Goal: Task Accomplishment & Management: Complete application form

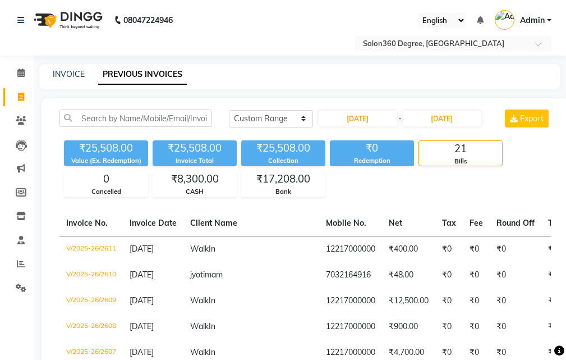
select select "range"
click at [266, 170] on div "₹17,208.00 Bank" at bounding box center [283, 183] width 84 height 26
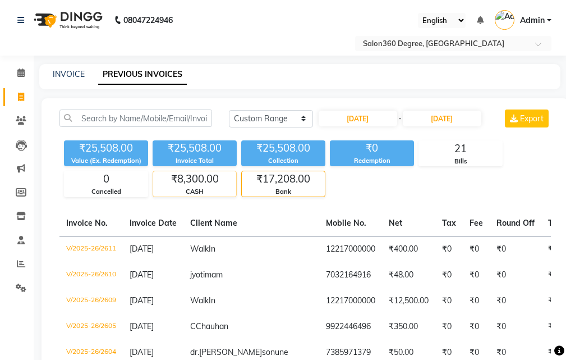
click at [191, 186] on div "₹8,300.00 CASH" at bounding box center [195, 183] width 84 height 26
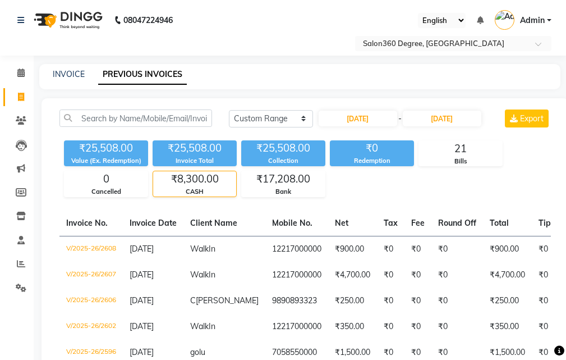
click at [68, 68] on div "INVOICE" at bounding box center [69, 74] width 32 height 12
click at [83, 70] on link "INVOICE" at bounding box center [69, 74] width 32 height 10
select select "service"
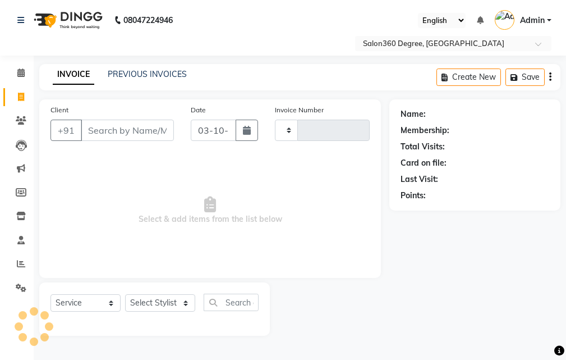
type input "2717"
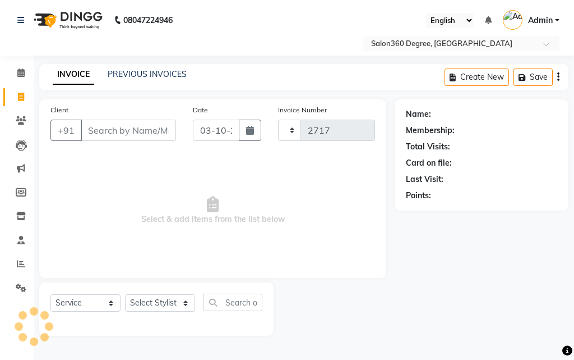
select select "5215"
click at [167, 81] on div "INVOICE PREVIOUS INVOICES Create New Save" at bounding box center [303, 77] width 529 height 26
click at [168, 76] on link "PREVIOUS INVOICES" at bounding box center [147, 74] width 79 height 10
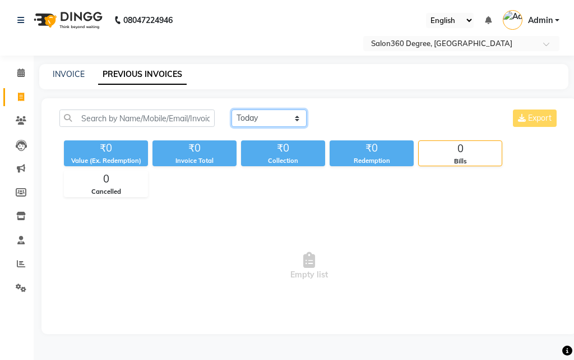
click at [260, 125] on select "[DATE] [DATE] Custom Range" at bounding box center [269, 117] width 75 height 17
select select "[DATE]"
click at [232, 109] on select "[DATE] [DATE] Custom Range" at bounding box center [269, 117] width 75 height 17
click at [76, 77] on div "INVOICE" at bounding box center [69, 74] width 32 height 12
click at [82, 71] on link "INVOICE" at bounding box center [69, 74] width 32 height 10
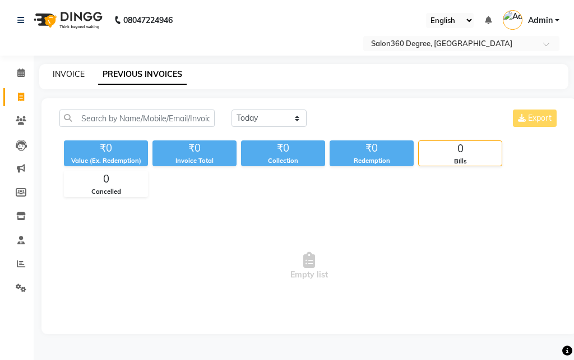
select select "5215"
select select "service"
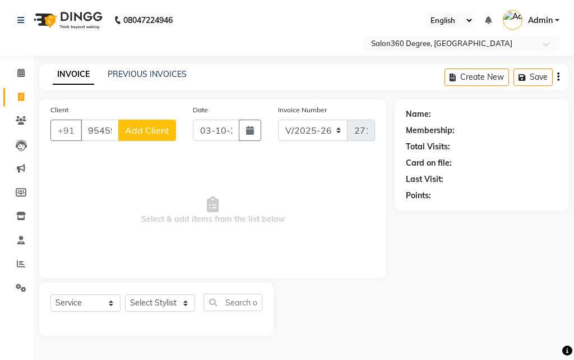
type input "9545967620"
click at [146, 123] on button "Add Client" at bounding box center [147, 129] width 58 height 21
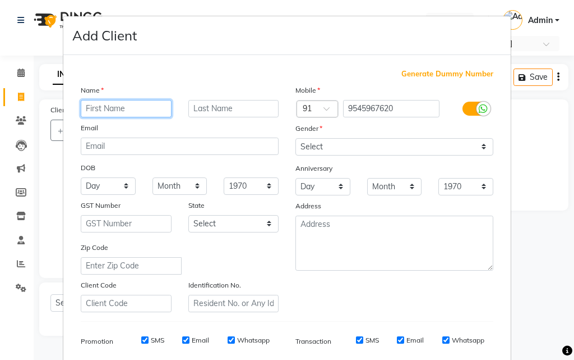
paste input "[PERSON_NAME] sir"
type input "[PERSON_NAME] sir"
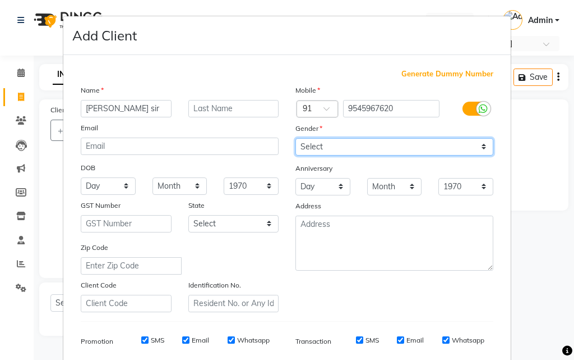
click at [349, 141] on select "Select [DEMOGRAPHIC_DATA] [DEMOGRAPHIC_DATA] Other Prefer Not To Say" at bounding box center [395, 146] width 198 height 17
select select "[DEMOGRAPHIC_DATA]"
click at [296, 138] on select "Select [DEMOGRAPHIC_DATA] [DEMOGRAPHIC_DATA] Other Prefer Not To Say" at bounding box center [395, 146] width 198 height 17
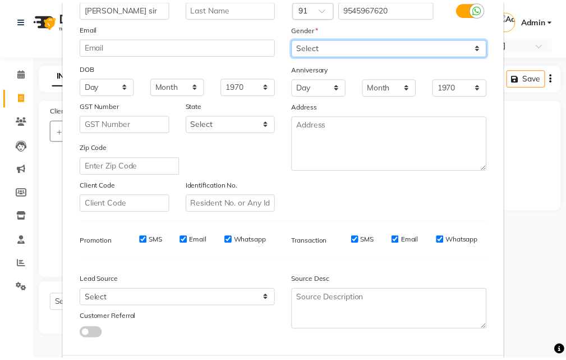
scroll to position [158, 0]
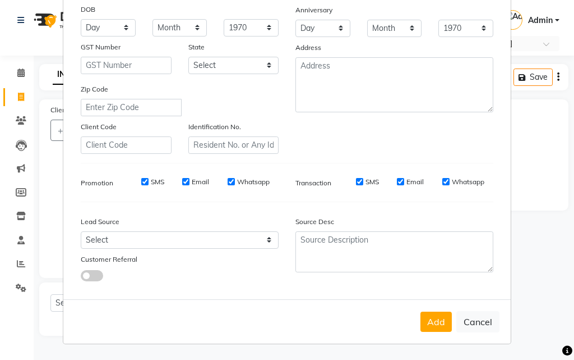
drag, startPoint x: 433, startPoint y: 315, endPoint x: 402, endPoint y: 324, distance: 32.5
click at [434, 315] on button "Add" at bounding box center [436, 321] width 31 height 20
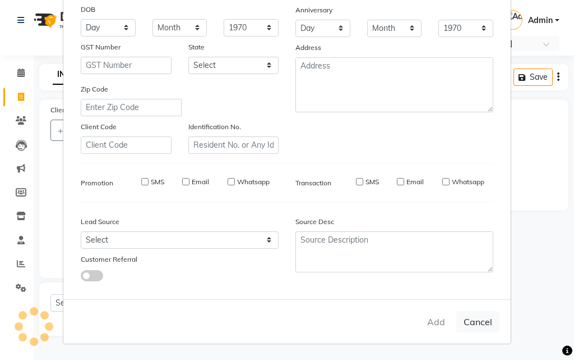
select select
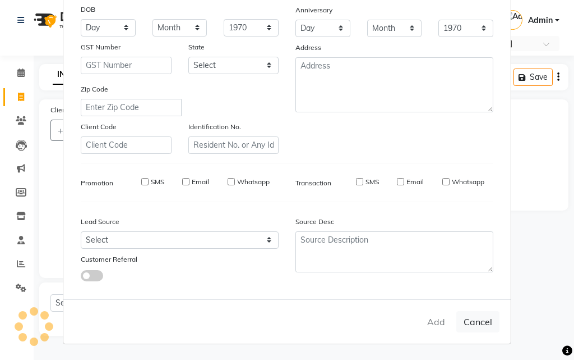
select select
checkbox input "false"
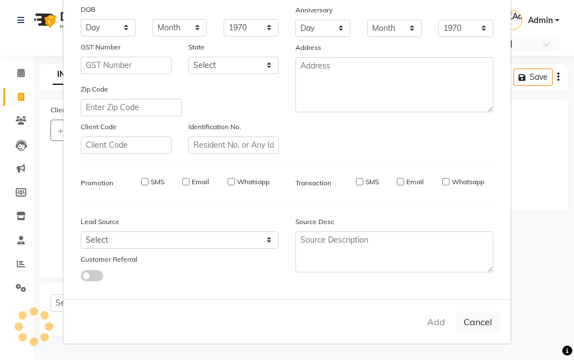
checkbox input "false"
select select "1: Object"
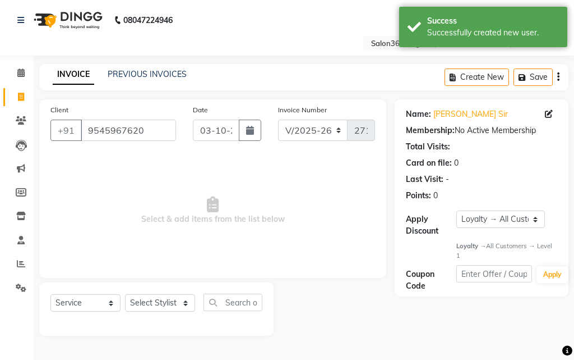
drag, startPoint x: 169, startPoint y: 314, endPoint x: 168, endPoint y: 303, distance: 11.3
click at [169, 312] on div "Select Service Product Membership Package Voucher Prepaid Gift Card Select Styl…" at bounding box center [156, 306] width 212 height 26
click at [168, 299] on select "Select Stylist [PERSON_NAME] [PERSON_NAME] dwarka [PERSON_NAME] khde [PERSON_NA…" at bounding box center [160, 302] width 70 height 17
select select "37037"
click at [125, 294] on select "Select Stylist [PERSON_NAME] [PERSON_NAME] dwarka [PERSON_NAME] khde [PERSON_NA…" at bounding box center [160, 302] width 70 height 17
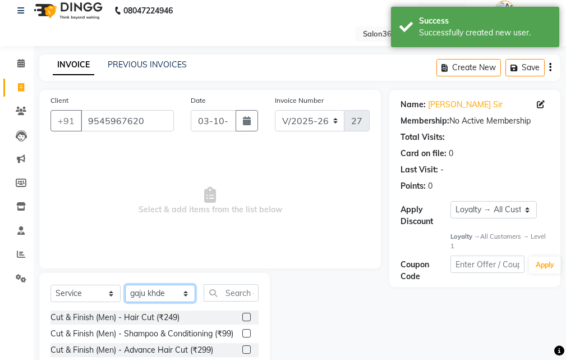
scroll to position [105, 0]
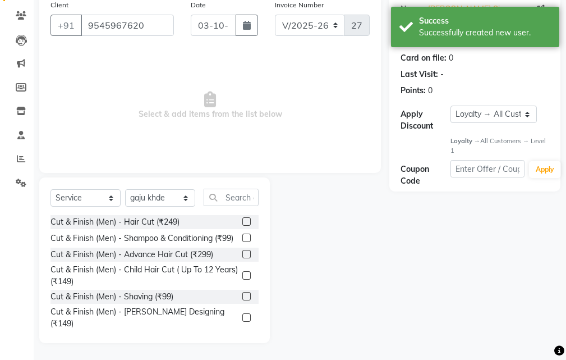
click at [242, 317] on div at bounding box center [250, 318] width 16 height 14
drag, startPoint x: 241, startPoint y: 321, endPoint x: 239, endPoint y: 311, distance: 9.7
click at [242, 321] on label at bounding box center [246, 317] width 8 height 8
click at [242, 321] on input "checkbox" at bounding box center [245, 317] width 7 height 7
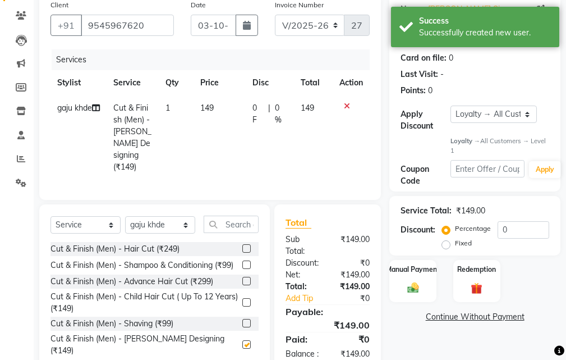
checkbox input "false"
click at [232, 130] on td "149" at bounding box center [219, 137] width 53 height 84
select select "37037"
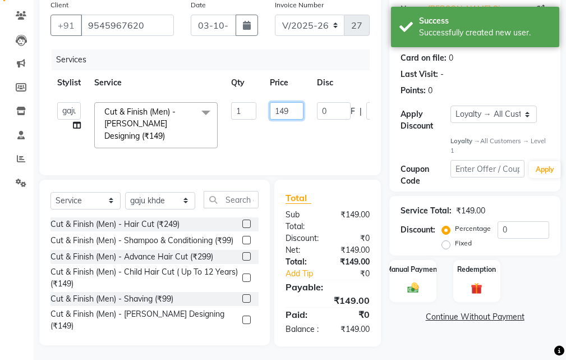
click at [292, 110] on input "149" at bounding box center [287, 110] width 34 height 17
type input "150"
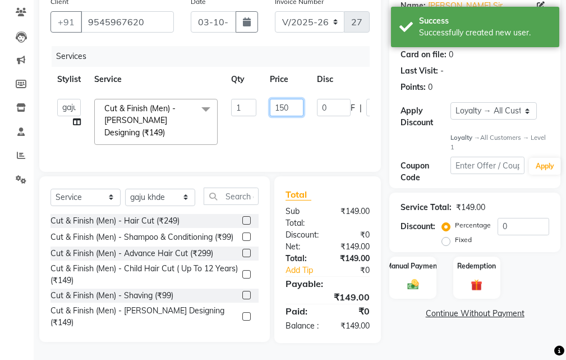
scroll to position [128, 0]
click at [387, 311] on div "Total Sub Total: ₹149.00 Discount: ₹0 Net: ₹149.00 Total: ₹149.00 Add Tip ₹0 Pa…" at bounding box center [329, 259] width 119 height 167
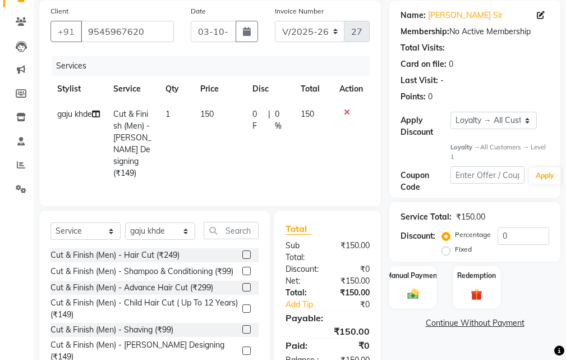
scroll to position [0, 0]
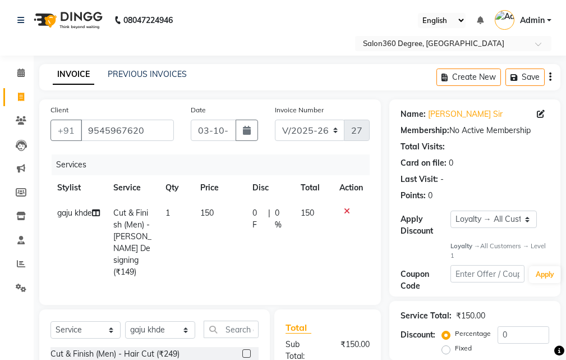
click at [248, 141] on div "Date [DATE]" at bounding box center [224, 127] width 84 height 46
click at [248, 136] on button "button" at bounding box center [247, 129] width 22 height 21
select select "10"
select select "2025"
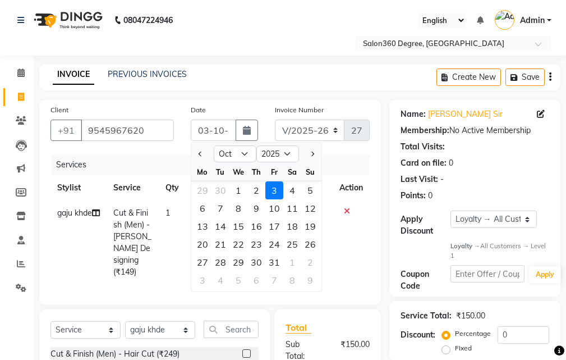
click at [259, 189] on div "2" at bounding box center [256, 190] width 18 height 18
type input "02-10-2025"
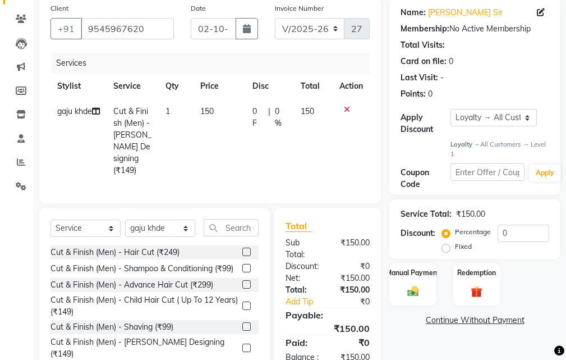
scroll to position [141, 0]
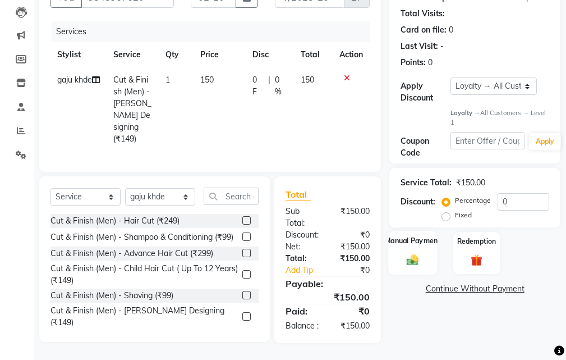
drag, startPoint x: 394, startPoint y: 245, endPoint x: 419, endPoint y: 248, distance: 24.9
click at [394, 245] on div "Manual Payment" at bounding box center [413, 253] width 49 height 44
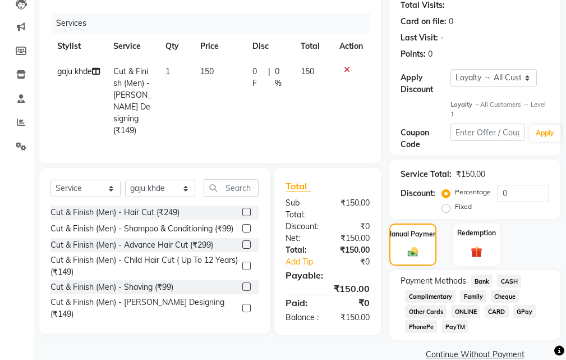
click at [480, 279] on span "Bank" at bounding box center [482, 280] width 22 height 13
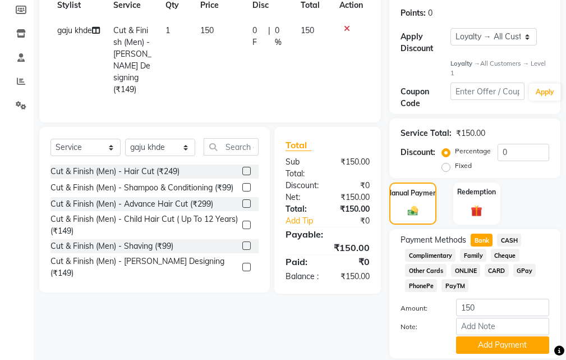
scroll to position [220, 0]
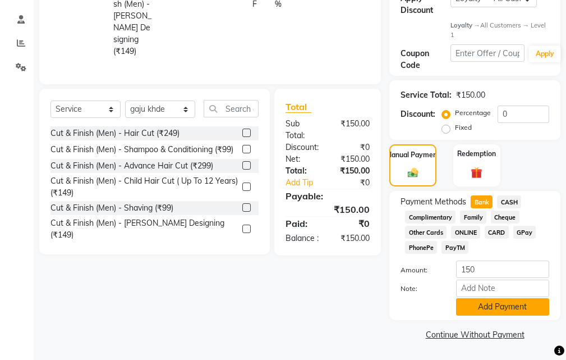
click at [468, 312] on button "Add Payment" at bounding box center [502, 306] width 93 height 17
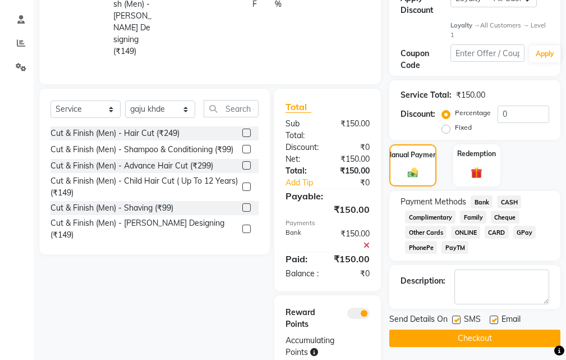
click at [458, 320] on label at bounding box center [456, 319] width 8 height 8
click at [458, 320] on input "checkbox" at bounding box center [455, 319] width 7 height 7
checkbox input "false"
click at [454, 339] on button "Checkout" at bounding box center [474, 337] width 171 height 17
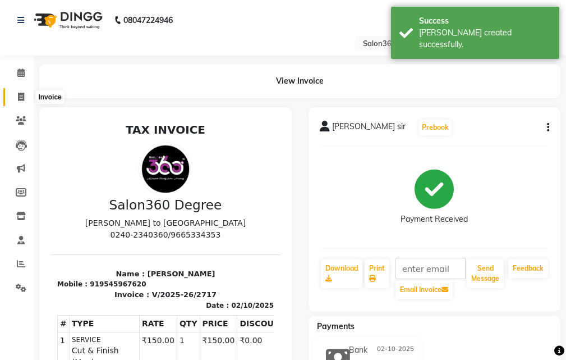
click at [24, 96] on icon at bounding box center [21, 97] width 6 height 8
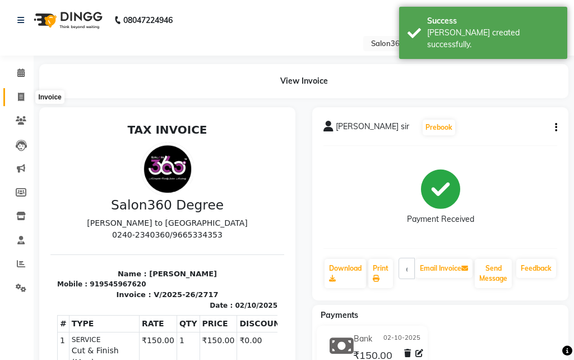
select select "5215"
select select "service"
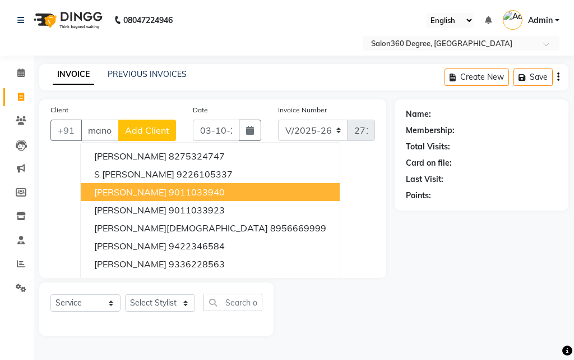
click at [128, 183] on button "[PERSON_NAME] 9011033940" at bounding box center [210, 192] width 259 height 18
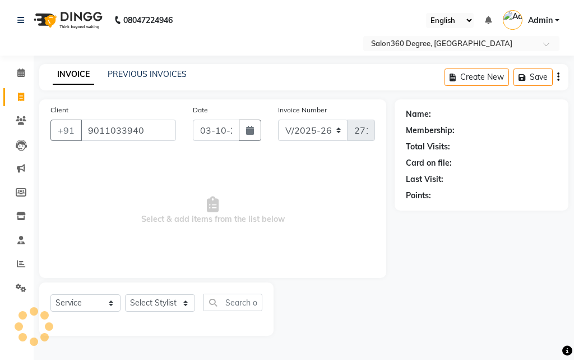
type input "9011033940"
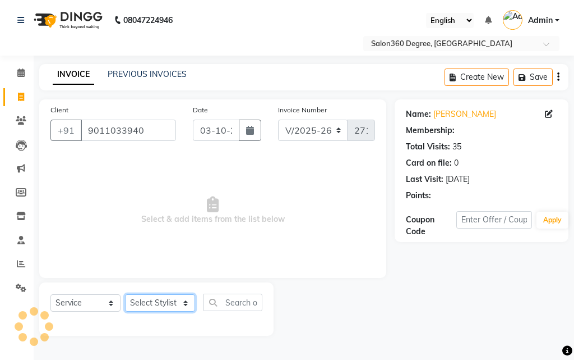
click at [167, 294] on select "Select Stylist [PERSON_NAME] [PERSON_NAME] dwarka [PERSON_NAME] khde [PERSON_NA…" at bounding box center [160, 302] width 70 height 17
select select "33518"
click at [125, 294] on select "Select Stylist [PERSON_NAME] [PERSON_NAME] dwarka [PERSON_NAME] khde [PERSON_NA…" at bounding box center [160, 302] width 70 height 17
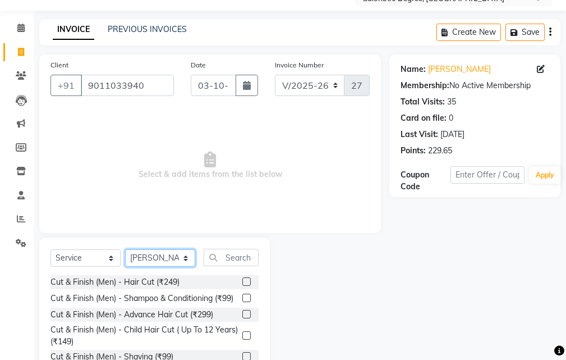
scroll to position [105, 0]
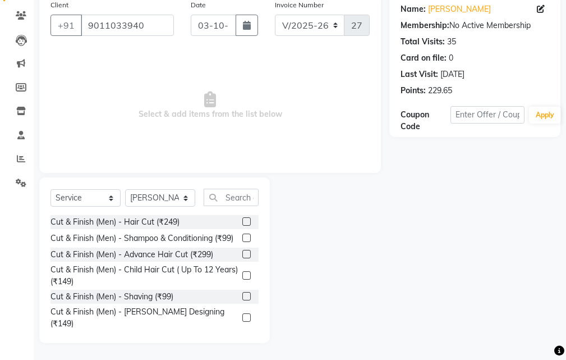
click at [242, 300] on label at bounding box center [246, 296] width 8 height 8
click at [242, 300] on input "checkbox" at bounding box center [245, 296] width 7 height 7
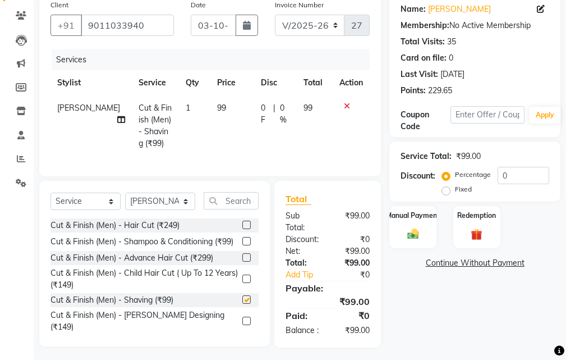
checkbox input "false"
drag, startPoint x: 232, startPoint y: 136, endPoint x: 237, endPoint y: 133, distance: 6.3
click at [233, 134] on td "99" at bounding box center [232, 125] width 44 height 61
select select "33518"
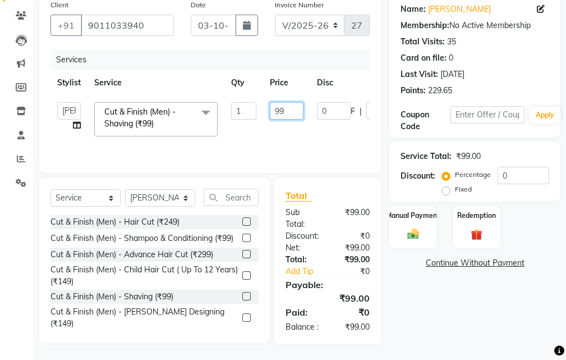
click at [291, 113] on input "99" at bounding box center [287, 110] width 34 height 17
type input "9"
type input "100"
click at [411, 291] on div "Name: [PERSON_NAME] Membership: No Active Membership Total Visits: 35 Card on f…" at bounding box center [478, 168] width 179 height 349
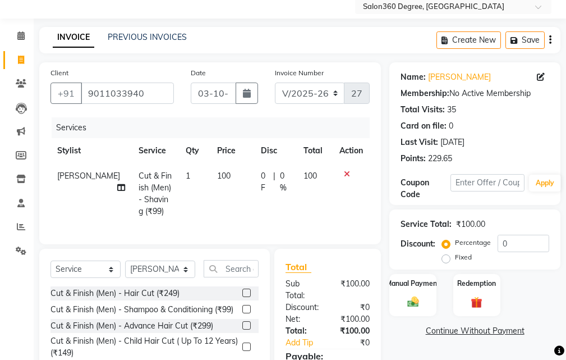
scroll to position [0, 0]
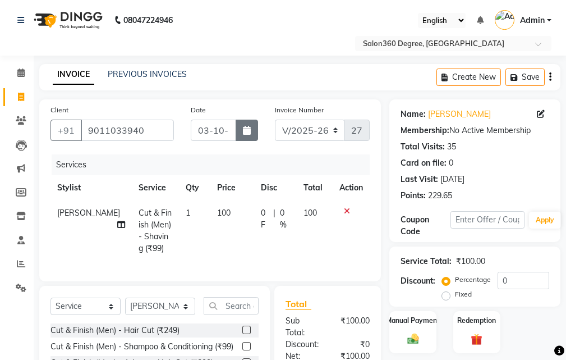
click at [243, 135] on button "button" at bounding box center [247, 129] width 22 height 21
select select "10"
select select "2025"
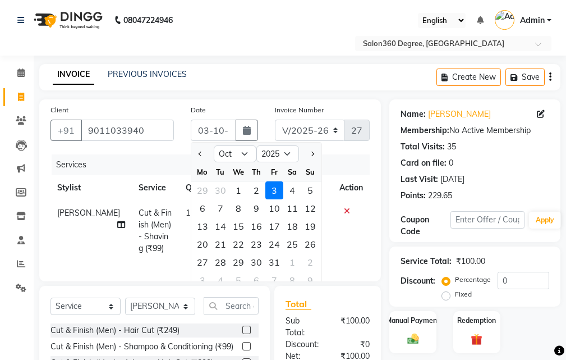
click at [257, 190] on div "2" at bounding box center [256, 190] width 18 height 18
type input "02-10-2025"
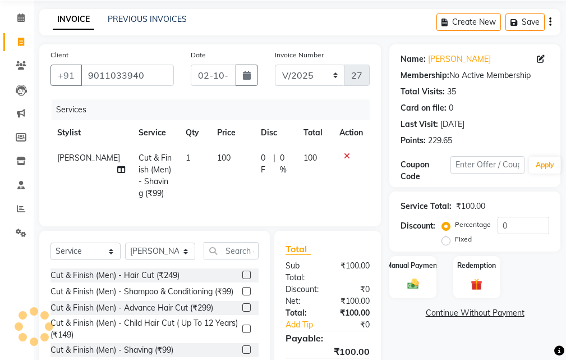
scroll to position [130, 0]
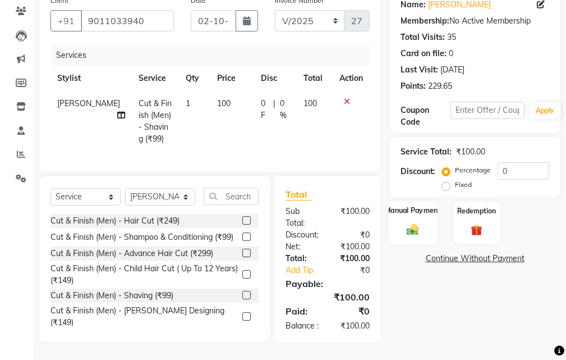
click at [409, 223] on img at bounding box center [412, 229] width 19 height 13
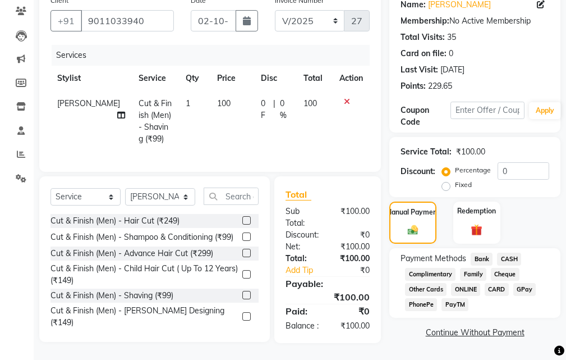
click at [511, 252] on span "CASH" at bounding box center [509, 258] width 24 height 13
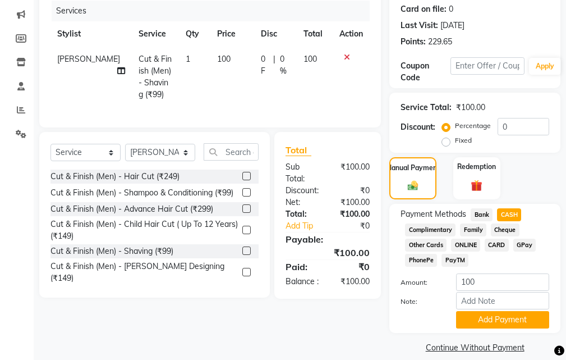
scroll to position [167, 0]
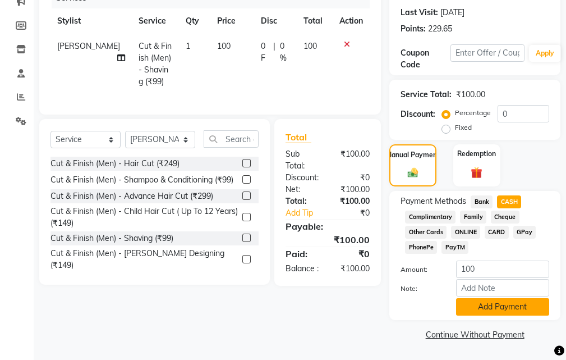
click at [478, 312] on button "Add Payment" at bounding box center [502, 306] width 93 height 17
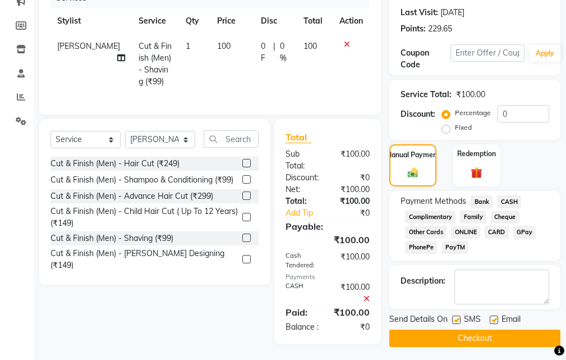
click at [459, 321] on label at bounding box center [456, 319] width 8 height 8
click at [459, 321] on input "checkbox" at bounding box center [455, 319] width 7 height 7
checkbox input "false"
click at [492, 320] on label at bounding box center [494, 319] width 8 height 8
click at [492, 320] on input "checkbox" at bounding box center [493, 319] width 7 height 7
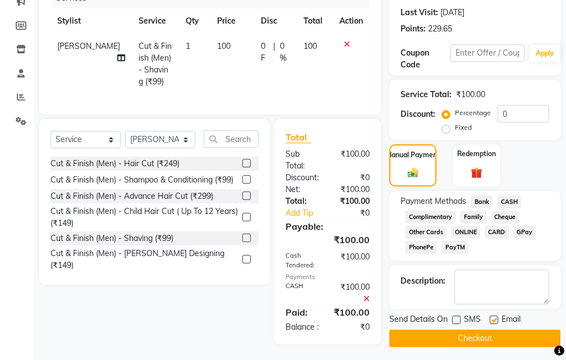
checkbox input "false"
click at [478, 332] on button "Checkout" at bounding box center [474, 337] width 171 height 17
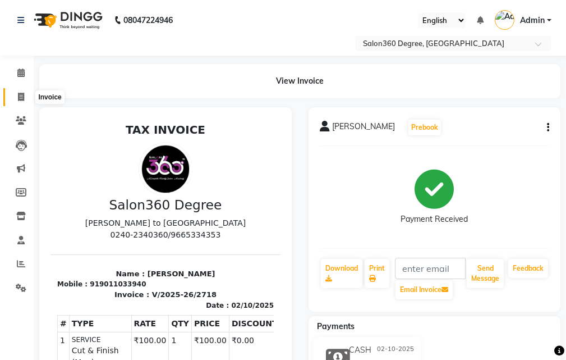
click at [26, 95] on span at bounding box center [21, 97] width 20 height 13
select select "service"
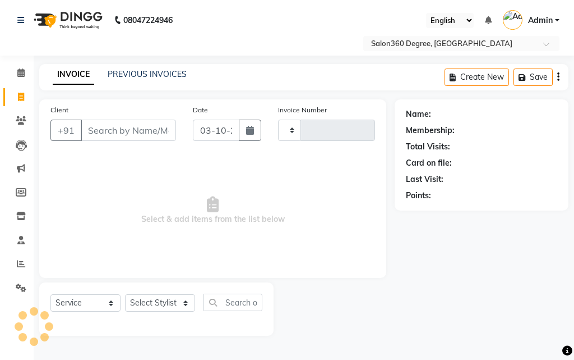
type input "2719"
select select "5215"
type input "9421676621"
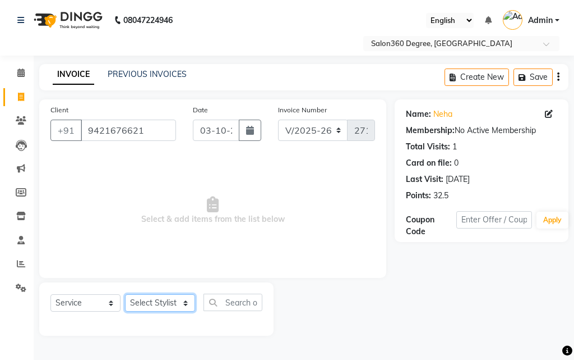
click at [164, 301] on select "Select Stylist [PERSON_NAME] [PERSON_NAME] dwarka [PERSON_NAME] khde [PERSON_NA…" at bounding box center [160, 302] width 70 height 17
select select "87589"
click at [125, 294] on select "Select Stylist [PERSON_NAME] [PERSON_NAME] dwarka [PERSON_NAME] khde [PERSON_NA…" at bounding box center [160, 302] width 70 height 17
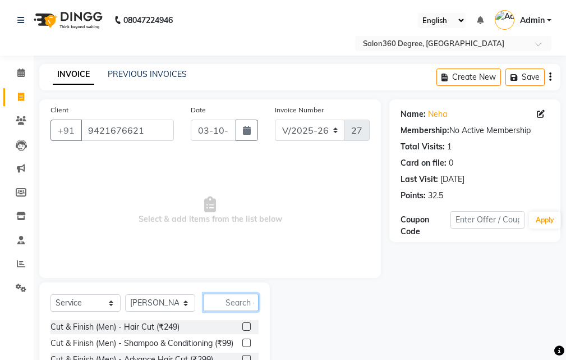
click at [245, 305] on input "text" at bounding box center [231, 301] width 55 height 17
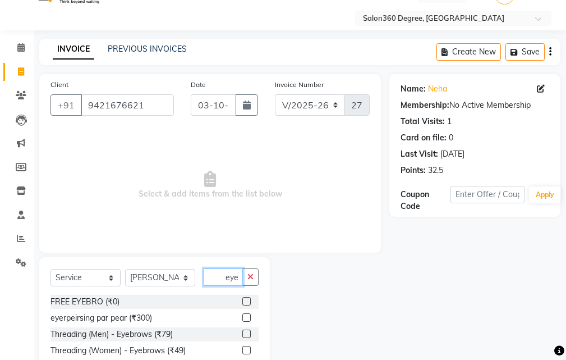
scroll to position [58, 0]
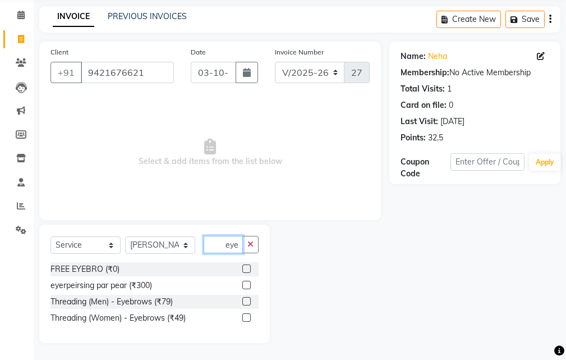
type input "eye"
click at [247, 314] on label at bounding box center [246, 317] width 8 height 8
click at [247, 314] on input "checkbox" at bounding box center [245, 317] width 7 height 7
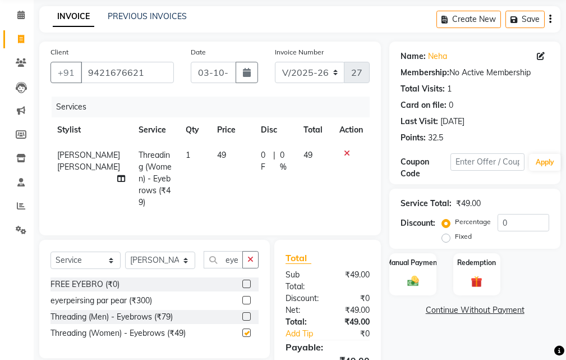
click at [243, 135] on th "Price" at bounding box center [232, 129] width 44 height 25
checkbox input "false"
click at [239, 172] on td "49" at bounding box center [232, 178] width 44 height 72
select select "87589"
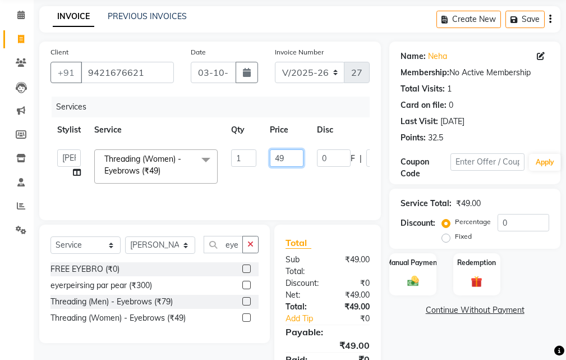
click at [295, 158] on input "49" at bounding box center [287, 157] width 34 height 17
type input "4"
type input "50"
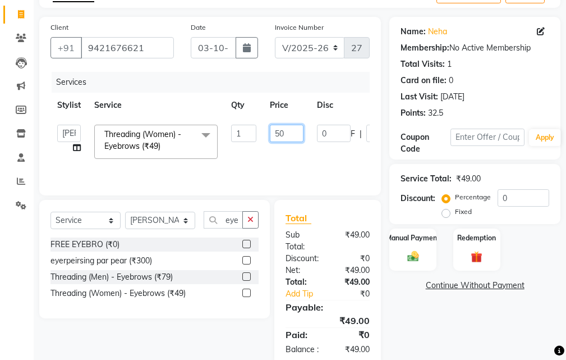
scroll to position [104, 0]
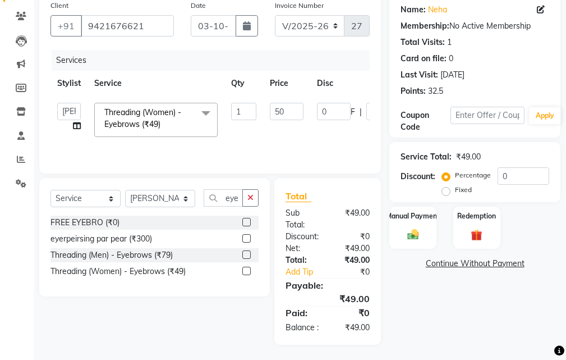
click at [384, 285] on div "Total Sub Total: ₹49.00 Discount: ₹0 Net: ₹49.00 Total: ₹49.00 Add Tip ₹0 Payab…" at bounding box center [329, 261] width 119 height 167
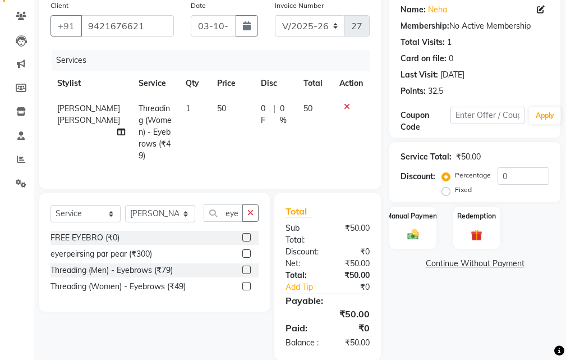
scroll to position [0, 0]
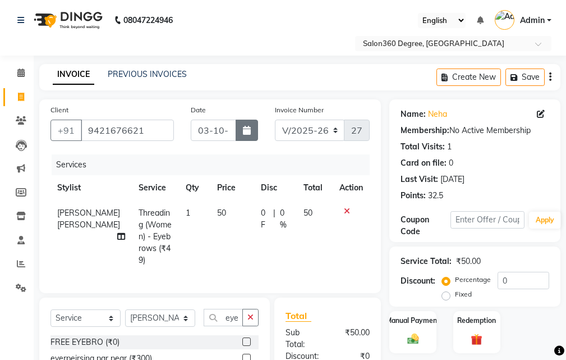
click at [254, 126] on button "button" at bounding box center [247, 129] width 22 height 21
select select "10"
select select "2025"
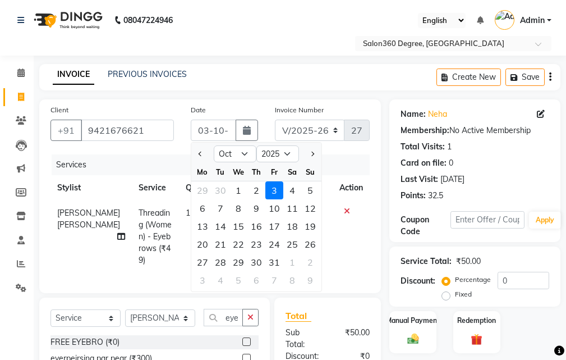
click at [259, 192] on div "2" at bounding box center [256, 190] width 18 height 18
type input "02-10-2025"
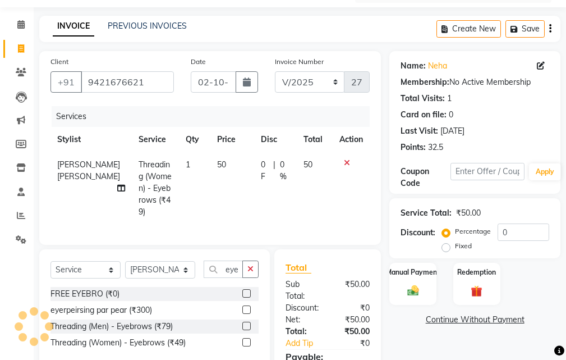
scroll to position [116, 0]
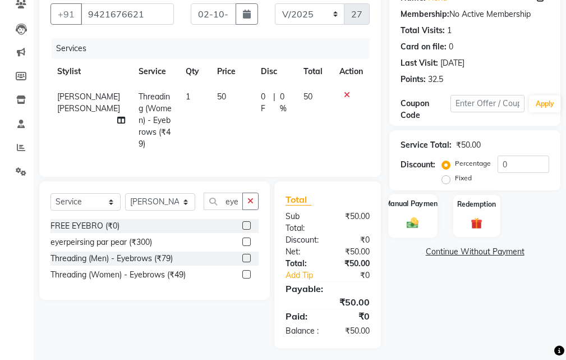
drag, startPoint x: 410, startPoint y: 233, endPoint x: 420, endPoint y: 230, distance: 10.1
click at [411, 232] on div "Manual Payment" at bounding box center [413, 215] width 49 height 44
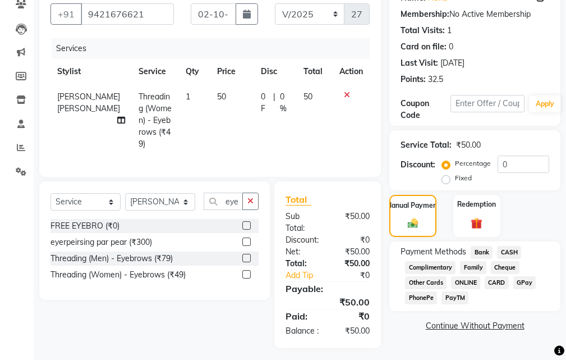
click at [481, 247] on span "Bank" at bounding box center [482, 252] width 22 height 13
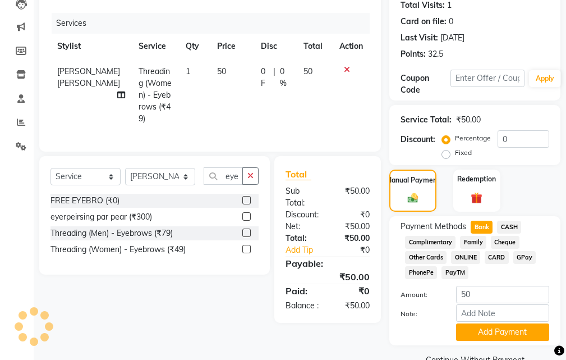
scroll to position [167, 0]
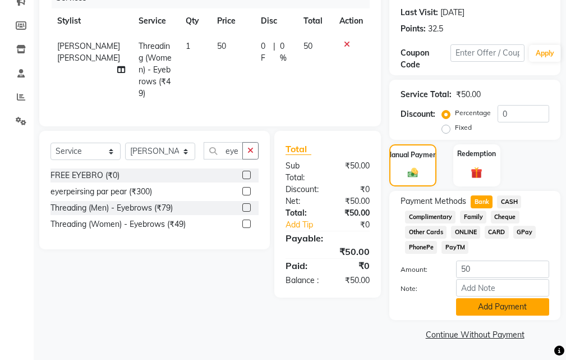
click at [465, 307] on button "Add Payment" at bounding box center [502, 306] width 93 height 17
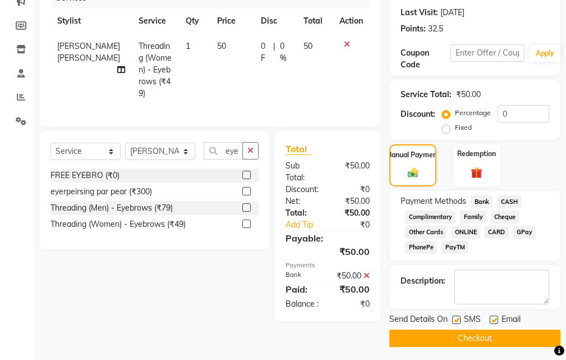
click at [456, 326] on div at bounding box center [455, 321] width 7 height 12
drag, startPoint x: 456, startPoint y: 342, endPoint x: 358, endPoint y: 343, distance: 97.6
click at [456, 343] on button "Checkout" at bounding box center [474, 337] width 171 height 17
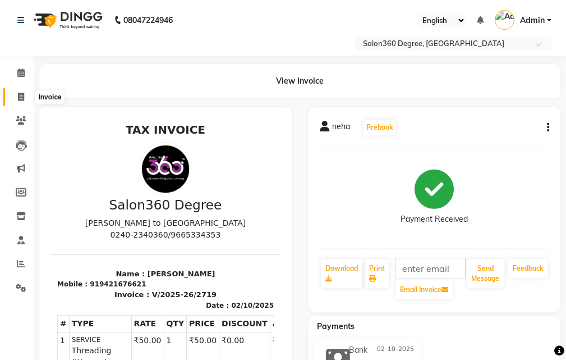
click at [24, 99] on icon at bounding box center [21, 97] width 6 height 8
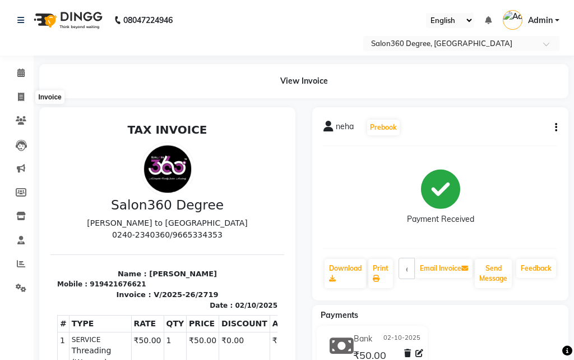
select select "5215"
select select "service"
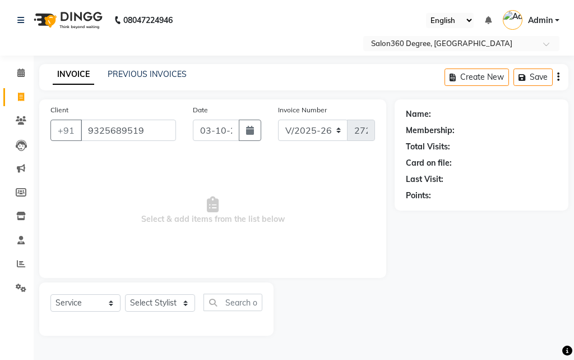
type input "9325689519"
select select "1: Object"
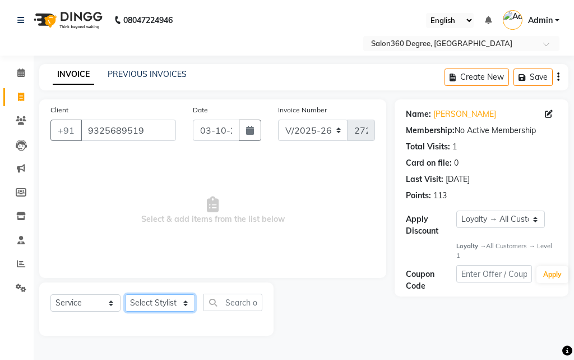
click at [184, 298] on select "Select Stylist [PERSON_NAME] [PERSON_NAME] dwarka [PERSON_NAME] khde [PERSON_NA…" at bounding box center [160, 302] width 70 height 17
select select "33518"
click at [125, 294] on select "Select Stylist [PERSON_NAME] [PERSON_NAME] dwarka [PERSON_NAME] khde [PERSON_NA…" at bounding box center [160, 302] width 70 height 17
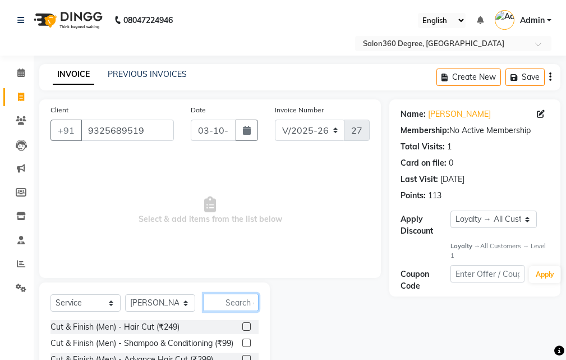
click at [237, 297] on input "text" at bounding box center [231, 301] width 55 height 17
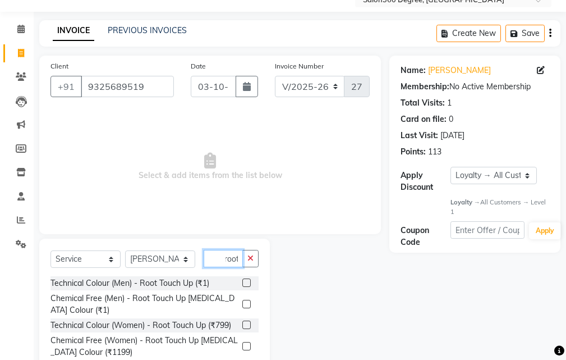
scroll to position [77, 0]
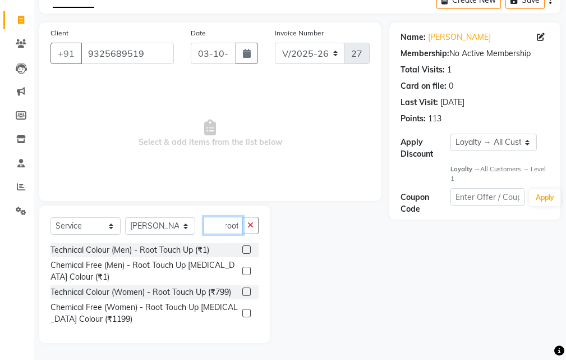
type input "root"
click at [245, 311] on label at bounding box center [246, 312] width 8 height 8
click at [245, 311] on input "checkbox" at bounding box center [245, 313] width 7 height 7
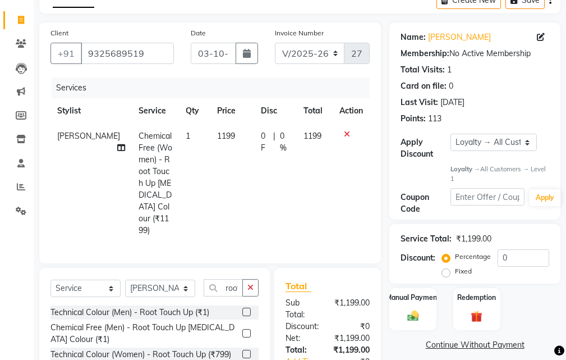
checkbox input "false"
click at [220, 153] on td "1199" at bounding box center [232, 182] width 44 height 119
select select "33518"
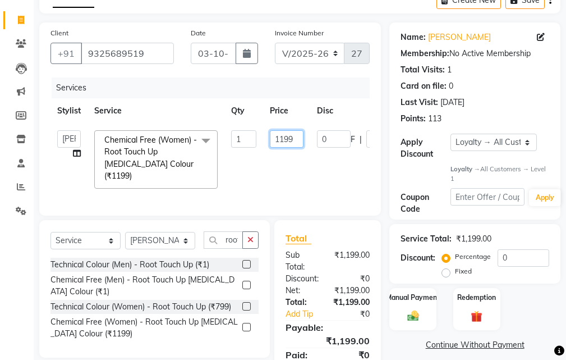
click at [297, 140] on input "1199" at bounding box center [287, 138] width 34 height 17
type input "1500"
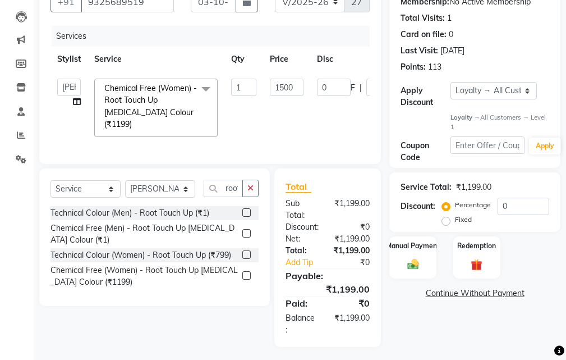
click at [389, 329] on div "Total Sub Total: ₹1,199.00 Discount: ₹0 Net: ₹1,199.00 Total: ₹1,199.00 Add Tip…" at bounding box center [329, 257] width 119 height 178
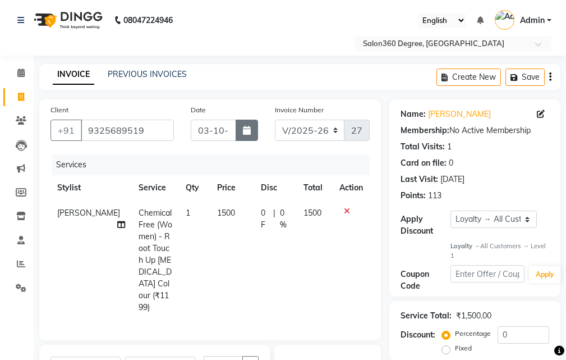
click at [243, 139] on button "button" at bounding box center [247, 129] width 22 height 21
select select "10"
select select "2025"
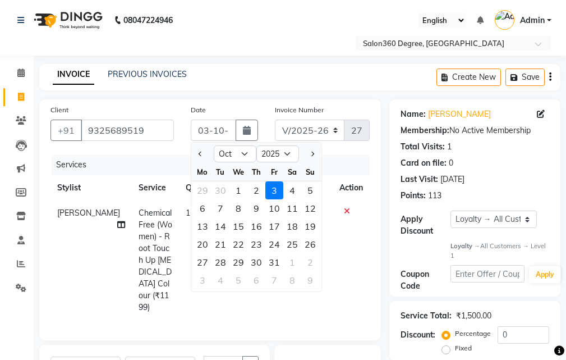
click at [257, 190] on div "2" at bounding box center [256, 190] width 18 height 18
type input "02-10-2025"
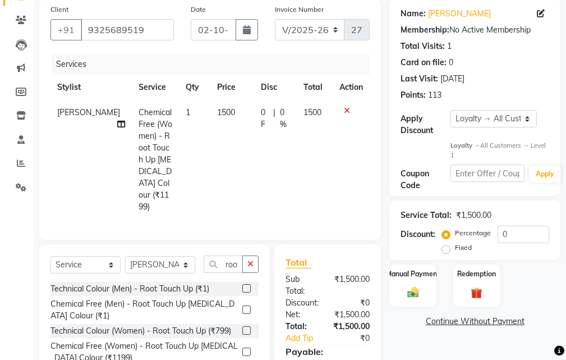
scroll to position [165, 0]
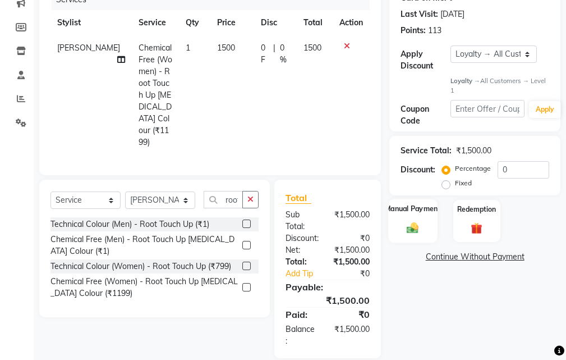
drag, startPoint x: 384, startPoint y: 222, endPoint x: 397, endPoint y: 224, distance: 13.2
click at [384, 221] on div "Manual Payment Redemption" at bounding box center [475, 221] width 188 height 42
click at [407, 227] on img at bounding box center [412, 227] width 19 height 13
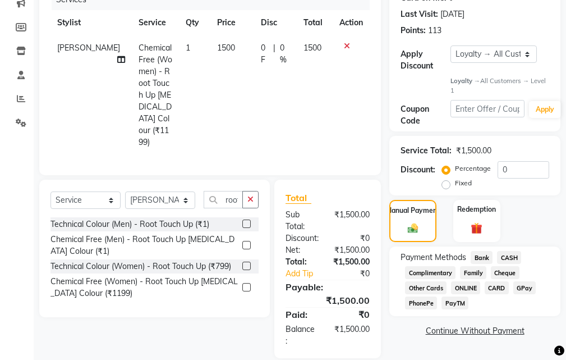
click at [514, 265] on div "CASH" at bounding box center [506, 258] width 29 height 15
click at [513, 257] on span "CASH" at bounding box center [509, 257] width 24 height 13
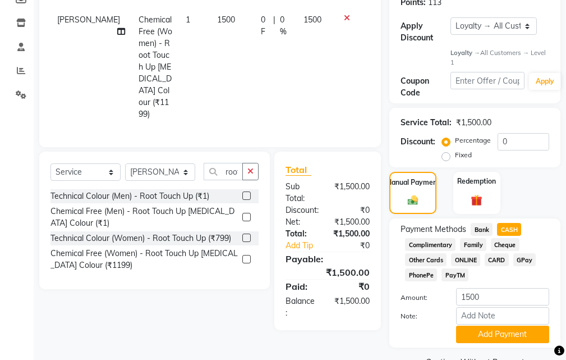
scroll to position [220, 0]
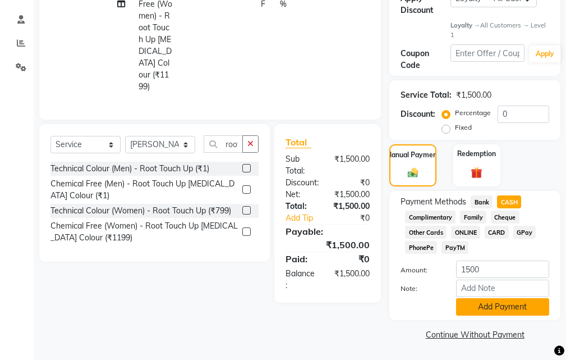
click at [482, 306] on button "Add Payment" at bounding box center [502, 306] width 93 height 17
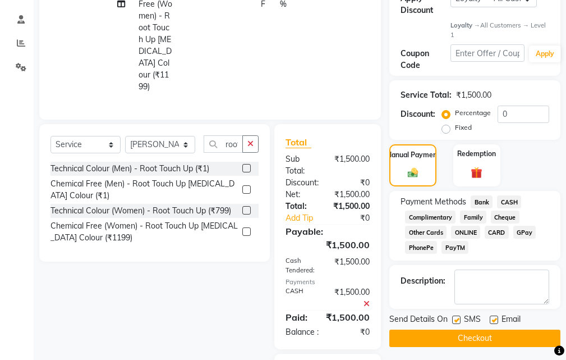
click at [455, 317] on label at bounding box center [456, 319] width 8 height 8
click at [455, 317] on input "checkbox" at bounding box center [455, 319] width 7 height 7
checkbox input "false"
drag, startPoint x: 450, startPoint y: 341, endPoint x: 445, endPoint y: 338, distance: 5.8
click at [450, 341] on button "Checkout" at bounding box center [474, 337] width 171 height 17
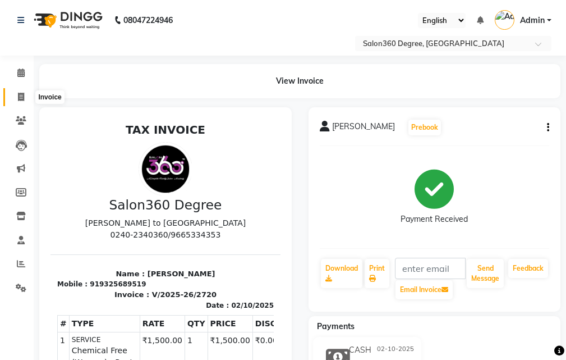
click at [23, 96] on icon at bounding box center [21, 97] width 6 height 8
select select "service"
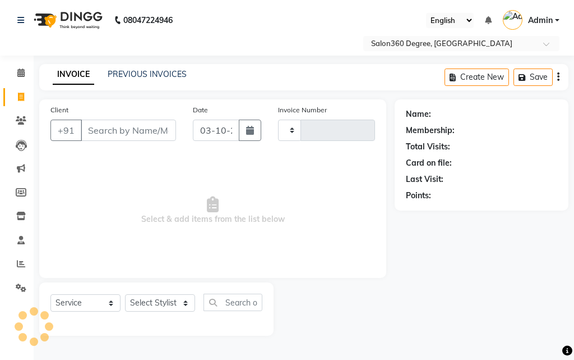
type input "2721"
select select "5215"
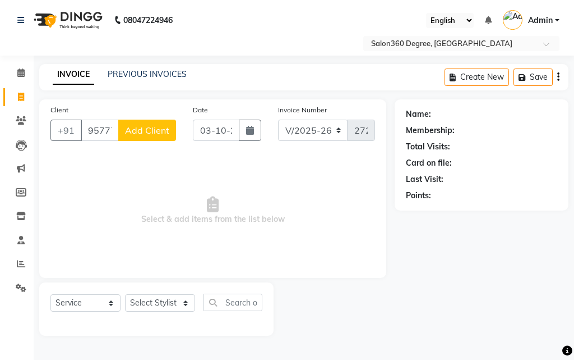
type input "9577777358"
click at [157, 129] on span "Add Client" at bounding box center [147, 130] width 44 height 11
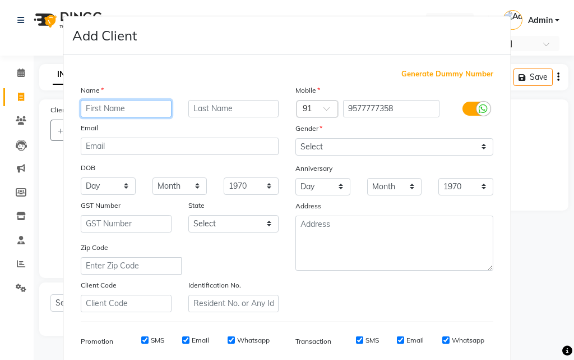
paste input "[PERSON_NAME]"
type input "[PERSON_NAME]"
click at [334, 156] on div "Mobile Country Code × 91 9577777358 Gender Select [DEMOGRAPHIC_DATA] [DEMOGRAPH…" at bounding box center [394, 198] width 215 height 228
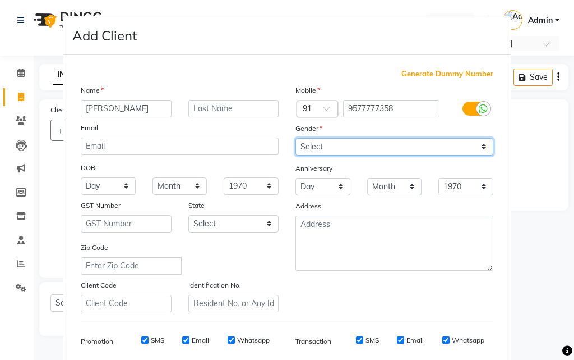
click at [333, 149] on select "Select [DEMOGRAPHIC_DATA] [DEMOGRAPHIC_DATA] Other Prefer Not To Say" at bounding box center [395, 146] width 198 height 17
select select "[DEMOGRAPHIC_DATA]"
click at [296, 138] on select "Select [DEMOGRAPHIC_DATA] [DEMOGRAPHIC_DATA] Other Prefer Not To Say" at bounding box center [395, 146] width 198 height 17
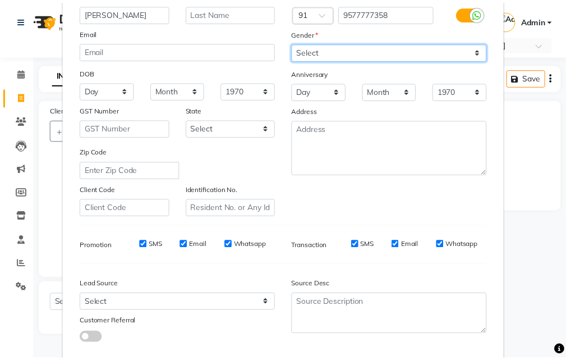
scroll to position [158, 0]
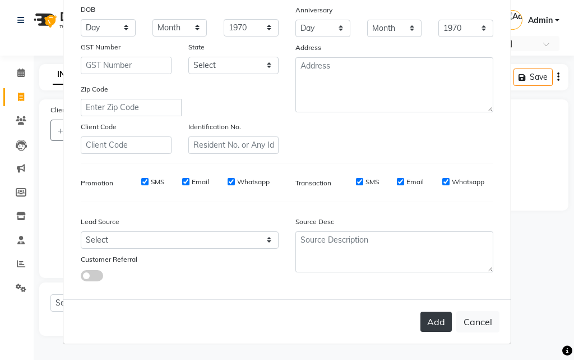
click at [426, 314] on button "Add" at bounding box center [436, 321] width 31 height 20
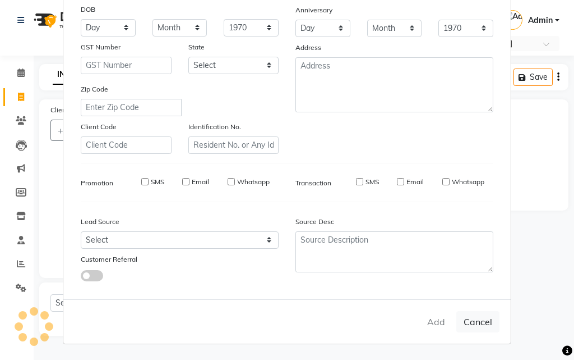
select select
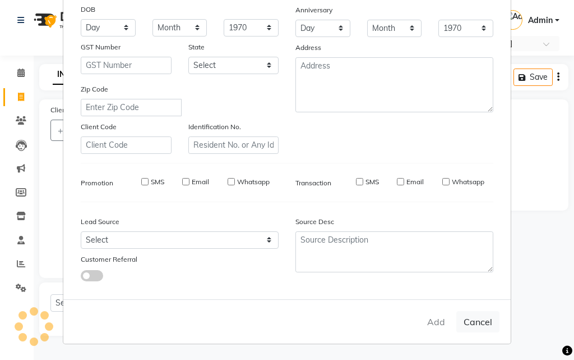
select select
checkbox input "false"
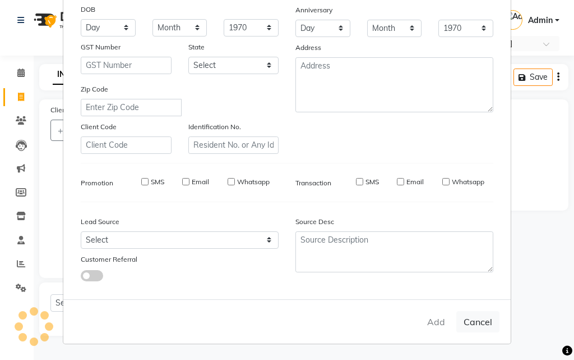
checkbox input "false"
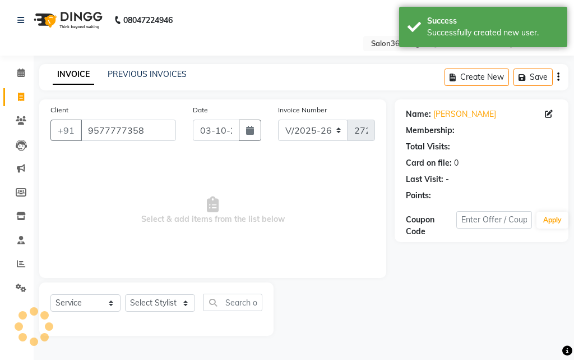
select select "1: Object"
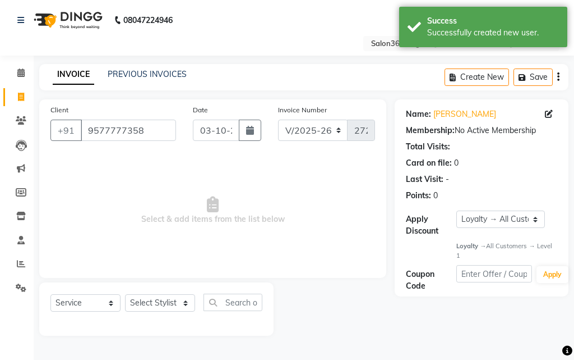
drag, startPoint x: 166, startPoint y: 314, endPoint x: 167, endPoint y: 308, distance: 5.6
click at [167, 314] on div "Select Service Product Membership Package Voucher Prepaid Gift Card Select Styl…" at bounding box center [156, 306] width 212 height 26
click at [165, 298] on select "Select Stylist [PERSON_NAME] [PERSON_NAME] dwarka [PERSON_NAME] khde [PERSON_NA…" at bounding box center [160, 302] width 70 height 17
select select "37037"
click at [125, 294] on select "Select Stylist [PERSON_NAME] [PERSON_NAME] dwarka [PERSON_NAME] khde [PERSON_NA…" at bounding box center [160, 302] width 70 height 17
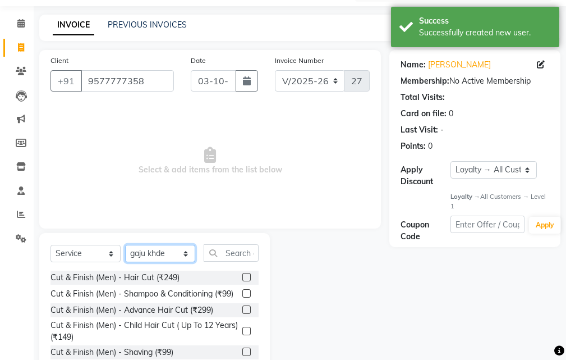
scroll to position [105, 0]
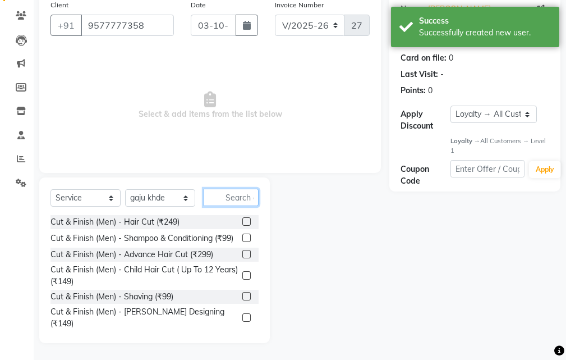
click at [227, 200] on input "text" at bounding box center [231, 196] width 55 height 17
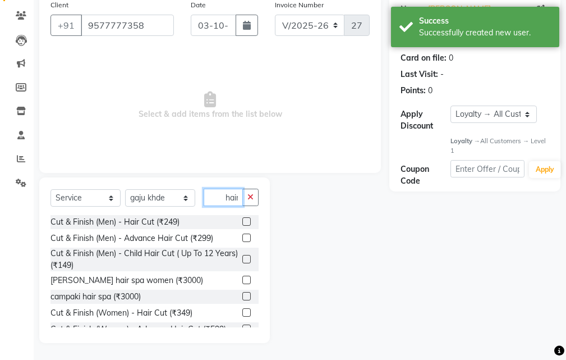
scroll to position [0, 1]
type input "hair"
drag, startPoint x: 238, startPoint y: 313, endPoint x: 236, endPoint y: 260, distance: 53.3
click at [242, 312] on label at bounding box center [246, 312] width 8 height 8
click at [242, 312] on input "checkbox" at bounding box center [245, 312] width 7 height 7
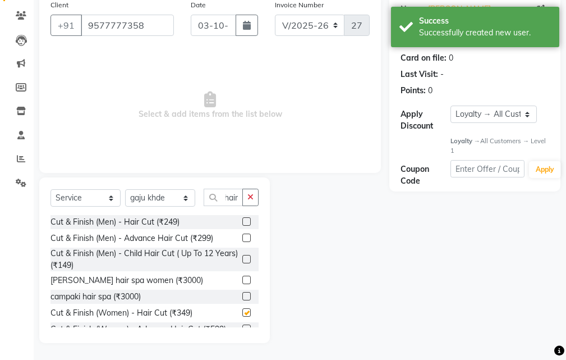
scroll to position [0, 0]
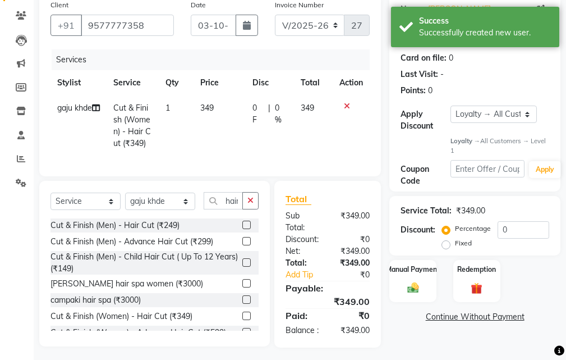
checkbox input "false"
click at [222, 130] on td "349" at bounding box center [219, 125] width 53 height 61
select select "37037"
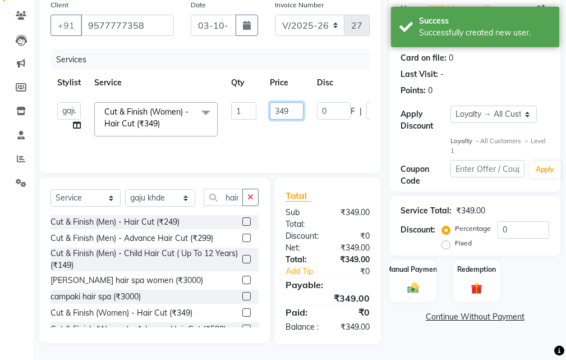
click at [298, 106] on input "349" at bounding box center [287, 110] width 34 height 17
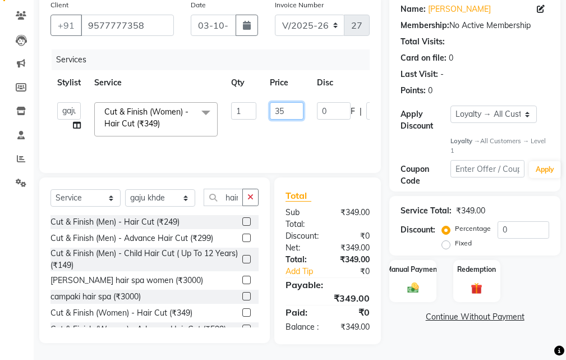
type input "350"
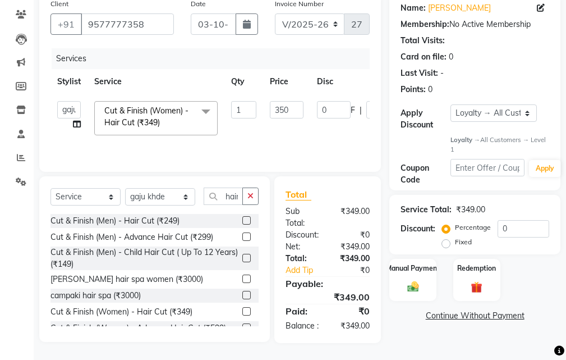
click at [391, 340] on div "Name: [PERSON_NAME] Membership: No Active Membership Total Visits: Card on file…" at bounding box center [478, 167] width 179 height 349
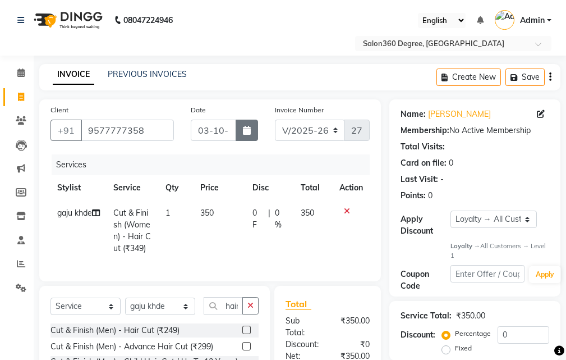
click at [251, 132] on button "button" at bounding box center [247, 129] width 22 height 21
select select "10"
select select "2025"
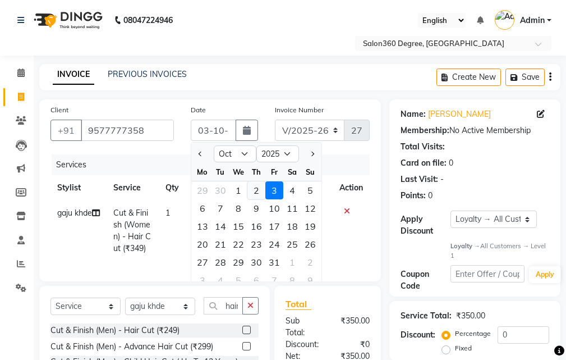
click at [251, 188] on div "2" at bounding box center [256, 190] width 18 height 18
type input "02-10-2025"
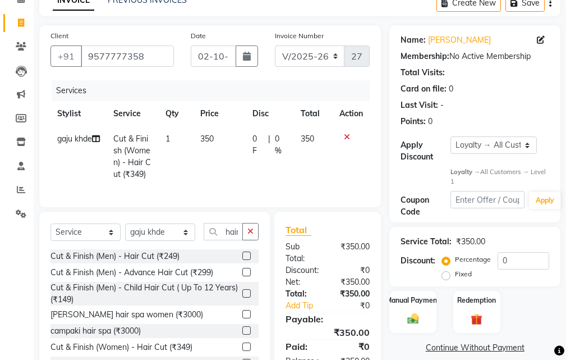
scroll to position [130, 0]
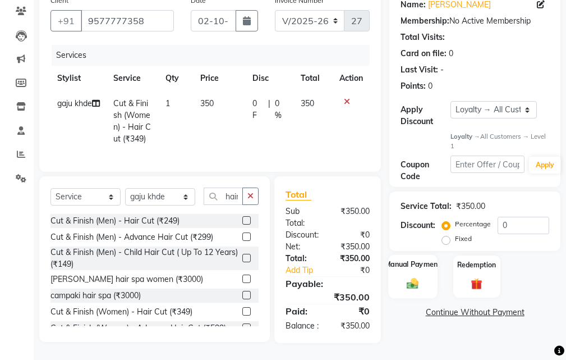
click at [397, 255] on div "Manual Payment" at bounding box center [413, 277] width 49 height 44
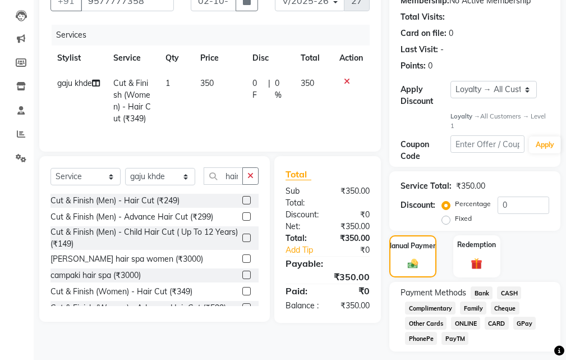
click at [500, 287] on span "CASH" at bounding box center [509, 292] width 24 height 13
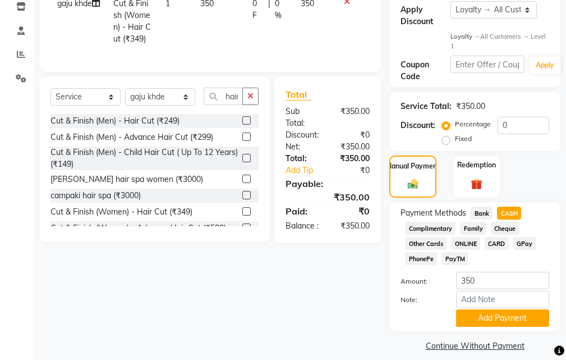
scroll to position [220, 0]
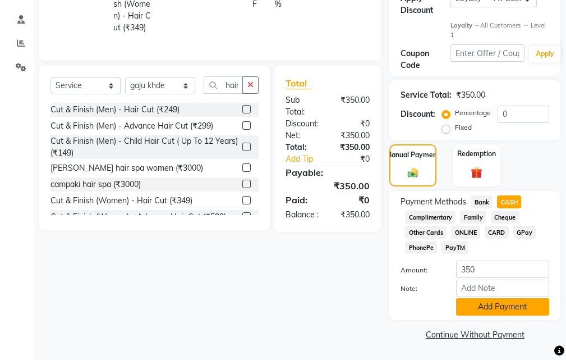
click at [499, 307] on button "Add Payment" at bounding box center [502, 306] width 93 height 17
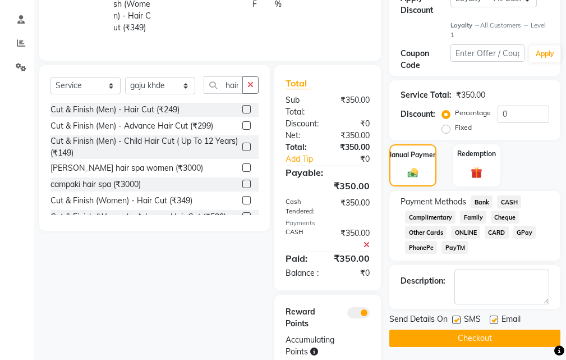
drag, startPoint x: 419, startPoint y: 336, endPoint x: 389, endPoint y: 342, distance: 30.2
click at [420, 336] on button "Checkout" at bounding box center [474, 337] width 171 height 17
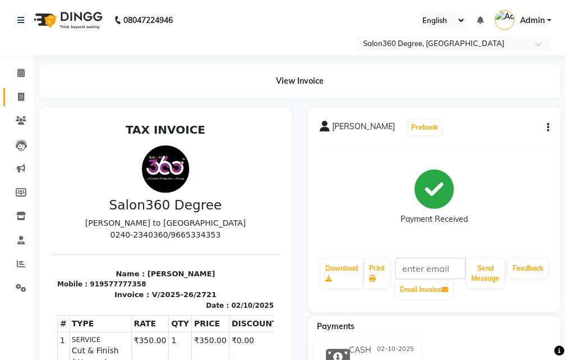
click at [29, 102] on span at bounding box center [21, 97] width 20 height 13
select select "service"
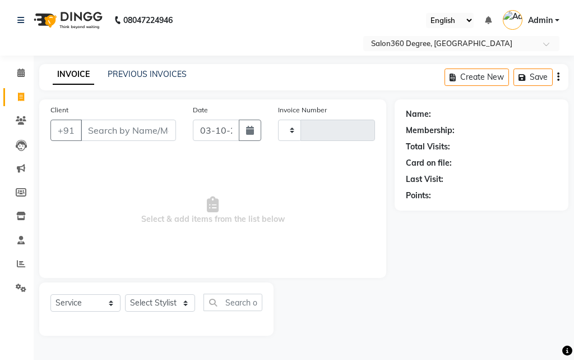
type input "2722"
select select "5215"
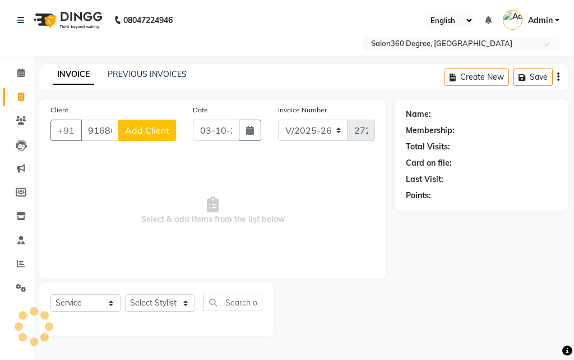
type input "9168006597"
click at [151, 131] on span "Add Client" at bounding box center [147, 130] width 44 height 11
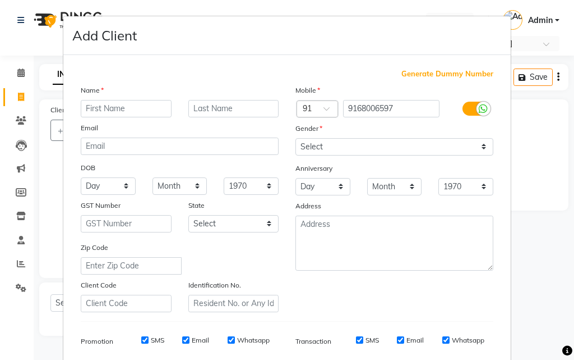
type input "m"
type input "amrita mam"
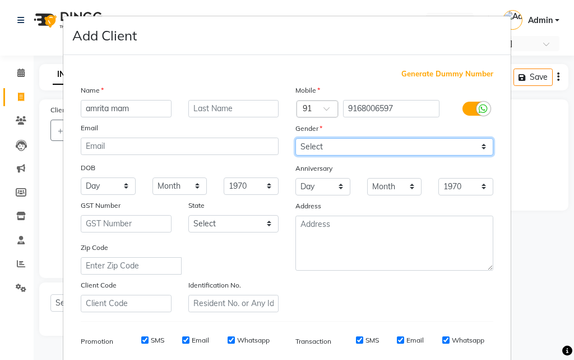
click at [312, 145] on select "Select [DEMOGRAPHIC_DATA] [DEMOGRAPHIC_DATA] Other Prefer Not To Say" at bounding box center [395, 146] width 198 height 17
select select "[DEMOGRAPHIC_DATA]"
click at [296, 138] on select "Select [DEMOGRAPHIC_DATA] [DEMOGRAPHIC_DATA] Other Prefer Not To Say" at bounding box center [395, 146] width 198 height 17
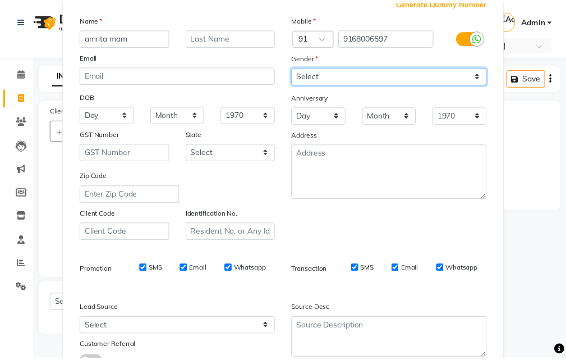
scroll to position [158, 0]
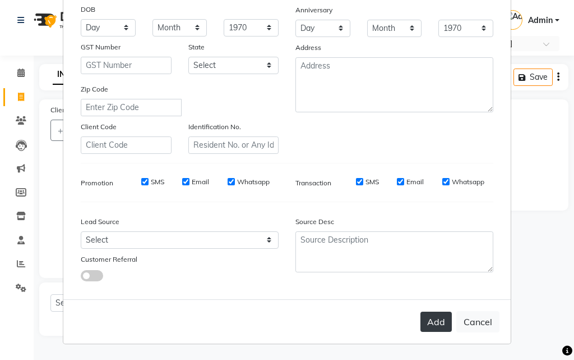
click at [430, 320] on button "Add" at bounding box center [436, 321] width 31 height 20
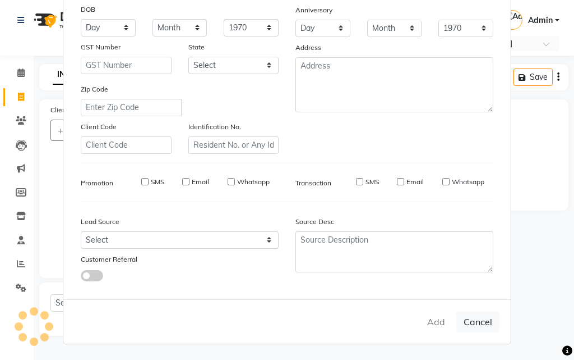
select select
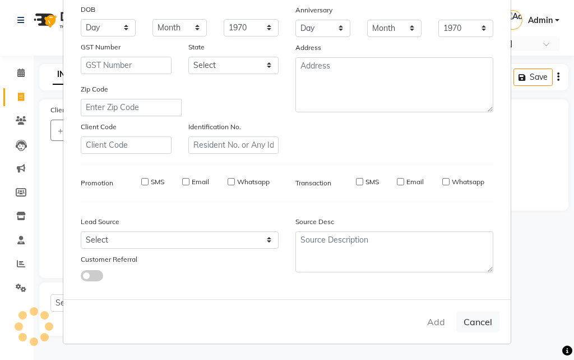
select select
checkbox input "false"
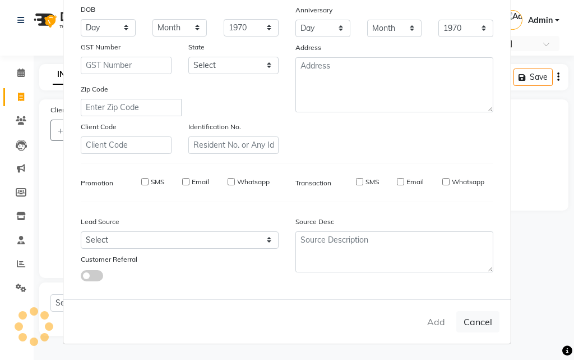
checkbox input "false"
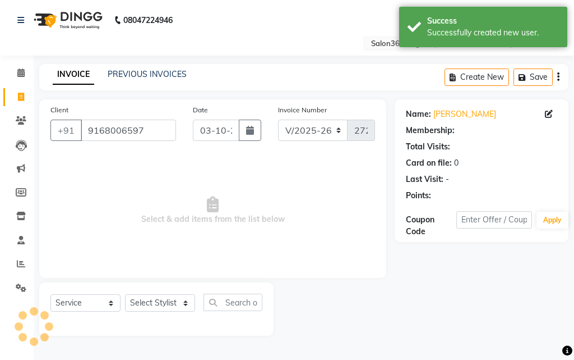
select select "1: Object"
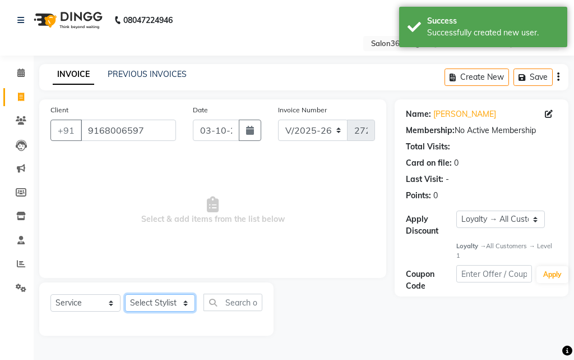
click at [151, 302] on select "Select Stylist [PERSON_NAME] [PERSON_NAME] dwarka [PERSON_NAME] khde [PERSON_NA…" at bounding box center [160, 302] width 70 height 17
select select "33518"
click at [125, 294] on select "Select Stylist [PERSON_NAME] [PERSON_NAME] dwarka [PERSON_NAME] khde [PERSON_NA…" at bounding box center [160, 302] width 70 height 17
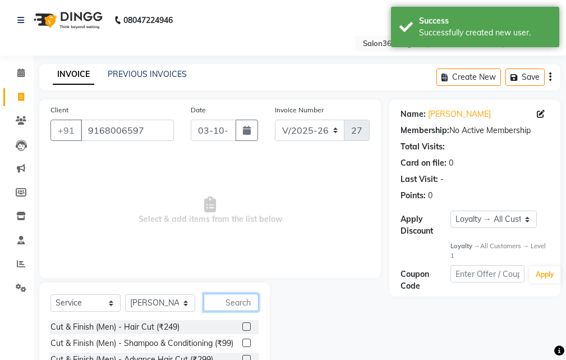
click at [254, 303] on input "text" at bounding box center [231, 301] width 55 height 17
type input "ad"
click at [242, 339] on label at bounding box center [246, 342] width 8 height 8
click at [242, 339] on input "checkbox" at bounding box center [245, 342] width 7 height 7
checkbox input "true"
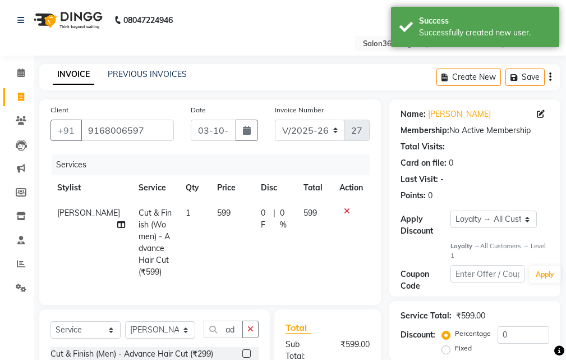
click at [228, 220] on td "599" at bounding box center [232, 242] width 44 height 84
select select "33518"
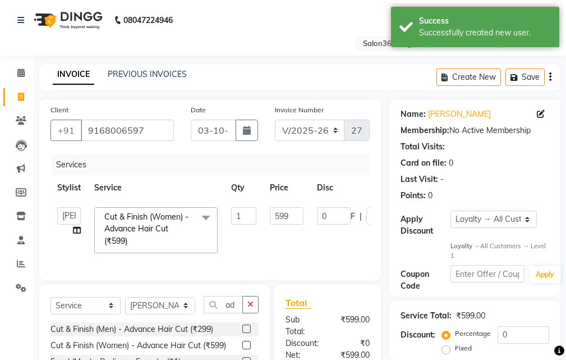
checkbox input "false"
click at [294, 218] on input "599" at bounding box center [287, 215] width 34 height 17
type input "5"
type input "350"
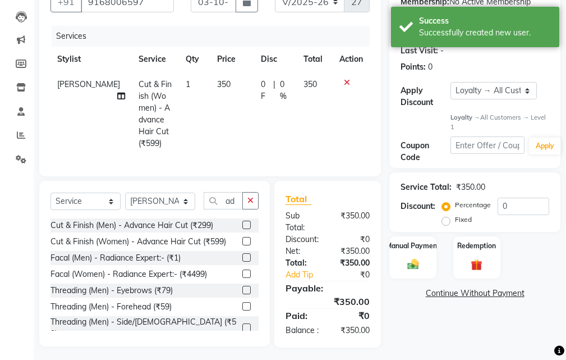
click at [388, 305] on div "Total Sub Total: ₹350.00 Discount: ₹0 Net: ₹350.00 Total: ₹350.00 Add Tip ₹0 Pa…" at bounding box center [329, 264] width 119 height 167
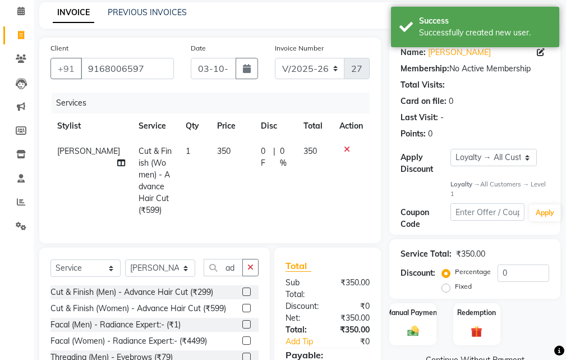
scroll to position [0, 0]
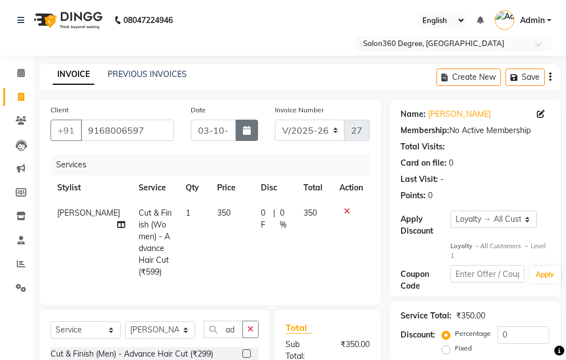
drag, startPoint x: 248, startPoint y: 130, endPoint x: 248, endPoint y: 138, distance: 7.9
click at [248, 130] on icon "button" at bounding box center [247, 130] width 8 height 9
select select "10"
select select "2025"
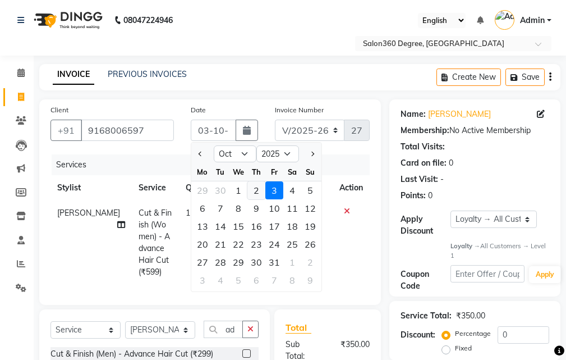
click at [255, 187] on div "2" at bounding box center [256, 190] width 18 height 18
type input "02-10-2025"
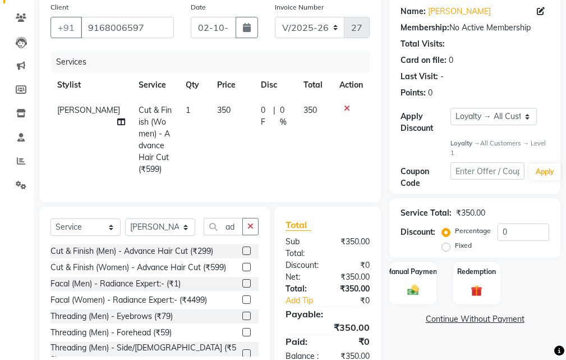
scroll to position [141, 0]
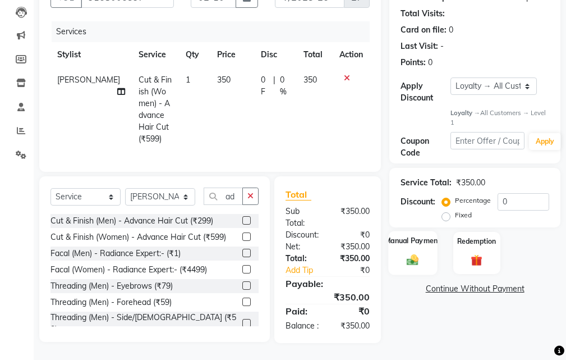
click at [405, 243] on div "Manual Payment" at bounding box center [413, 253] width 49 height 44
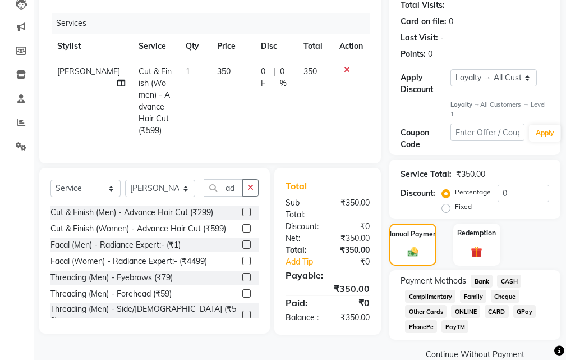
click at [484, 280] on span "Bank" at bounding box center [482, 280] width 22 height 13
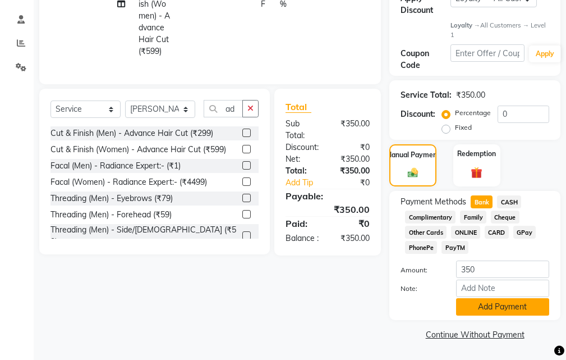
click at [491, 313] on button "Add Payment" at bounding box center [502, 306] width 93 height 17
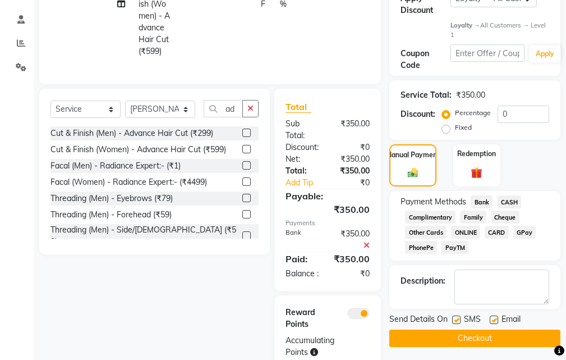
click at [462, 319] on div "SMS" at bounding box center [471, 320] width 38 height 14
click at [459, 319] on label at bounding box center [456, 319] width 8 height 8
click at [459, 319] on input "checkbox" at bounding box center [455, 319] width 7 height 7
checkbox input "false"
click at [445, 336] on button "Checkout" at bounding box center [474, 337] width 171 height 17
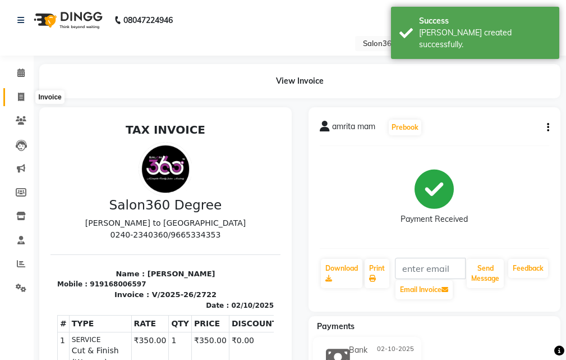
click at [20, 93] on icon at bounding box center [21, 97] width 6 height 8
select select "service"
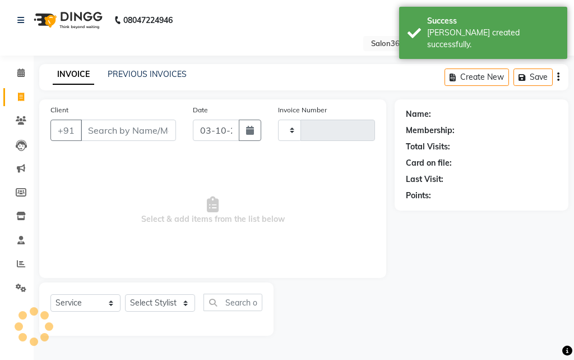
type input "2723"
select select "5215"
click at [119, 76] on link "PREVIOUS INVOICES" at bounding box center [147, 74] width 79 height 10
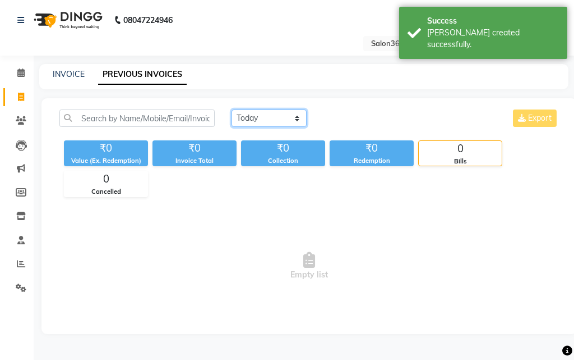
click at [255, 117] on select "[DATE] [DATE] Custom Range" at bounding box center [269, 117] width 75 height 17
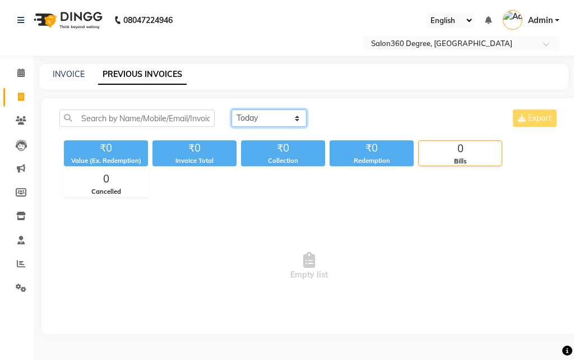
select select "[DATE]"
click at [232, 109] on select "[DATE] [DATE] Custom Range" at bounding box center [269, 117] width 75 height 17
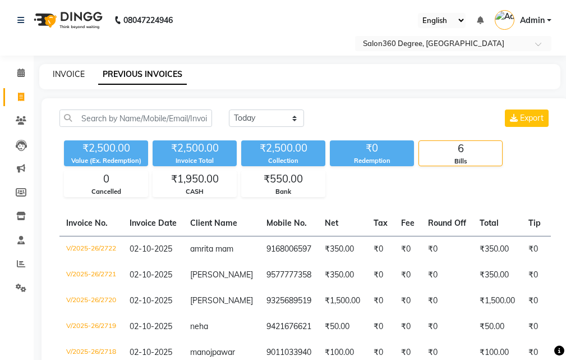
click at [69, 77] on link "INVOICE" at bounding box center [69, 74] width 32 height 10
select select "5215"
select select "service"
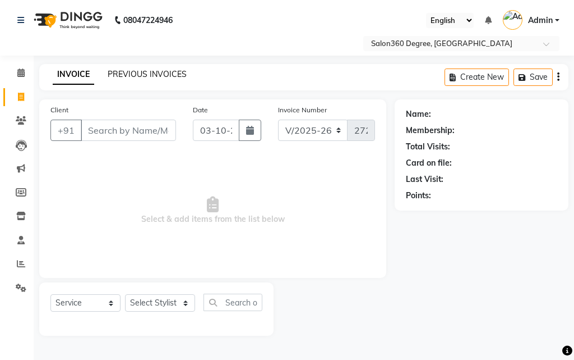
click at [182, 73] on link "PREVIOUS INVOICES" at bounding box center [147, 74] width 79 height 10
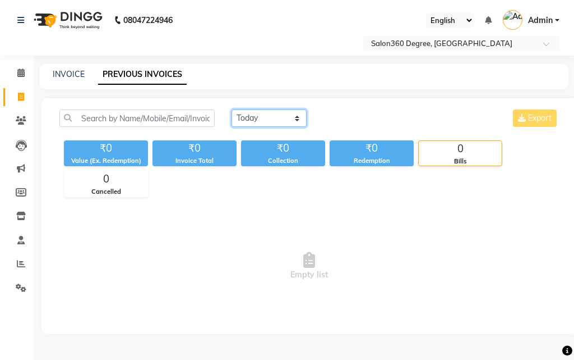
drag, startPoint x: 257, startPoint y: 116, endPoint x: 260, endPoint y: 125, distance: 9.6
click at [257, 117] on select "[DATE] [DATE] Custom Range" at bounding box center [269, 117] width 75 height 17
select select "[DATE]"
click at [232, 109] on select "[DATE] [DATE] Custom Range" at bounding box center [269, 117] width 75 height 17
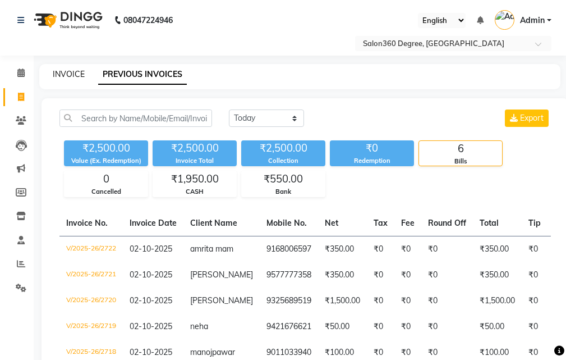
click at [74, 71] on link "INVOICE" at bounding box center [69, 74] width 32 height 10
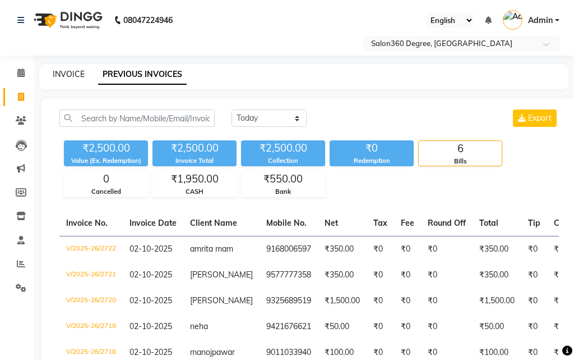
select select "5215"
select select "service"
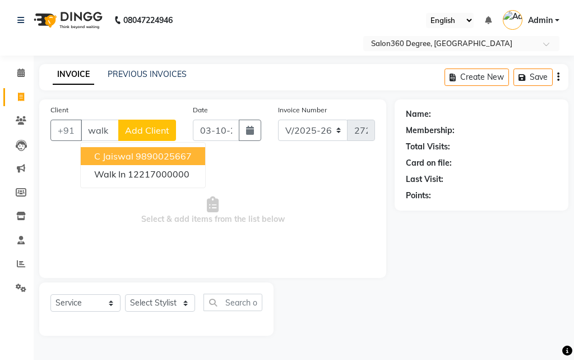
click at [153, 163] on button "C Jaiswal 9890025667" at bounding box center [143, 156] width 125 height 18
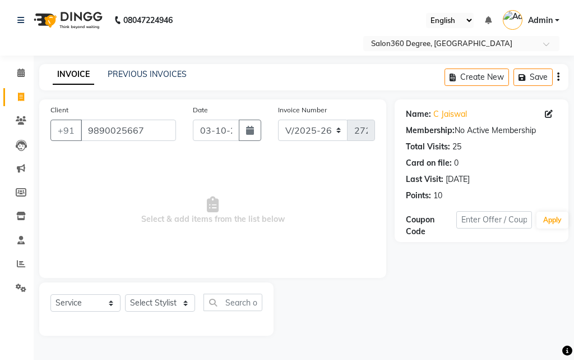
click at [153, 140] on div "Client [PHONE_NUMBER]" at bounding box center [113, 127] width 142 height 46
click at [168, 135] on input "9890025667" at bounding box center [128, 129] width 95 height 21
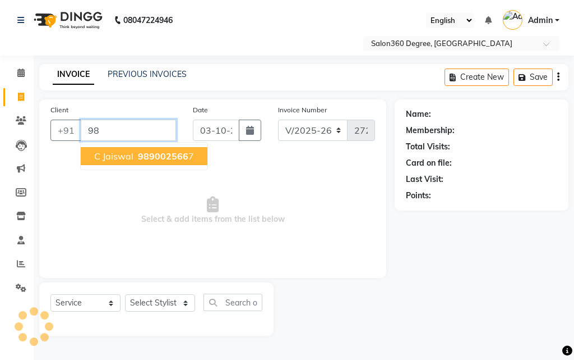
type input "9"
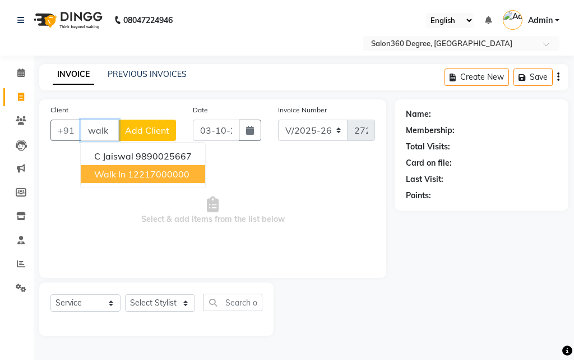
drag, startPoint x: 127, startPoint y: 176, endPoint x: 136, endPoint y: 185, distance: 13.1
click at [127, 174] on button "Walk In 12217000000" at bounding box center [143, 174] width 125 height 18
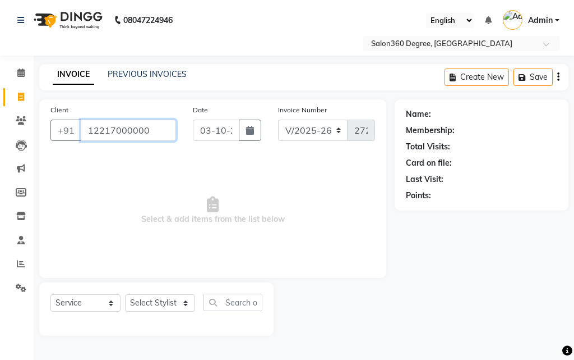
type input "12217000000"
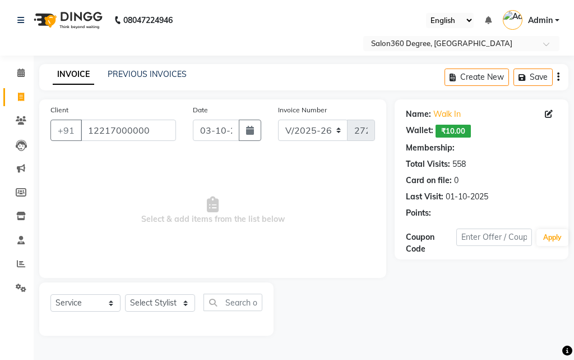
select select "1: Object"
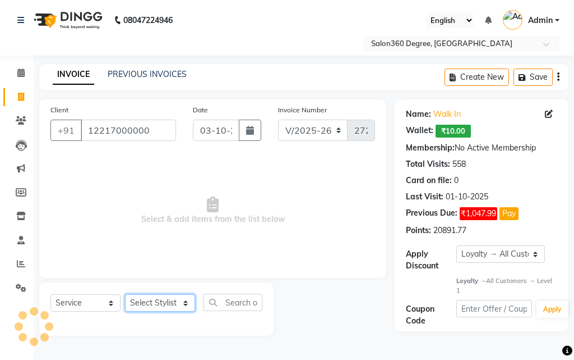
click at [159, 300] on select "Select Stylist [PERSON_NAME] [PERSON_NAME] dwarka [PERSON_NAME] khde [PERSON_NA…" at bounding box center [160, 302] width 70 height 17
select select "33522"
click at [125, 294] on select "Select Stylist [PERSON_NAME] [PERSON_NAME] dwarka [PERSON_NAME] khde [PERSON_NA…" at bounding box center [160, 302] width 70 height 17
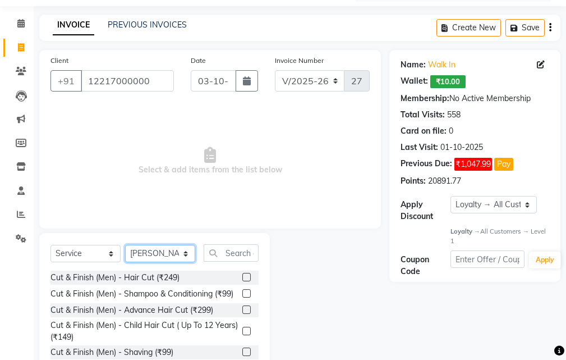
scroll to position [105, 0]
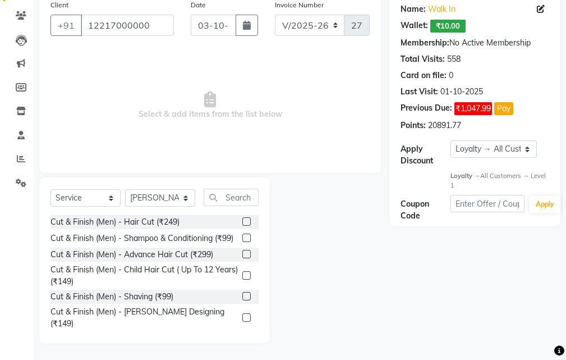
drag, startPoint x: 239, startPoint y: 222, endPoint x: 234, endPoint y: 214, distance: 9.2
click at [242, 222] on label at bounding box center [246, 221] width 8 height 8
click at [242, 222] on input "checkbox" at bounding box center [245, 221] width 7 height 7
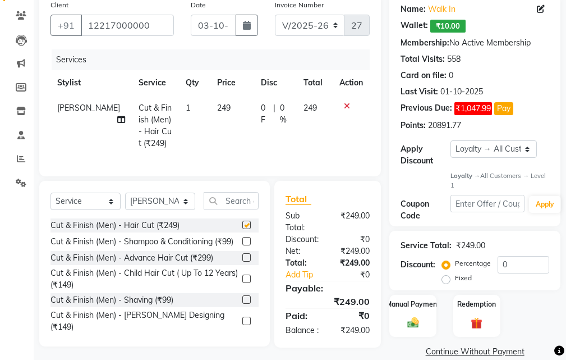
drag, startPoint x: 225, startPoint y: 138, endPoint x: 273, endPoint y: 125, distance: 48.8
click at [233, 133] on td "249" at bounding box center [232, 125] width 44 height 61
checkbox input "false"
select select "33522"
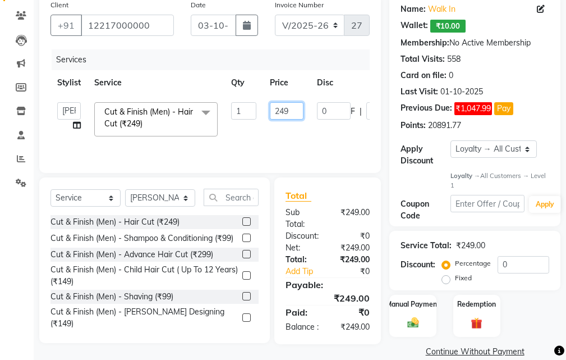
click at [295, 116] on input "249" at bounding box center [287, 110] width 34 height 17
type input "250"
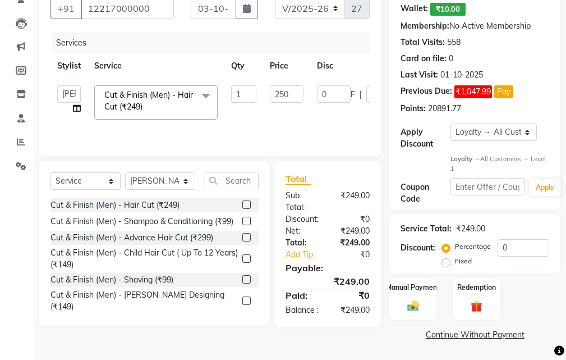
click at [394, 333] on link "Continue Without Payment" at bounding box center [474, 335] width 167 height 12
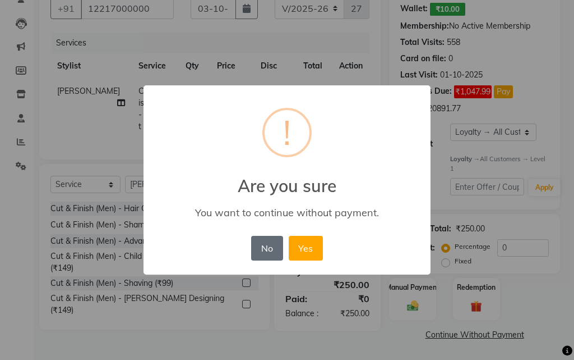
click at [269, 248] on button "No" at bounding box center [266, 248] width 31 height 25
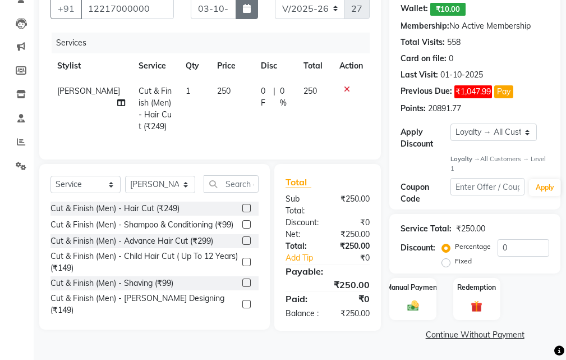
click at [245, 7] on icon "button" at bounding box center [247, 8] width 8 height 9
select select "10"
select select "2025"
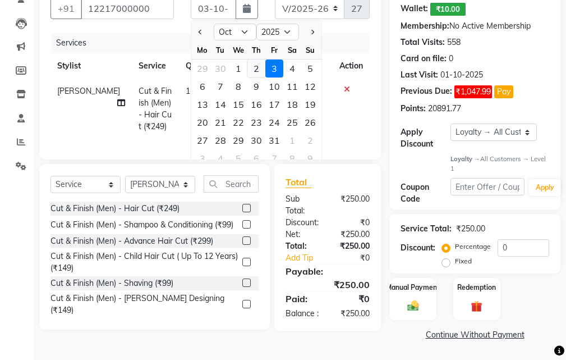
click at [256, 68] on div "2" at bounding box center [256, 68] width 18 height 18
type input "02-10-2025"
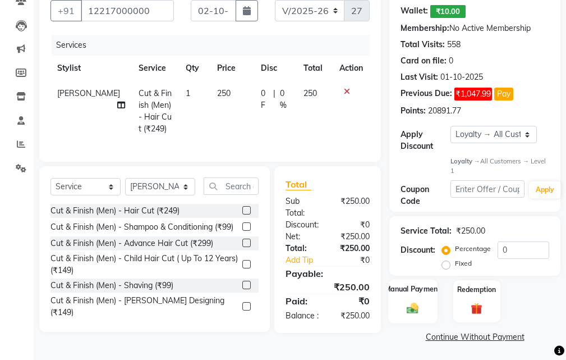
drag, startPoint x: 417, startPoint y: 308, endPoint x: 426, endPoint y: 312, distance: 10.1
click at [417, 309] on img at bounding box center [412, 307] width 19 height 13
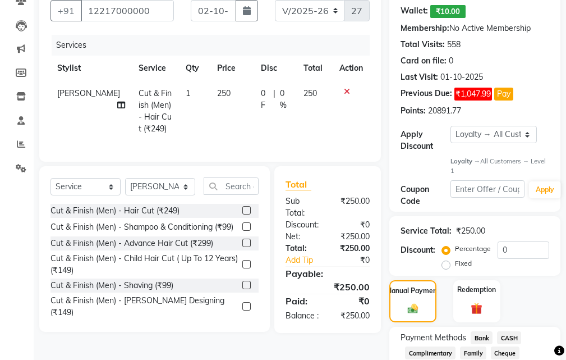
click at [506, 333] on span "CASH" at bounding box center [509, 337] width 24 height 13
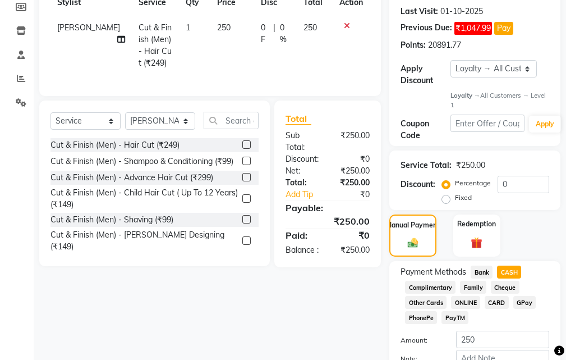
scroll to position [255, 0]
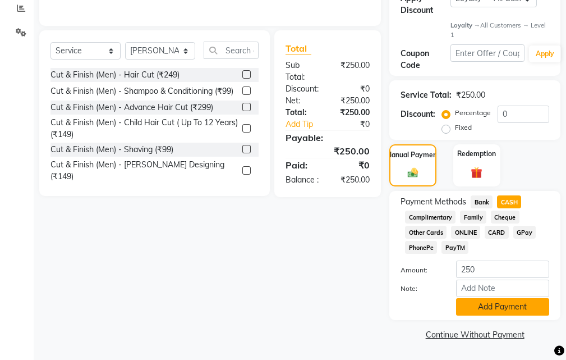
click at [488, 306] on button "Add Payment" at bounding box center [502, 306] width 93 height 17
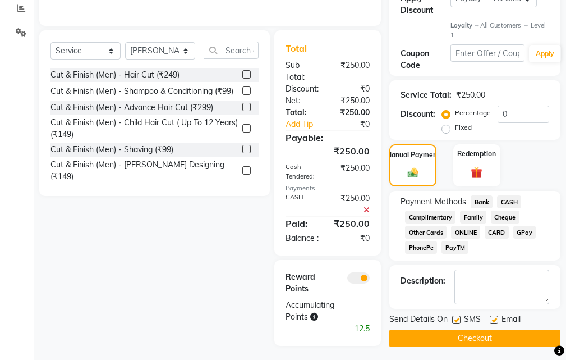
click at [458, 317] on label at bounding box center [456, 319] width 8 height 8
click at [458, 317] on input "checkbox" at bounding box center [455, 319] width 7 height 7
checkbox input "false"
click at [455, 341] on button "Checkout" at bounding box center [474, 337] width 171 height 17
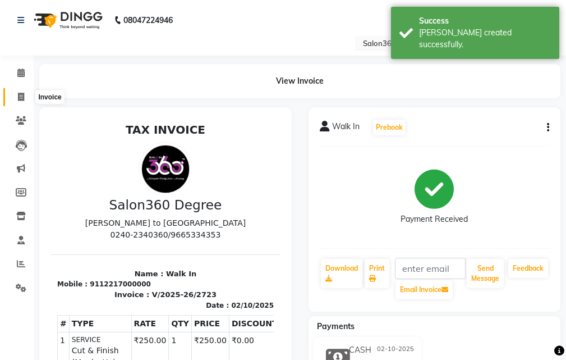
click at [26, 95] on span at bounding box center [21, 97] width 20 height 13
select select "service"
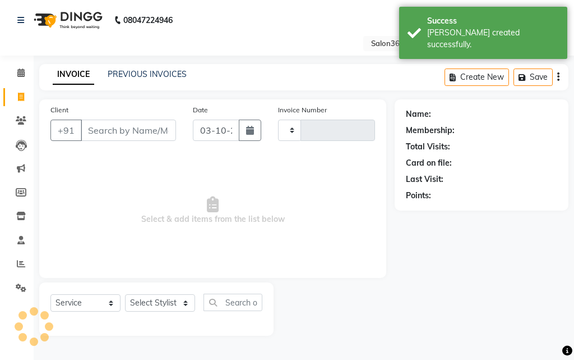
type input "2724"
select select "5215"
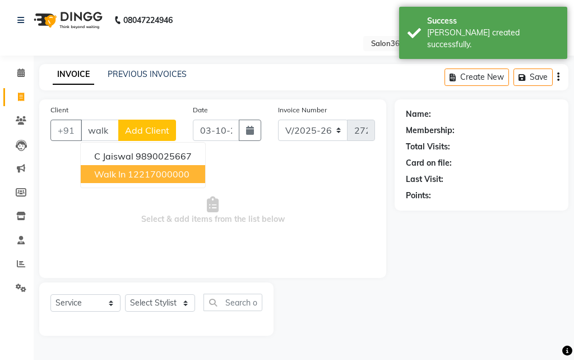
drag, startPoint x: 115, startPoint y: 174, endPoint x: 123, endPoint y: 188, distance: 15.6
click at [115, 173] on span "Walk In" at bounding box center [109, 173] width 31 height 11
type input "12217000000"
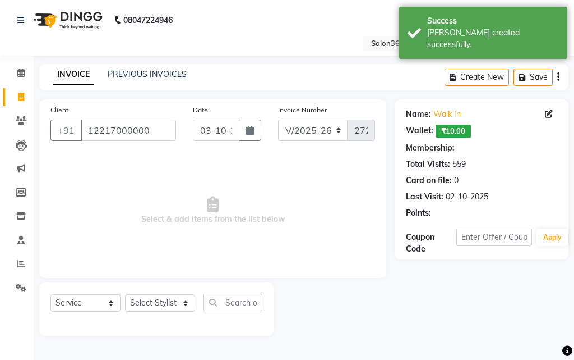
click at [159, 293] on div "Select Service Product Membership Package Voucher Prepaid Gift Card Select Styl…" at bounding box center [156, 306] width 212 height 26
select select "1: Object"
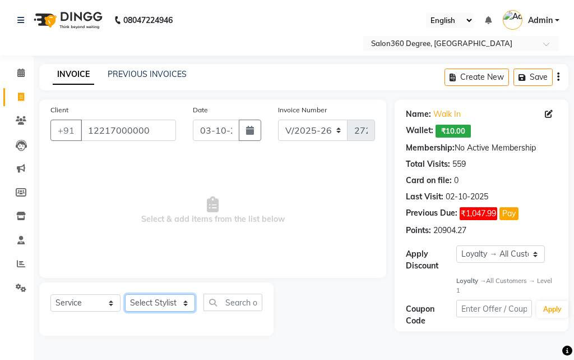
click at [165, 310] on select "Select Stylist [PERSON_NAME] [PERSON_NAME] dwarka [PERSON_NAME] khde [PERSON_NA…" at bounding box center [160, 302] width 70 height 17
select select "37037"
click at [125, 294] on select "Select Stylist [PERSON_NAME] [PERSON_NAME] dwarka [PERSON_NAME] khde [PERSON_NA…" at bounding box center [160, 302] width 70 height 17
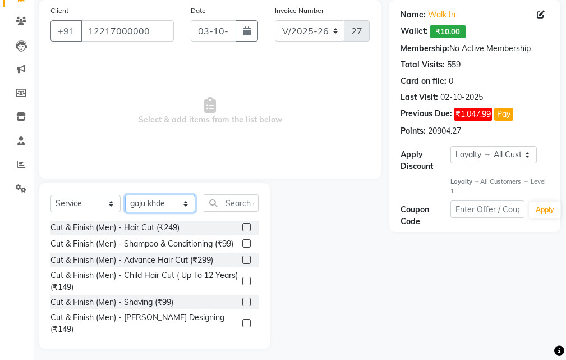
scroll to position [105, 0]
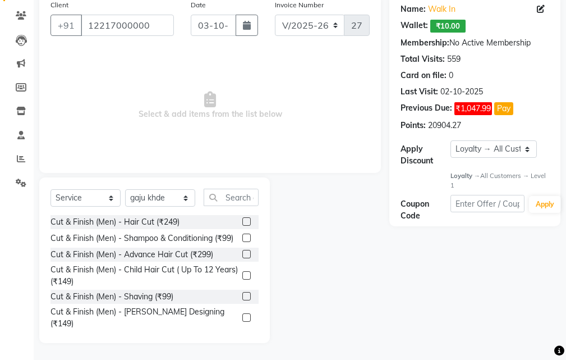
drag, startPoint x: 237, startPoint y: 219, endPoint x: 262, endPoint y: 260, distance: 47.6
click at [242, 219] on label at bounding box center [246, 221] width 8 height 8
click at [242, 219] on input "checkbox" at bounding box center [245, 221] width 7 height 7
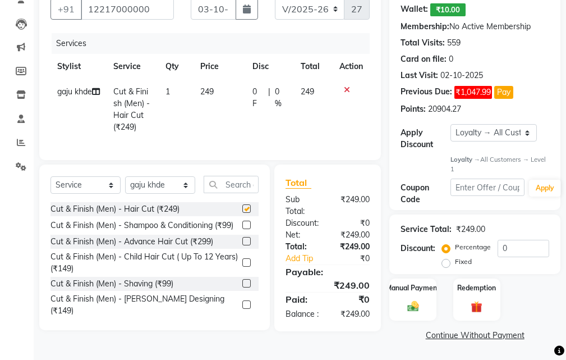
scroll to position [130, 0]
checkbox input "false"
click at [242, 287] on label at bounding box center [246, 282] width 8 height 8
click at [242, 287] on input "checkbox" at bounding box center [245, 282] width 7 height 7
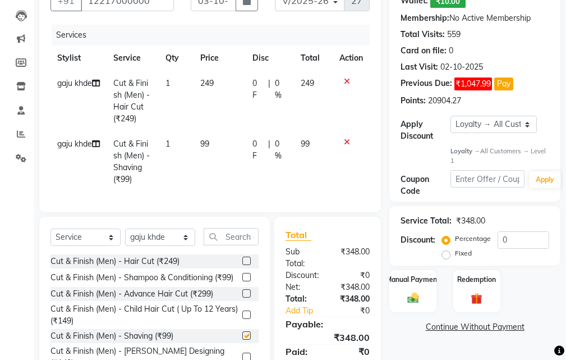
drag, startPoint x: 216, startPoint y: 95, endPoint x: 227, endPoint y: 91, distance: 11.6
click at [222, 93] on td "249" at bounding box center [219, 101] width 53 height 61
checkbox input "false"
select select "37037"
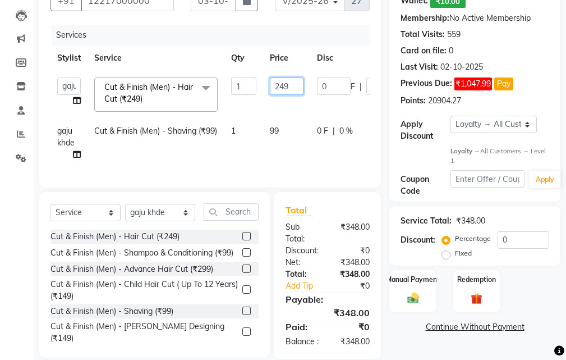
click at [297, 91] on input "249" at bounding box center [287, 85] width 34 height 17
type input "250"
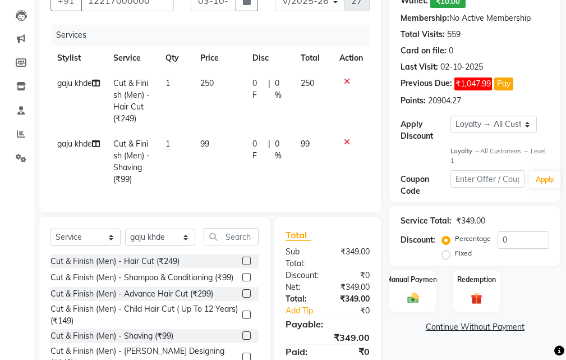
drag, startPoint x: 286, startPoint y: 133, endPoint x: 270, endPoint y: 153, distance: 25.1
click at [286, 136] on tr "gaju khde Cut & Finish (Men) - Shaving (₹99) 1 99 0 F | 0 % 99" at bounding box center [209, 161] width 319 height 61
click at [250, 163] on td "0 F | 0 %" at bounding box center [270, 161] width 48 height 61
select select "37037"
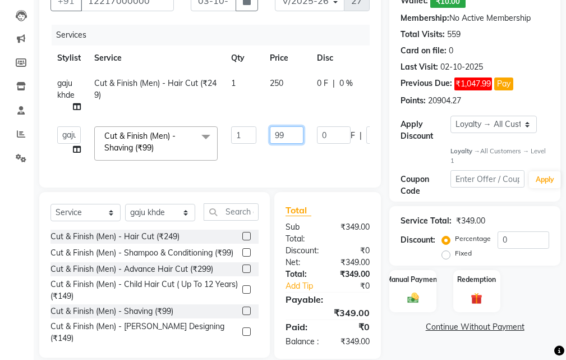
type input "9"
click at [287, 140] on input "9" at bounding box center [287, 134] width 34 height 17
type input "100"
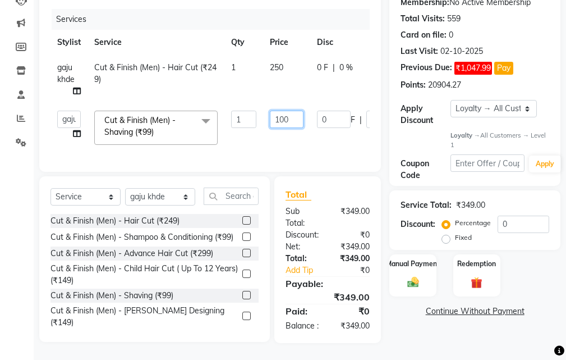
scroll to position [165, 0]
drag, startPoint x: 398, startPoint y: 319, endPoint x: 379, endPoint y: 308, distance: 21.4
click at [397, 318] on div "Name: Walk In Wallet: ₹10.00 Membership: No Active Membership Total Visits: 559…" at bounding box center [478, 148] width 179 height 389
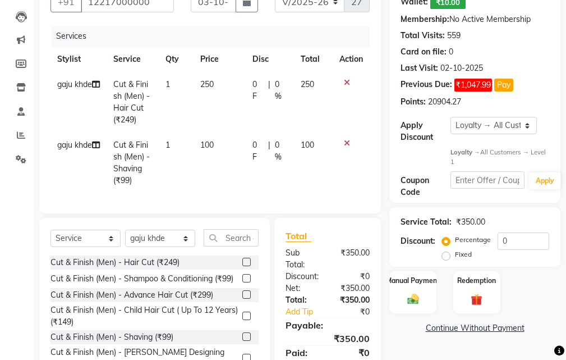
scroll to position [109, 0]
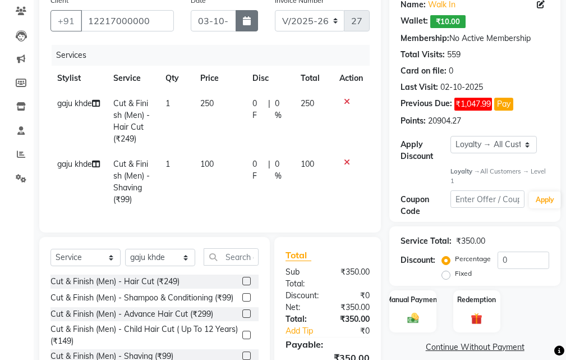
click at [248, 22] on icon "button" at bounding box center [247, 20] width 8 height 9
select select "10"
select select "2025"
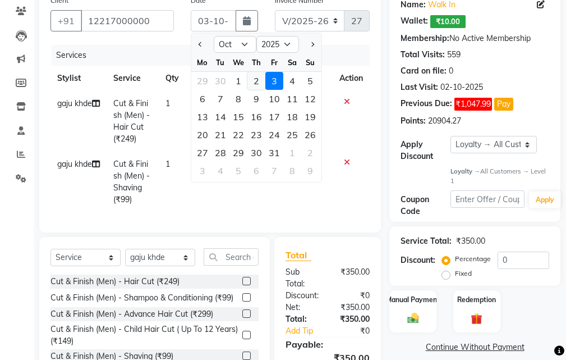
drag, startPoint x: 255, startPoint y: 81, endPoint x: 273, endPoint y: 113, distance: 36.7
click at [256, 81] on div "2" at bounding box center [256, 81] width 18 height 18
type input "02-10-2025"
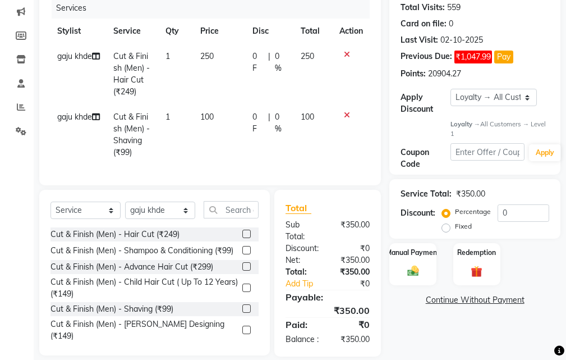
scroll to position [190, 0]
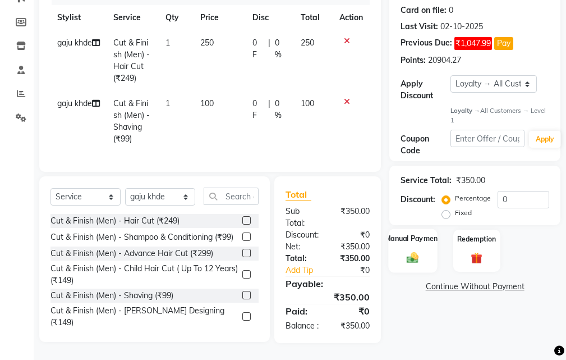
click at [405, 251] on img at bounding box center [412, 257] width 19 height 13
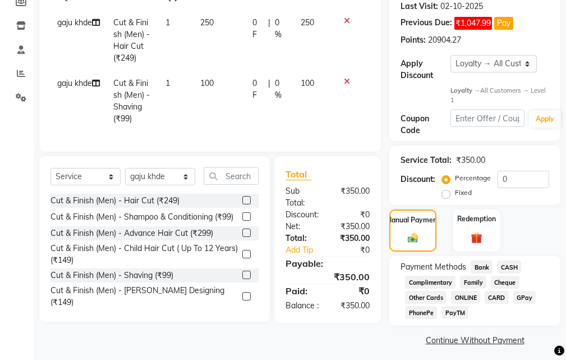
click at [511, 268] on span "CASH" at bounding box center [509, 266] width 24 height 13
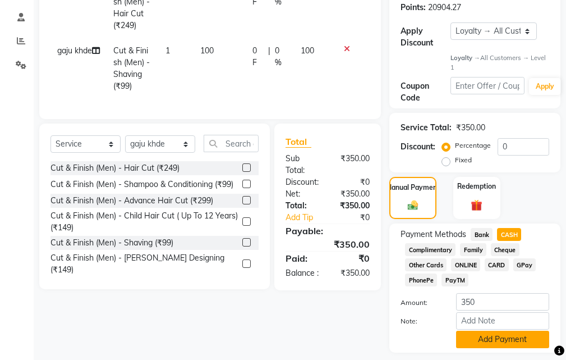
scroll to position [255, 0]
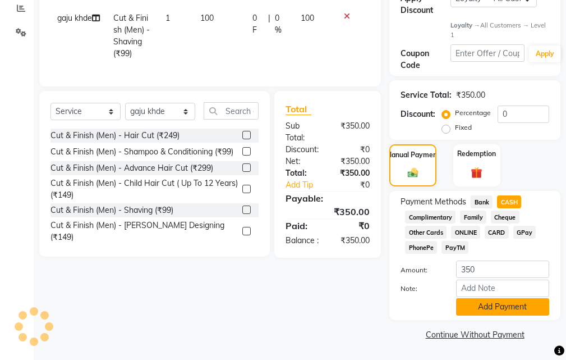
click at [492, 312] on button "Add Payment" at bounding box center [502, 306] width 93 height 17
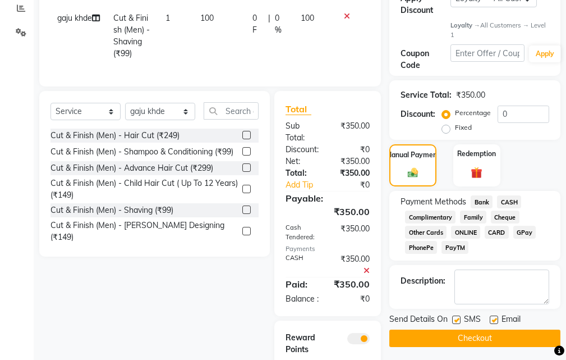
click at [457, 335] on button "Checkout" at bounding box center [474, 337] width 171 height 17
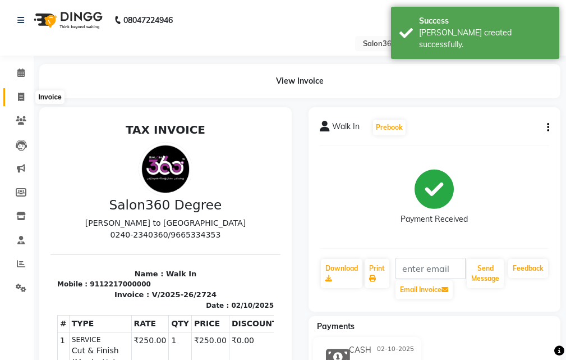
click at [24, 99] on icon at bounding box center [21, 97] width 6 height 8
select select "service"
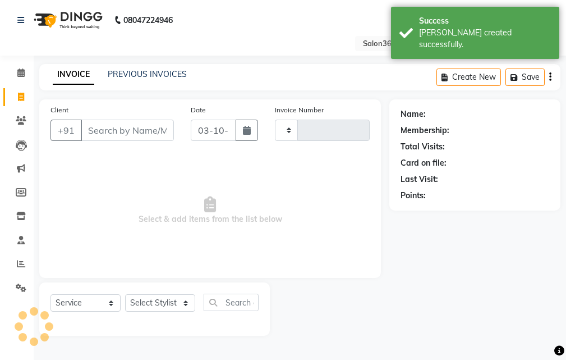
type input "2725"
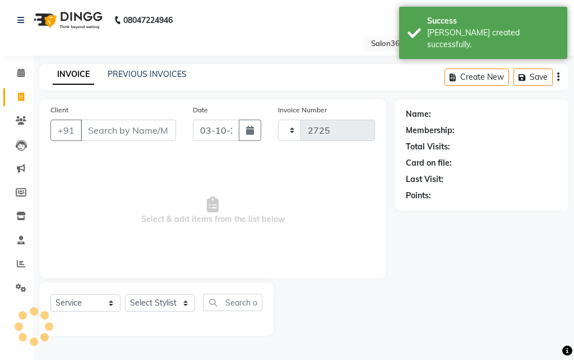
select select "5215"
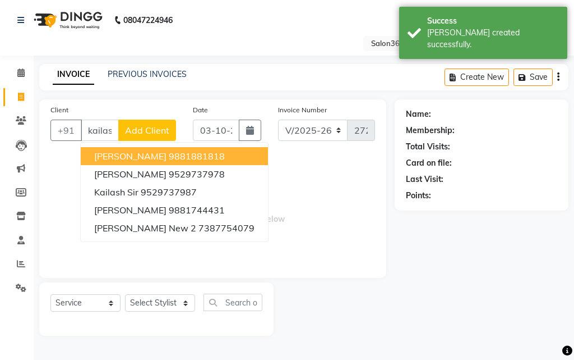
click at [183, 156] on ngb-highlight "9881881818" at bounding box center [197, 155] width 56 height 11
type input "9881881818"
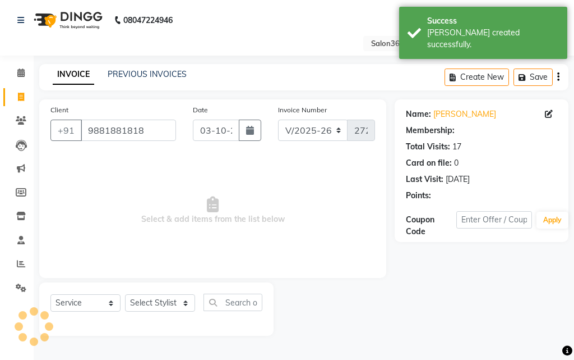
select select "1: Object"
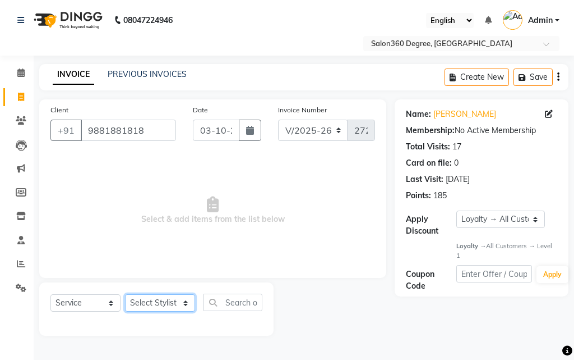
click at [173, 307] on select "Select Stylist [PERSON_NAME] [PERSON_NAME] dwarka [PERSON_NAME] khde [PERSON_NA…" at bounding box center [160, 302] width 70 height 17
select select "37037"
click at [125, 294] on select "Select Stylist [PERSON_NAME] [PERSON_NAME] dwarka [PERSON_NAME] khde [PERSON_NA…" at bounding box center [160, 302] width 70 height 17
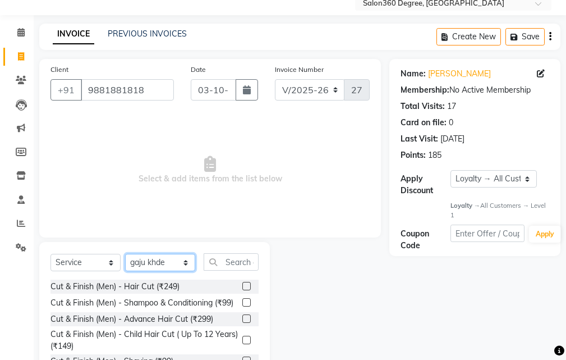
scroll to position [105, 0]
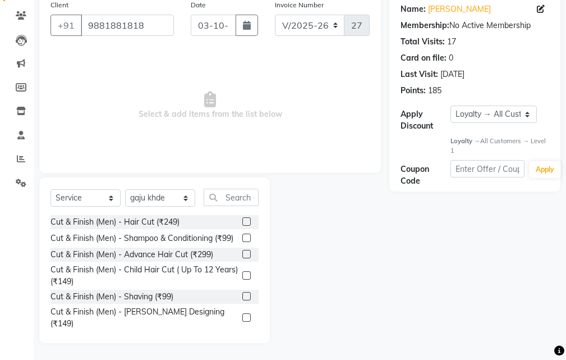
click at [242, 300] on label at bounding box center [246, 296] width 8 height 8
click at [242, 300] on input "checkbox" at bounding box center [245, 296] width 7 height 7
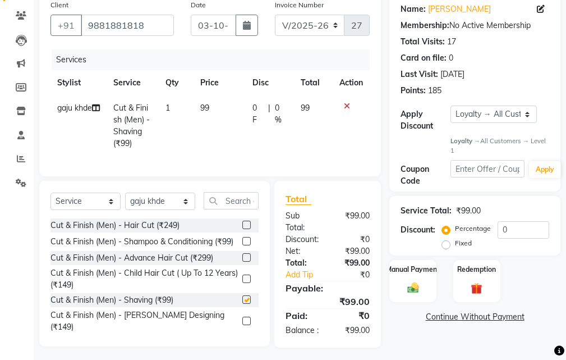
click at [221, 137] on td "99" at bounding box center [219, 125] width 53 height 61
checkbox input "false"
select select "37037"
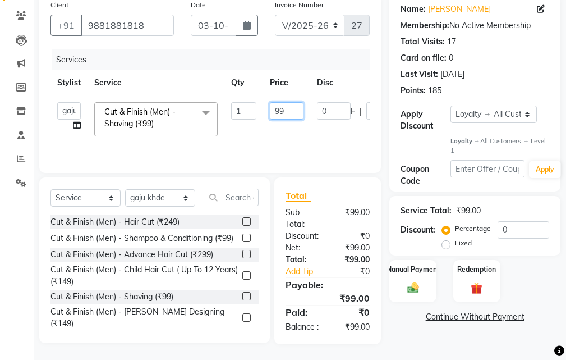
click at [291, 108] on input "99" at bounding box center [287, 110] width 34 height 17
type input "9"
type input "100"
click at [399, 317] on link "Continue Without Payment" at bounding box center [474, 317] width 167 height 12
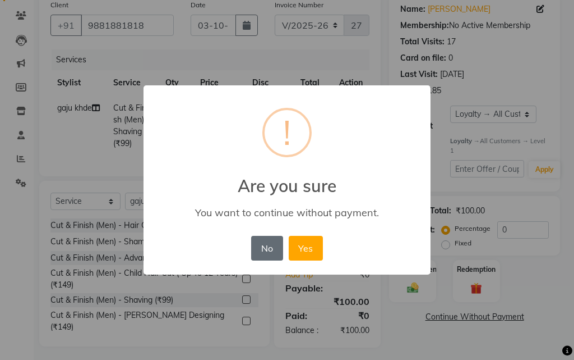
click at [267, 252] on button "No" at bounding box center [266, 248] width 31 height 25
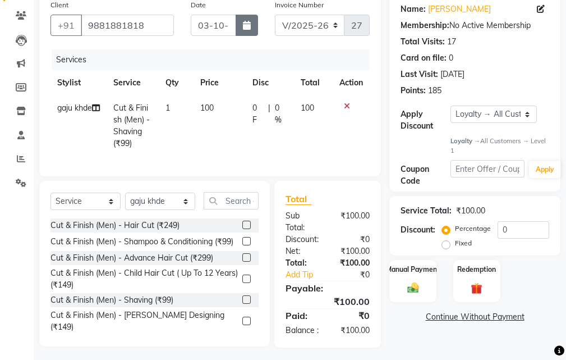
click at [251, 26] on button "button" at bounding box center [247, 25] width 22 height 21
select select "10"
select select "2025"
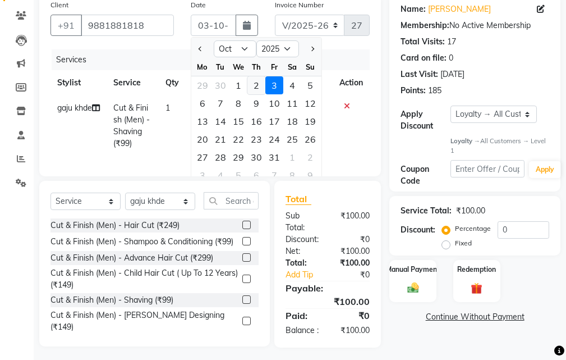
click at [251, 76] on div "2" at bounding box center [256, 85] width 18 height 18
type input "02-10-2025"
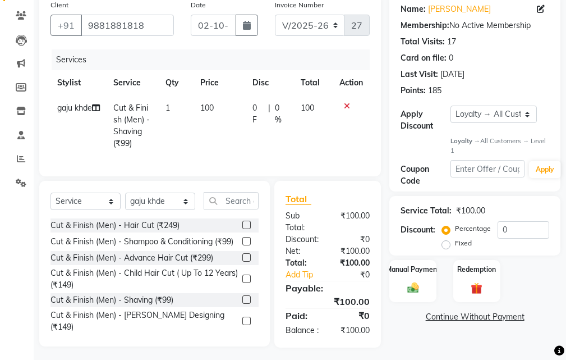
scroll to position [130, 0]
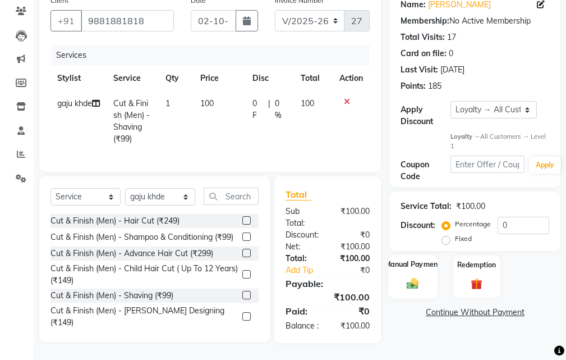
drag, startPoint x: 395, startPoint y: 257, endPoint x: 423, endPoint y: 261, distance: 28.3
click at [399, 255] on div "Manual Payment" at bounding box center [413, 277] width 49 height 44
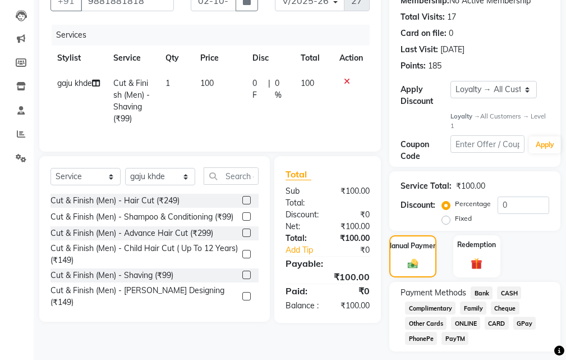
click at [504, 287] on span "CASH" at bounding box center [509, 292] width 24 height 13
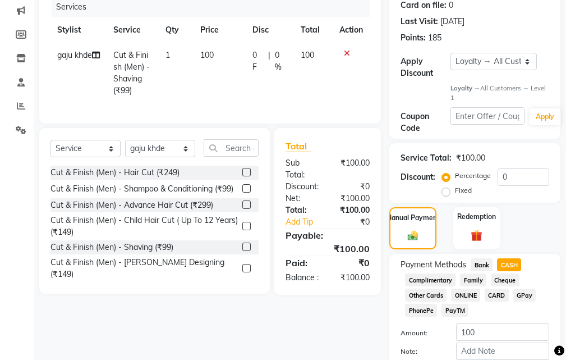
scroll to position [220, 0]
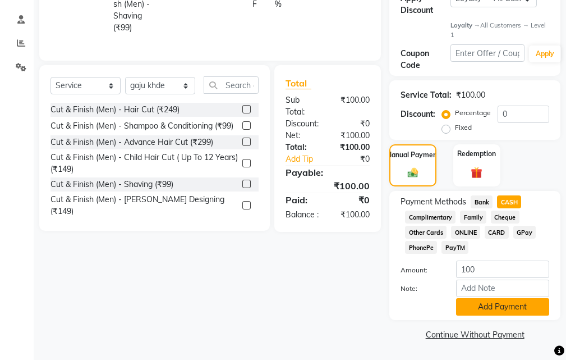
click at [497, 311] on button "Add Payment" at bounding box center [502, 306] width 93 height 17
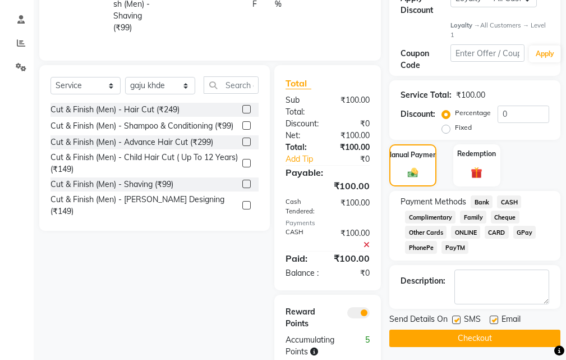
click at [456, 317] on label at bounding box center [456, 319] width 8 height 8
click at [456, 317] on input "checkbox" at bounding box center [455, 319] width 7 height 7
checkbox input "false"
click at [455, 329] on div "Send Details On SMS Email Checkout" at bounding box center [474, 330] width 171 height 34
click at [448, 338] on button "Checkout" at bounding box center [474, 337] width 171 height 17
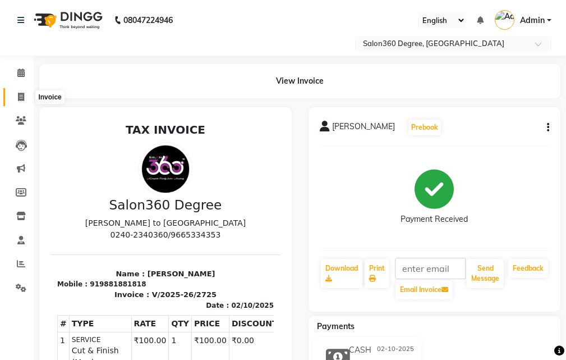
drag, startPoint x: 22, startPoint y: 101, endPoint x: 27, endPoint y: 99, distance: 5.9
click at [22, 101] on span at bounding box center [21, 97] width 20 height 13
select select "service"
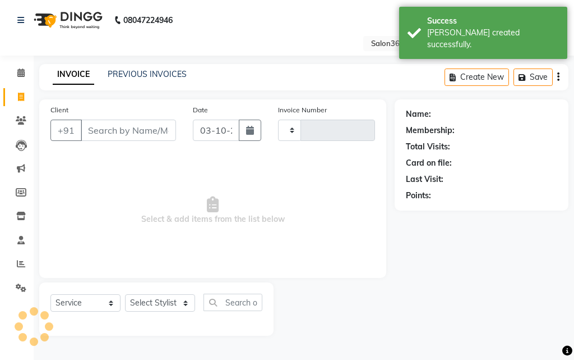
type input "2726"
select select "5215"
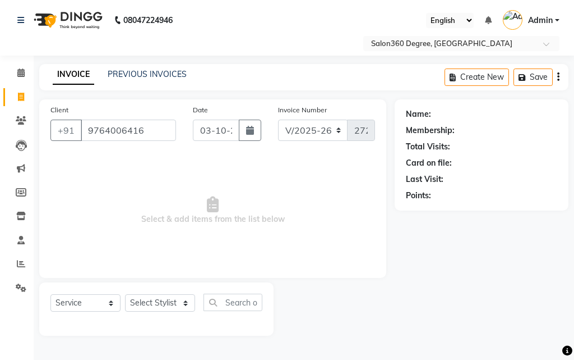
type input "9764006416"
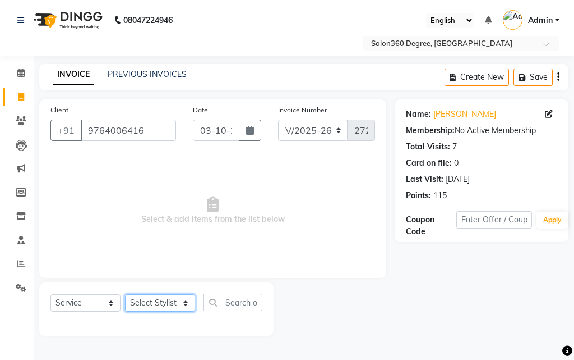
drag, startPoint x: 162, startPoint y: 303, endPoint x: 161, endPoint y: 295, distance: 7.9
click at [162, 302] on select "Select Stylist [PERSON_NAME] [PERSON_NAME] dwarka [PERSON_NAME] khde [PERSON_NA…" at bounding box center [160, 302] width 70 height 17
select select "33518"
click at [125, 294] on select "Select Stylist [PERSON_NAME] [PERSON_NAME] dwarka [PERSON_NAME] khde [PERSON_NA…" at bounding box center [160, 302] width 70 height 17
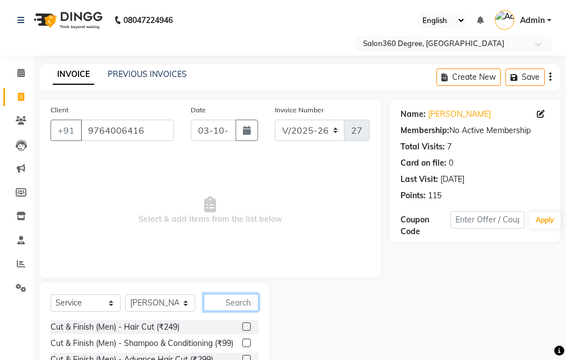
click at [224, 297] on input "text" at bounding box center [231, 301] width 55 height 17
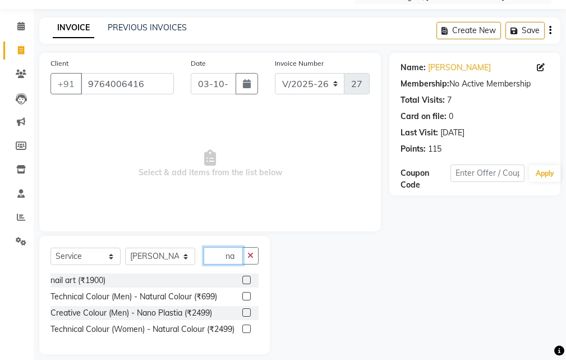
scroll to position [58, 0]
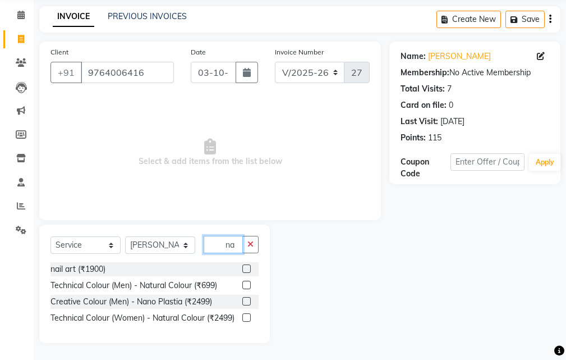
type input "na"
click at [246, 316] on label at bounding box center [246, 317] width 8 height 8
click at [246, 316] on input "checkbox" at bounding box center [245, 317] width 7 height 7
checkbox input "true"
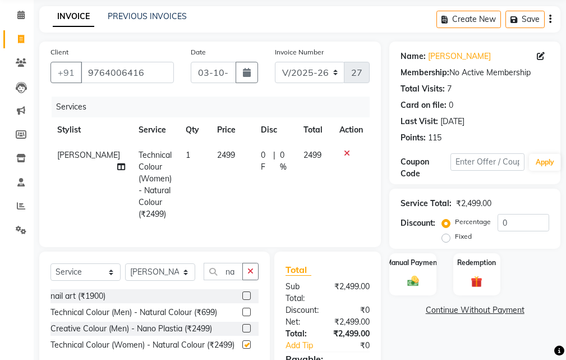
click at [225, 172] on td "2499" at bounding box center [232, 184] width 44 height 84
select select "33518"
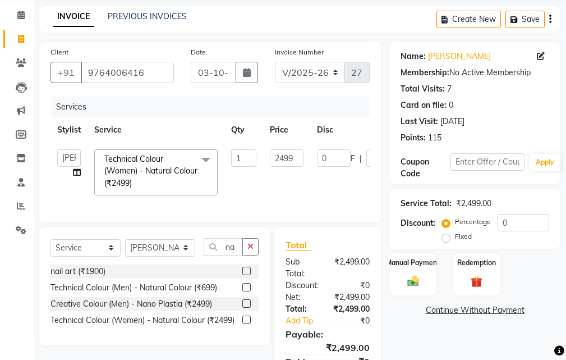
checkbox input "false"
click at [297, 157] on input "2499" at bounding box center [287, 157] width 34 height 17
type input "2"
type input "1500"
click at [411, 345] on div "Name: [PERSON_NAME] Membership: No Active Membership Total Visits: 7 Card on fi…" at bounding box center [478, 223] width 179 height 363
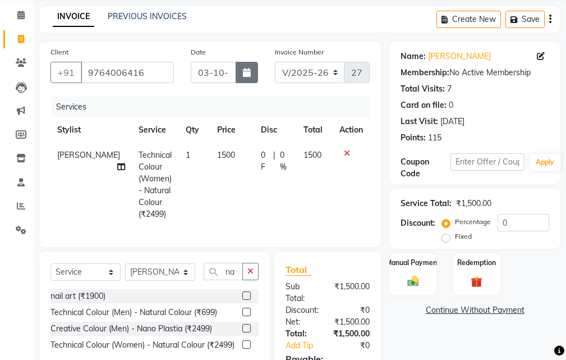
click at [254, 68] on button "button" at bounding box center [247, 72] width 22 height 21
select select "10"
select select "2025"
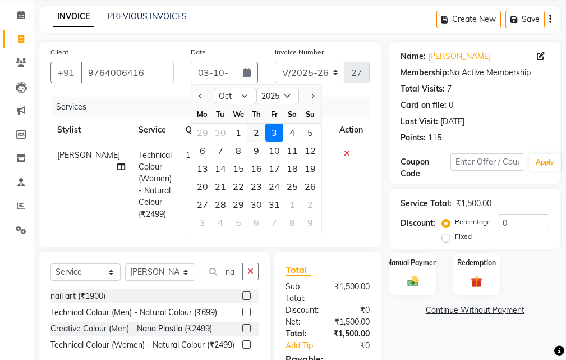
drag, startPoint x: 256, startPoint y: 131, endPoint x: 283, endPoint y: 200, distance: 74.1
click at [257, 131] on div "2" at bounding box center [256, 132] width 18 height 18
type input "02-10-2025"
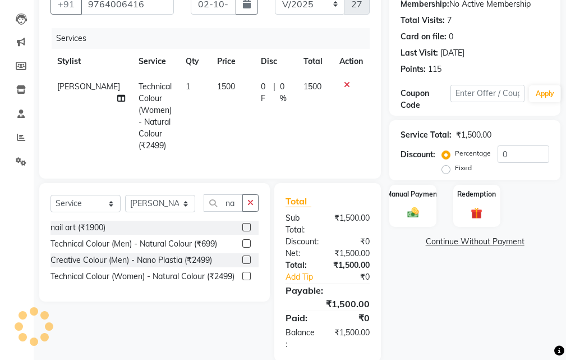
scroll to position [153, 0]
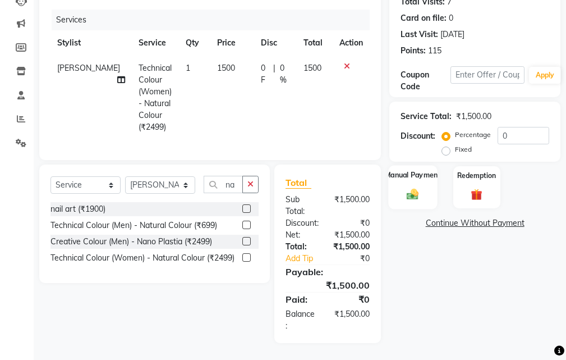
click at [404, 175] on div "Manual Payment" at bounding box center [413, 187] width 49 height 44
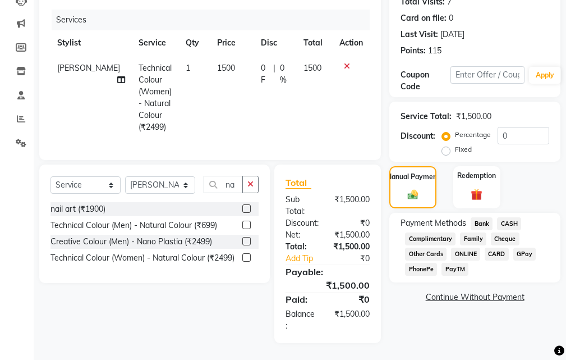
click at [505, 217] on span "CASH" at bounding box center [509, 223] width 24 height 13
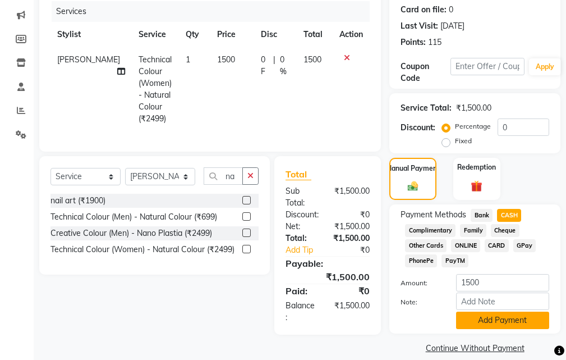
click at [465, 325] on button "Add Payment" at bounding box center [502, 319] width 93 height 17
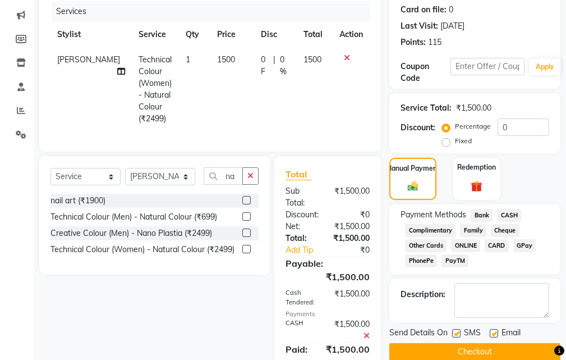
click at [454, 328] on div "SMS" at bounding box center [471, 333] width 38 height 14
click at [456, 334] on label at bounding box center [456, 333] width 8 height 8
click at [456, 334] on input "checkbox" at bounding box center [455, 333] width 7 height 7
checkbox input "false"
click at [451, 349] on button "Checkout" at bounding box center [474, 351] width 171 height 17
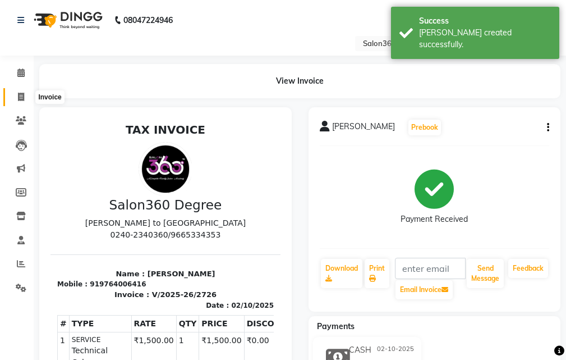
click at [25, 94] on span at bounding box center [21, 97] width 20 height 13
select select "5215"
select select "service"
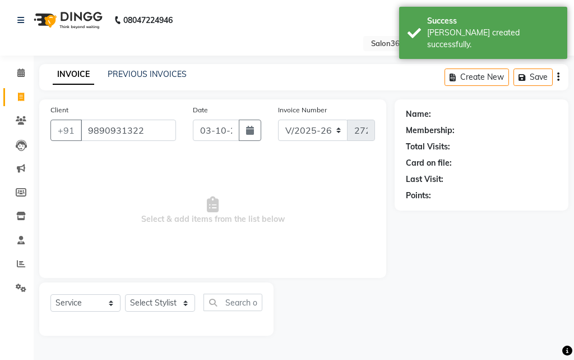
type input "9890931322"
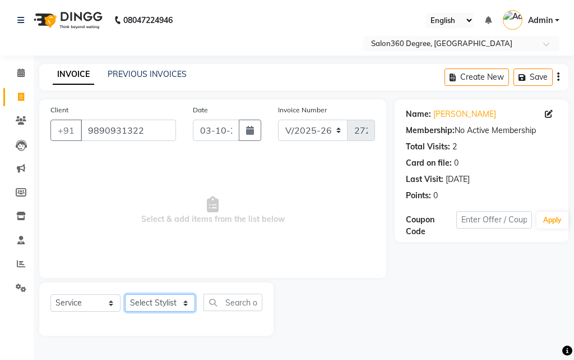
drag, startPoint x: 167, startPoint y: 307, endPoint x: 167, endPoint y: 294, distance: 12.9
click at [167, 301] on select "Select Stylist [PERSON_NAME] [PERSON_NAME] dwarka [PERSON_NAME] khde [PERSON_NA…" at bounding box center [160, 302] width 70 height 17
select select "37037"
click at [125, 294] on select "Select Stylist [PERSON_NAME] [PERSON_NAME] dwarka [PERSON_NAME] khde [PERSON_NA…" at bounding box center [160, 302] width 70 height 17
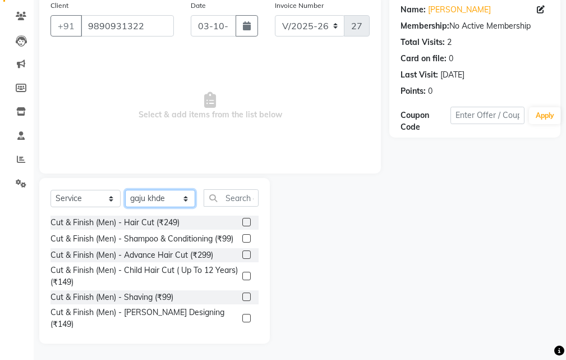
scroll to position [105, 0]
click at [242, 300] on label at bounding box center [246, 296] width 8 height 8
click at [242, 300] on input "checkbox" at bounding box center [245, 296] width 7 height 7
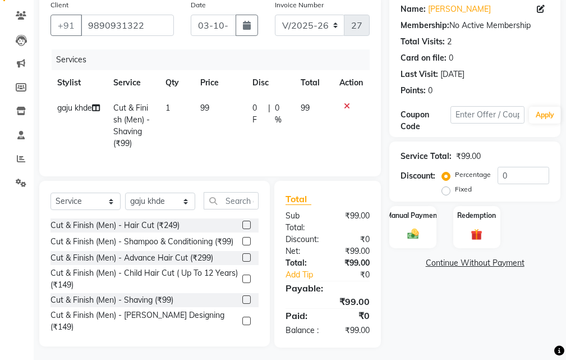
drag, startPoint x: 224, startPoint y: 137, endPoint x: 244, endPoint y: 126, distance: 22.6
click at [228, 133] on td "99" at bounding box center [219, 125] width 53 height 61
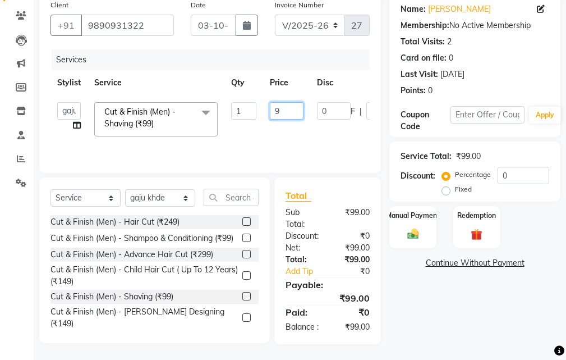
click at [302, 108] on input "9" at bounding box center [287, 110] width 34 height 17
click at [407, 322] on div "Name: [PERSON_NAME] Membership: No Active Membership Total Visits: 2 Card on fi…" at bounding box center [478, 168] width 179 height 349
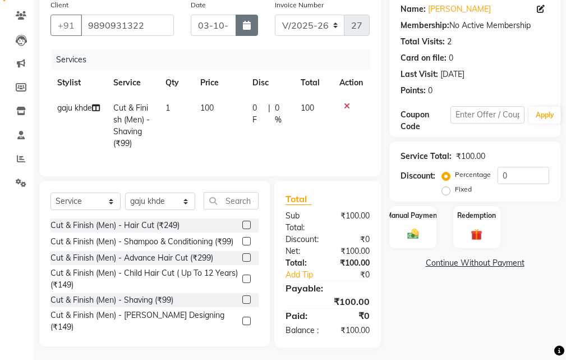
click at [245, 29] on button "button" at bounding box center [247, 25] width 22 height 21
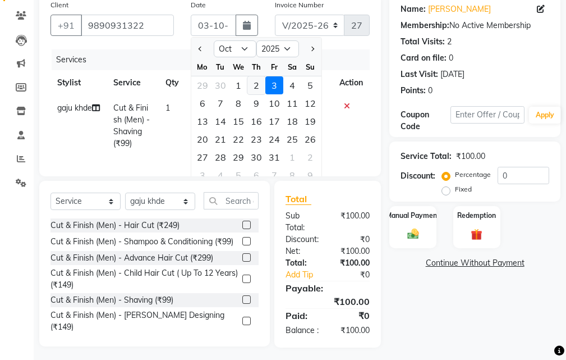
drag, startPoint x: 257, startPoint y: 81, endPoint x: 310, endPoint y: 153, distance: 88.6
click at [257, 82] on div "2" at bounding box center [256, 85] width 18 height 18
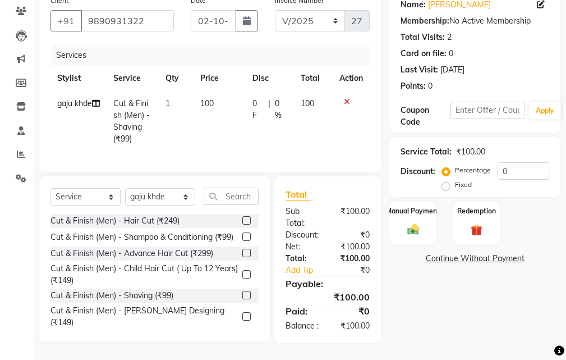
scroll to position [130, 0]
click at [397, 210] on div "Manual Payment" at bounding box center [413, 222] width 49 height 44
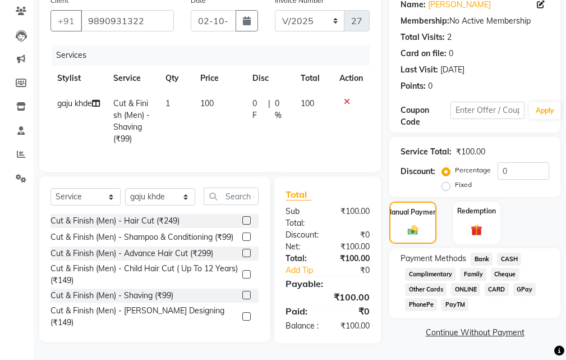
drag, startPoint x: 482, startPoint y: 236, endPoint x: 490, endPoint y: 294, distance: 58.2
click at [482, 252] on span "Bank" at bounding box center [482, 258] width 22 height 13
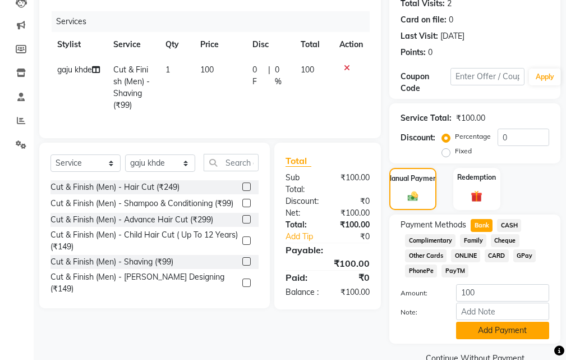
scroll to position [167, 0]
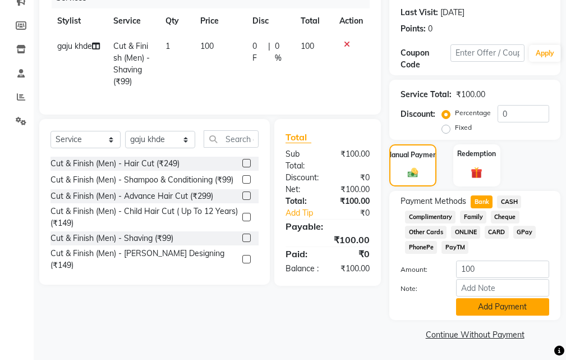
click at [494, 312] on button "Add Payment" at bounding box center [502, 306] width 93 height 17
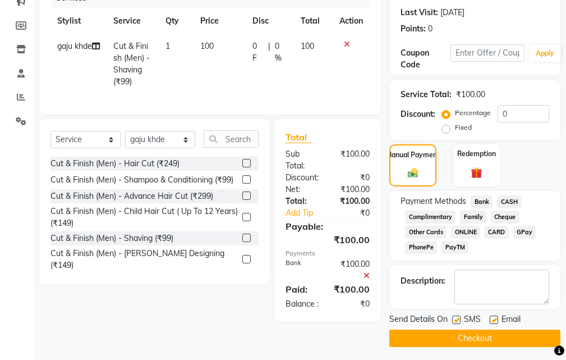
click at [458, 317] on label at bounding box center [456, 319] width 8 height 8
click at [458, 317] on input "checkbox" at bounding box center [455, 319] width 7 height 7
click at [457, 337] on button "Checkout" at bounding box center [474, 337] width 171 height 17
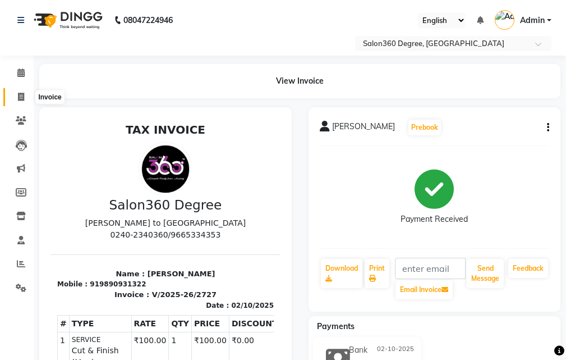
click at [27, 96] on span at bounding box center [21, 97] width 20 height 13
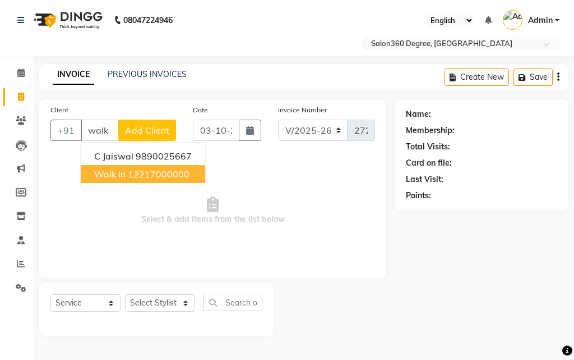
click at [109, 178] on span "Walk In" at bounding box center [109, 173] width 31 height 11
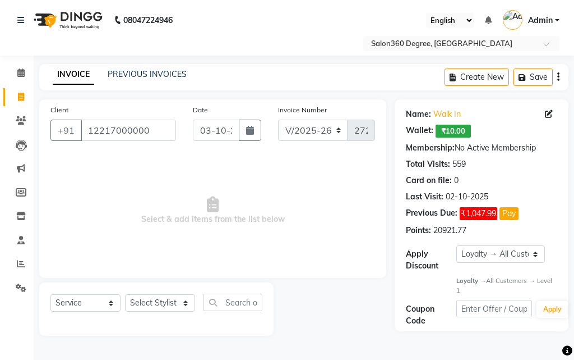
drag, startPoint x: 162, startPoint y: 285, endPoint x: 164, endPoint y: 292, distance: 7.3
click at [164, 292] on div "Select Service Product Membership Package Voucher Prepaid Gift Card Select Styl…" at bounding box center [156, 308] width 234 height 53
click at [164, 301] on select "Select Stylist [PERSON_NAME] [PERSON_NAME] dwarka [PERSON_NAME] khde [PERSON_NA…" at bounding box center [160, 302] width 70 height 17
click at [125, 294] on select "Select Stylist [PERSON_NAME] [PERSON_NAME] dwarka [PERSON_NAME] khde [PERSON_NA…" at bounding box center [160, 302] width 70 height 17
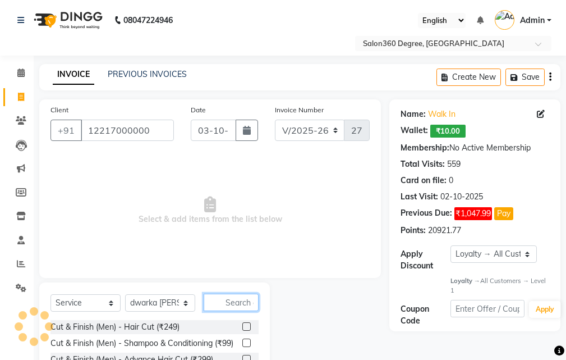
click at [229, 294] on input "text" at bounding box center [231, 301] width 55 height 17
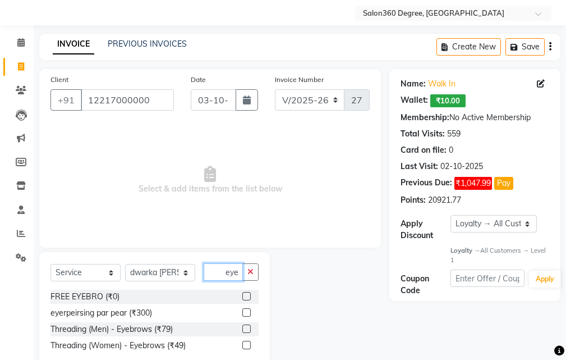
scroll to position [58, 0]
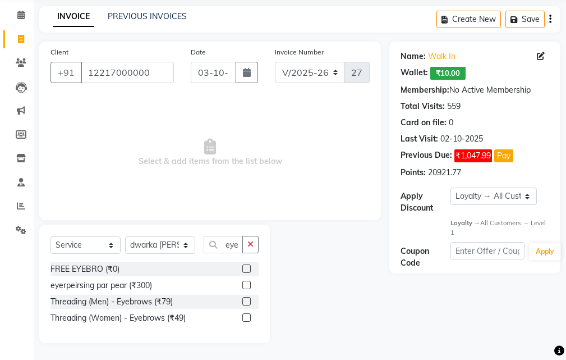
click at [248, 315] on label at bounding box center [246, 317] width 8 height 8
click at [248, 315] on input "checkbox" at bounding box center [245, 317] width 7 height 7
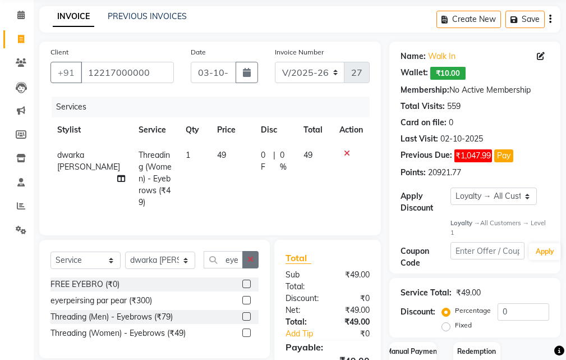
click at [243, 259] on button "button" at bounding box center [250, 259] width 16 height 17
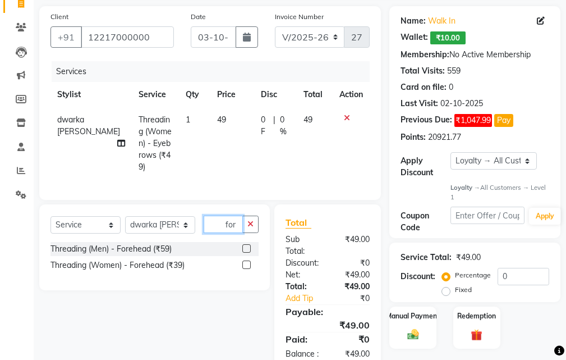
scroll to position [122, 0]
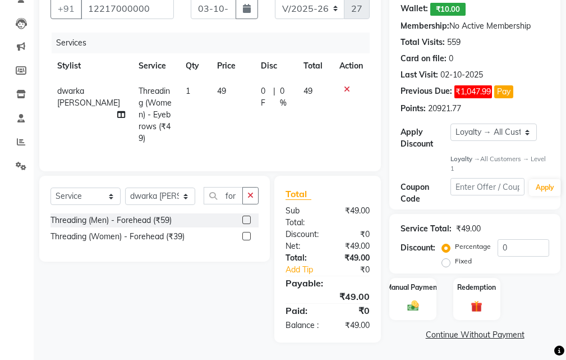
click at [249, 232] on label at bounding box center [246, 236] width 8 height 8
click at [249, 233] on input "checkbox" at bounding box center [245, 236] width 7 height 7
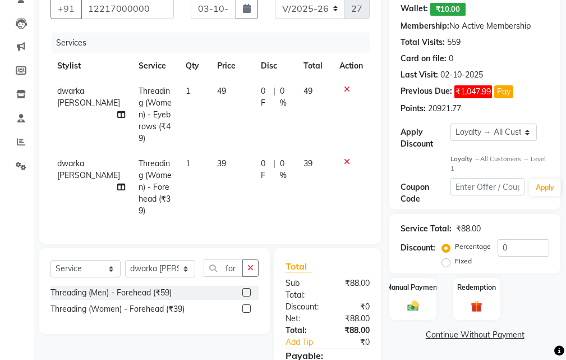
drag, startPoint x: 243, startPoint y: 114, endPoint x: 267, endPoint y: 100, distance: 27.9
click at [243, 113] on td "49" at bounding box center [232, 115] width 44 height 72
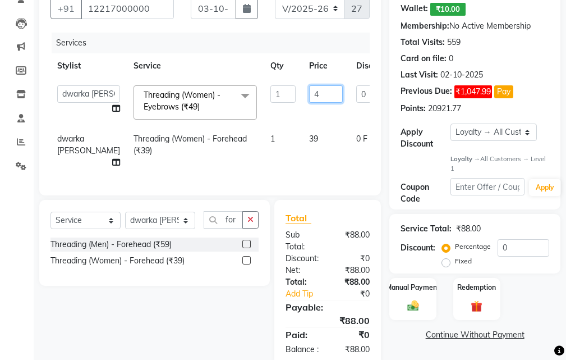
click at [309, 96] on input "4" at bounding box center [326, 93] width 34 height 17
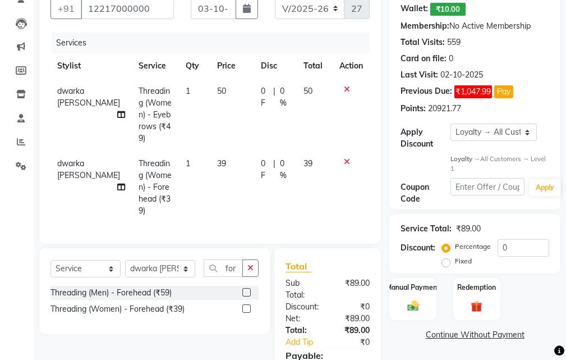
drag, startPoint x: 292, startPoint y: 142, endPoint x: 249, endPoint y: 155, distance: 44.5
click at [289, 151] on tr "dwarka [PERSON_NAME] Threading (Women) - Forehead (₹39) 1 39 0 F | 0 % 39" at bounding box center [209, 187] width 319 height 72
click at [239, 159] on td "39" at bounding box center [232, 187] width 44 height 72
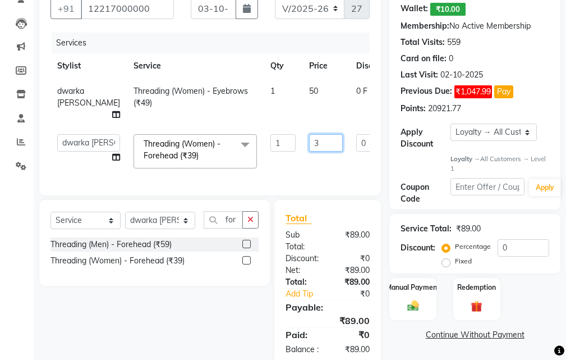
click at [309, 147] on input "3" at bounding box center [326, 142] width 34 height 17
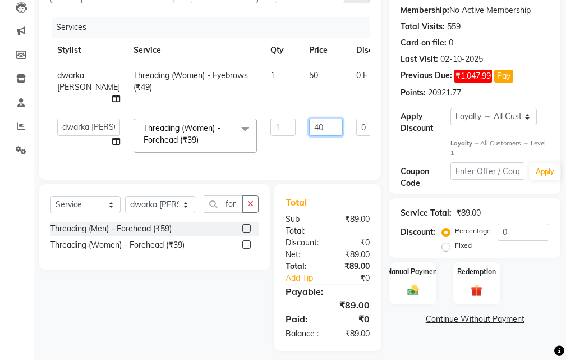
scroll to position [152, 0]
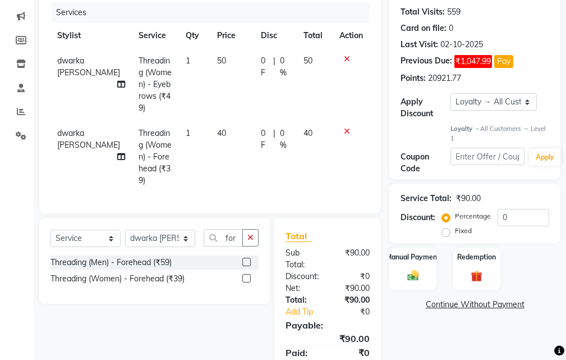
click at [399, 320] on div "Name: Walk In Wallet: ₹10.00 Membership: No Active Membership Total Visits: 559…" at bounding box center [478, 165] width 179 height 437
click at [233, 121] on td "40" at bounding box center [232, 157] width 44 height 72
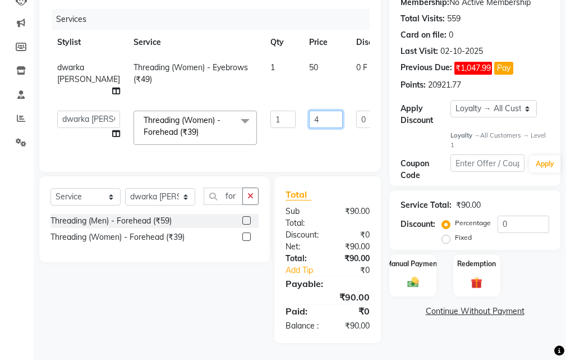
click at [309, 110] on input "4" at bounding box center [326, 118] width 34 height 17
click at [405, 326] on div "Name: Walk In Wallet: ₹10.00 Membership: No Active Membership Total Visits: 559…" at bounding box center [478, 148] width 179 height 389
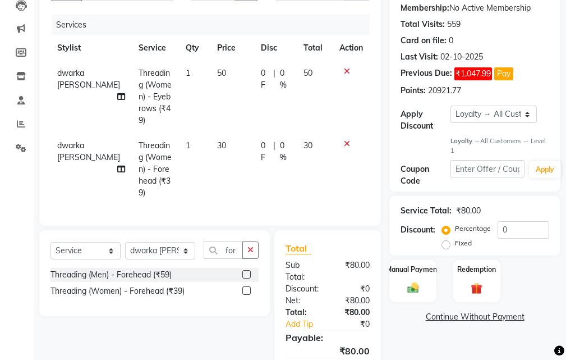
scroll to position [0, 0]
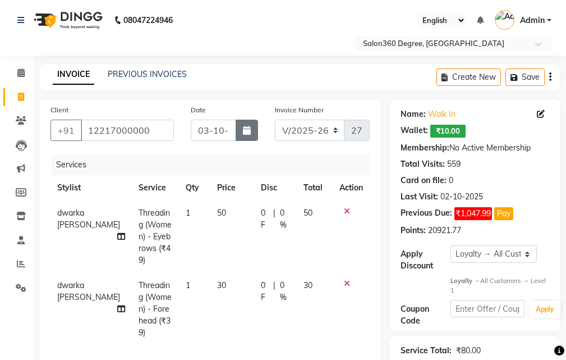
click at [238, 137] on button "button" at bounding box center [247, 129] width 22 height 21
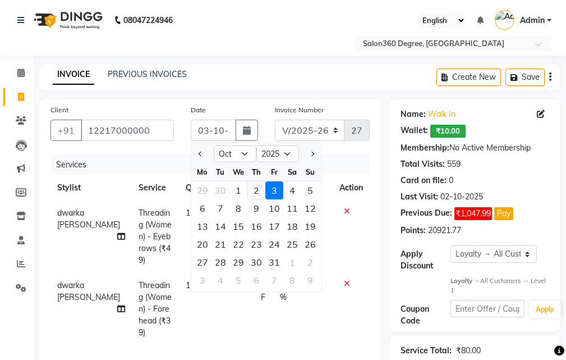
click at [250, 194] on div "2" at bounding box center [256, 190] width 18 height 18
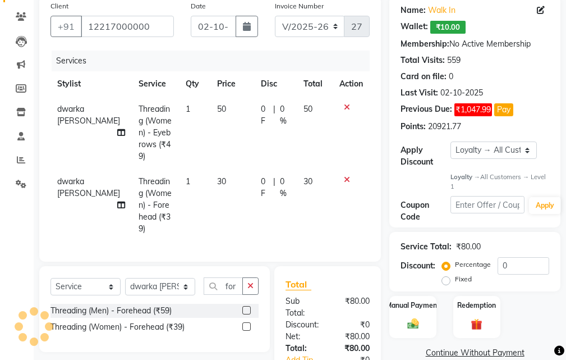
scroll to position [177, 0]
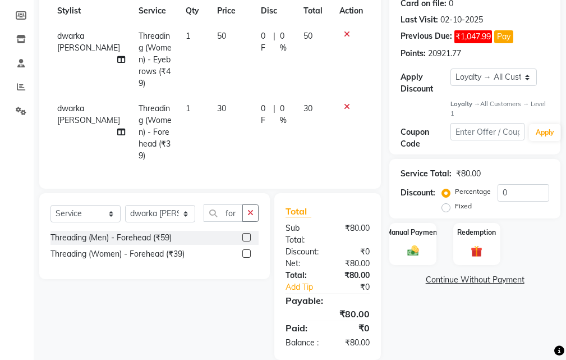
drag, startPoint x: 408, startPoint y: 229, endPoint x: 444, endPoint y: 257, distance: 45.1
click at [409, 230] on label "Manual Payment" at bounding box center [413, 232] width 54 height 10
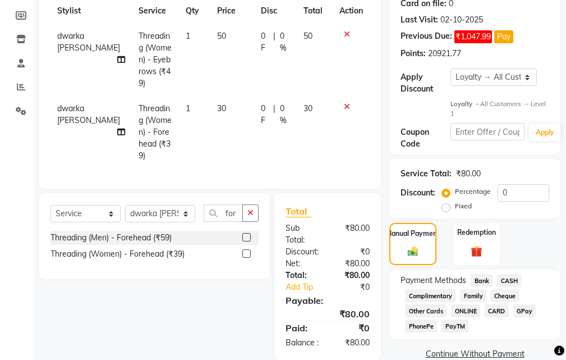
click at [480, 278] on span "Bank" at bounding box center [482, 280] width 22 height 13
click at [511, 281] on span "CASH" at bounding box center [509, 280] width 24 height 13
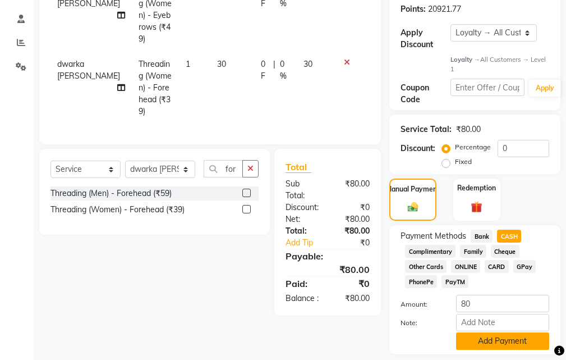
scroll to position [255, 0]
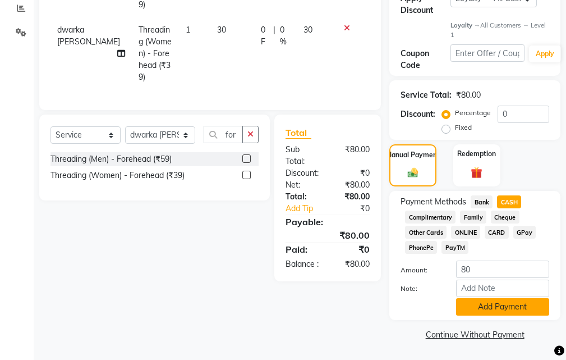
click at [494, 310] on button "Add Payment" at bounding box center [502, 306] width 93 height 17
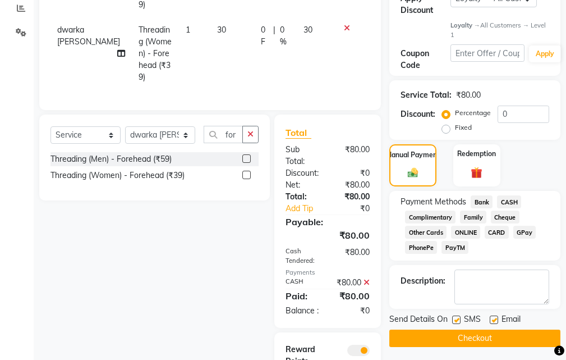
click at [459, 319] on label at bounding box center [456, 319] width 8 height 8
click at [459, 319] on input "checkbox" at bounding box center [455, 319] width 7 height 7
click at [458, 342] on button "Checkout" at bounding box center [474, 337] width 171 height 17
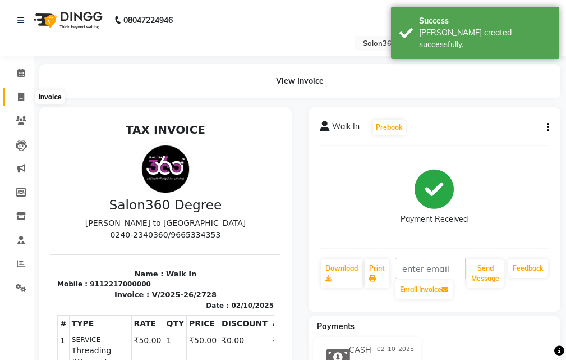
drag, startPoint x: 19, startPoint y: 98, endPoint x: 38, endPoint y: 103, distance: 19.2
click at [19, 98] on icon at bounding box center [21, 97] width 6 height 8
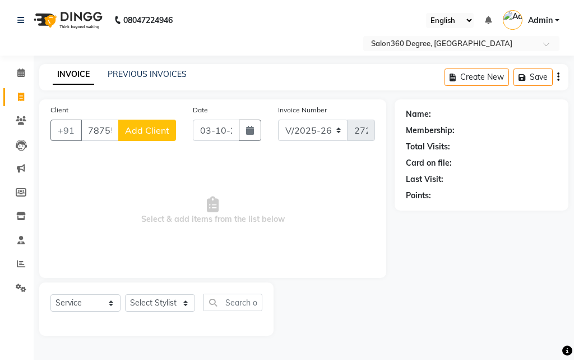
click at [164, 135] on button "Add Client" at bounding box center [147, 129] width 58 height 21
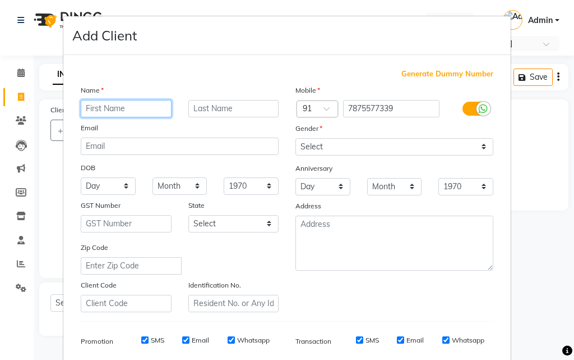
paste input "vishkha konvatkar"
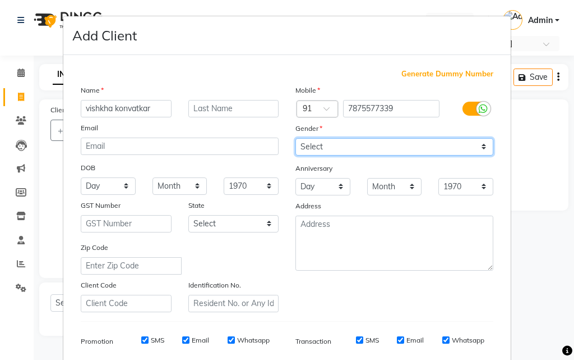
click at [308, 153] on select "Select [DEMOGRAPHIC_DATA] [DEMOGRAPHIC_DATA] Other Prefer Not To Say" at bounding box center [395, 146] width 198 height 17
click at [296, 138] on select "Select [DEMOGRAPHIC_DATA] [DEMOGRAPHIC_DATA] Other Prefer Not To Say" at bounding box center [395, 146] width 198 height 17
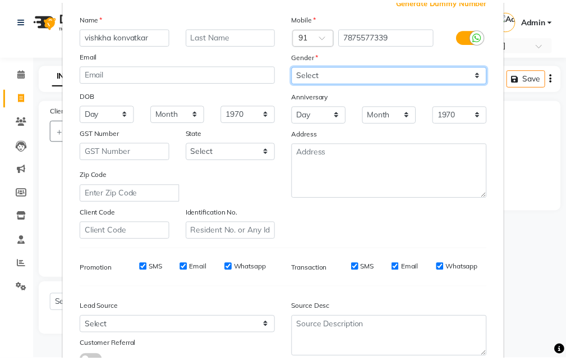
scroll to position [158, 0]
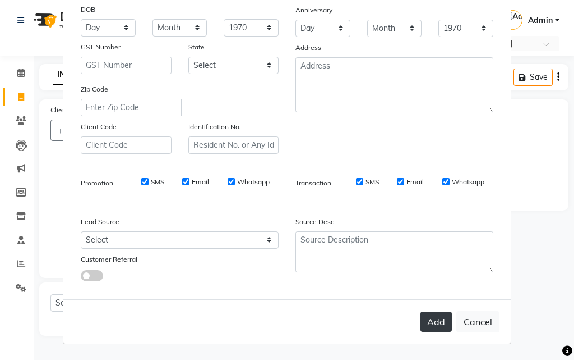
click at [421, 318] on button "Add" at bounding box center [436, 321] width 31 height 20
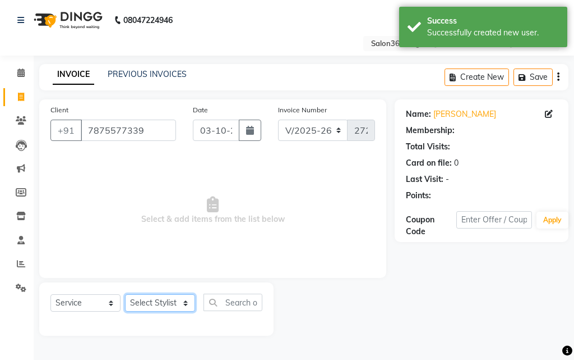
click at [165, 301] on select "Select Stylist [PERSON_NAME] [PERSON_NAME] dwarka [PERSON_NAME] khde [PERSON_NA…" at bounding box center [160, 302] width 70 height 17
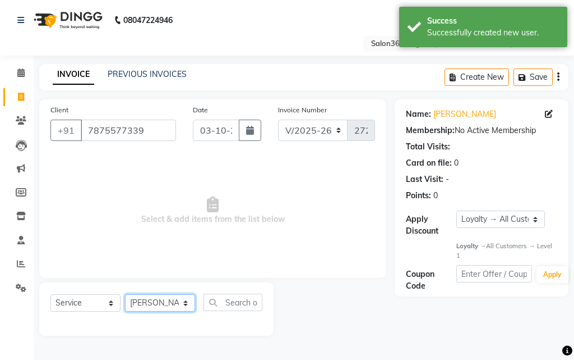
click at [125, 294] on select "Select Stylist [PERSON_NAME] [PERSON_NAME] dwarka [PERSON_NAME] khde [PERSON_NA…" at bounding box center [160, 302] width 70 height 17
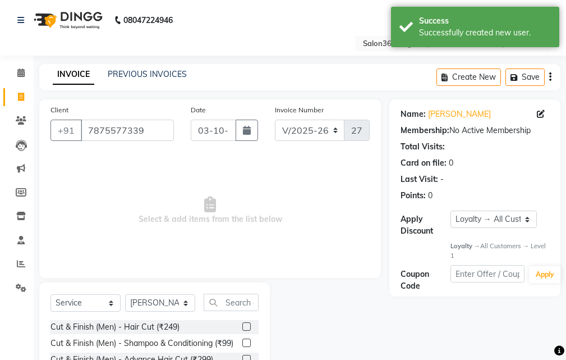
drag, startPoint x: 250, startPoint y: 312, endPoint x: 248, endPoint y: 304, distance: 8.5
click at [250, 312] on div "Select Service Product Membership Package Voucher Prepaid Gift Card Select Styl…" at bounding box center [154, 306] width 208 height 26
click at [248, 302] on input "text" at bounding box center [231, 301] width 55 height 17
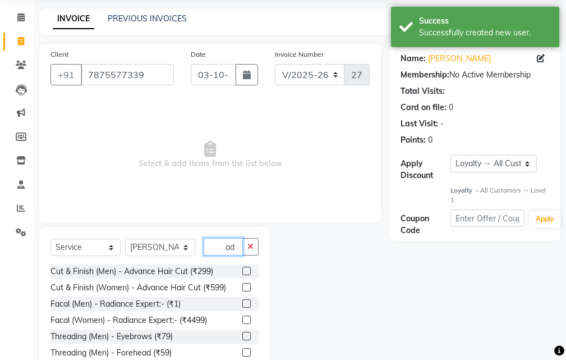
scroll to position [105, 0]
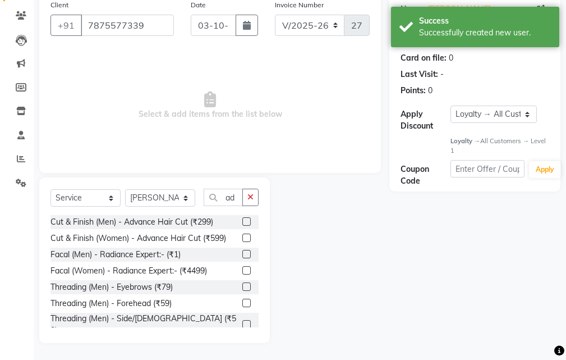
drag, startPoint x: 240, startPoint y: 239, endPoint x: 234, endPoint y: 233, distance: 8.7
click at [242, 238] on label at bounding box center [246, 237] width 8 height 8
click at [242, 238] on input "checkbox" at bounding box center [245, 237] width 7 height 7
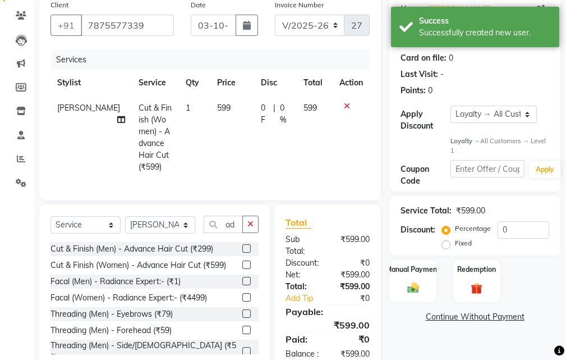
drag, startPoint x: 228, startPoint y: 130, endPoint x: 232, endPoint y: 122, distance: 8.5
click at [229, 125] on td "599" at bounding box center [232, 137] width 44 height 84
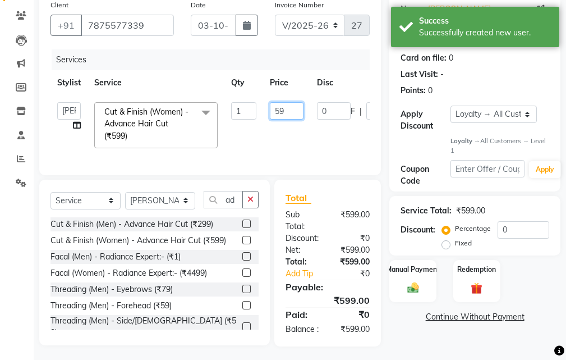
click at [298, 112] on input "59" at bounding box center [287, 110] width 34 height 17
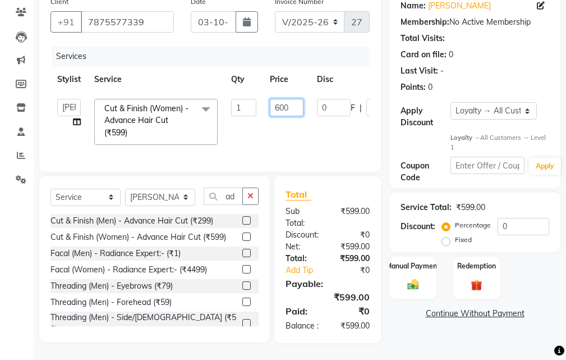
scroll to position [128, 0]
drag, startPoint x: 405, startPoint y: 334, endPoint x: 395, endPoint y: 325, distance: 13.5
click at [405, 331] on div "Name: [PERSON_NAME] Membership: No Active Membership Total Visits: Card on file…" at bounding box center [478, 167] width 179 height 352
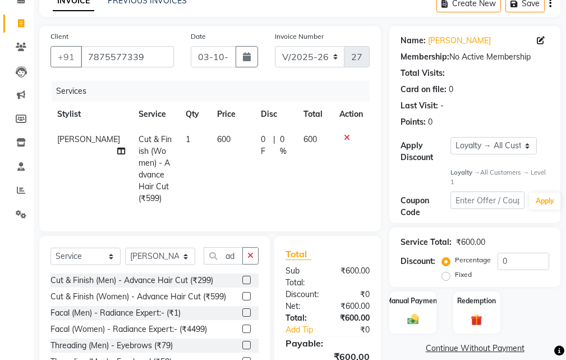
scroll to position [0, 0]
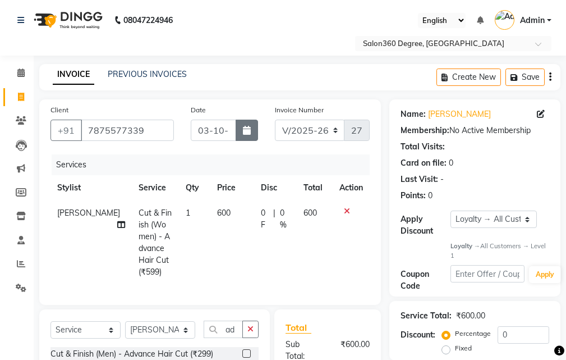
click at [247, 137] on button "button" at bounding box center [247, 129] width 22 height 21
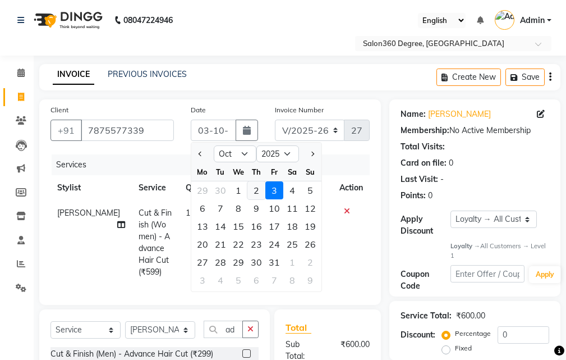
click at [259, 188] on div "2" at bounding box center [256, 190] width 18 height 18
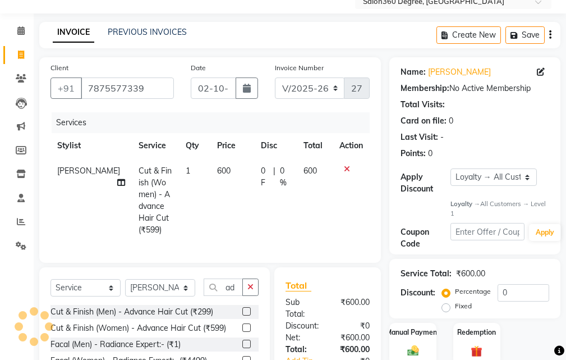
scroll to position [141, 0]
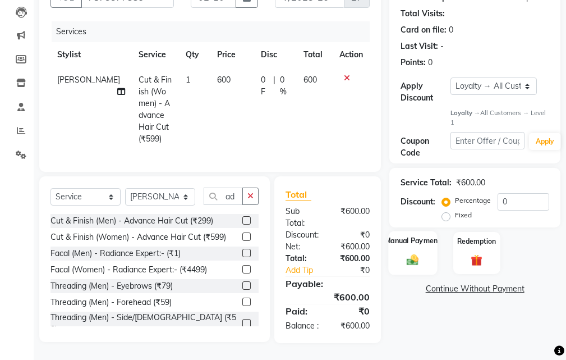
click at [391, 236] on label "Manual Payment" at bounding box center [413, 241] width 56 height 11
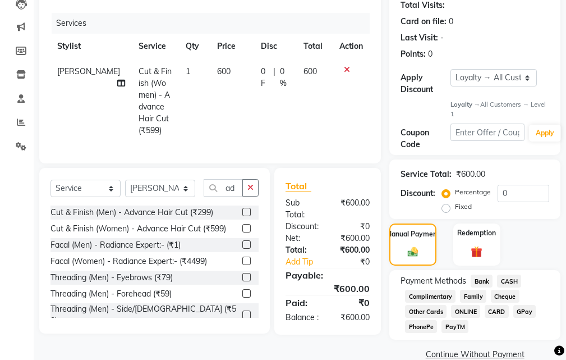
click at [487, 280] on span "Bank" at bounding box center [482, 280] width 22 height 13
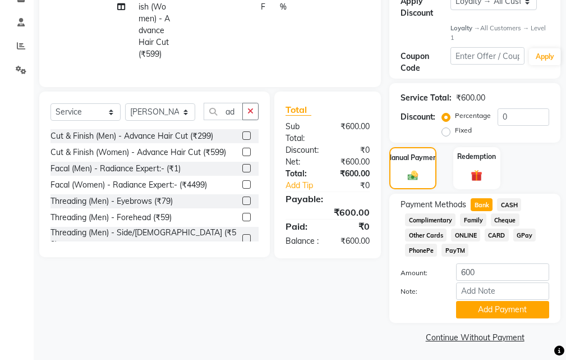
scroll to position [220, 0]
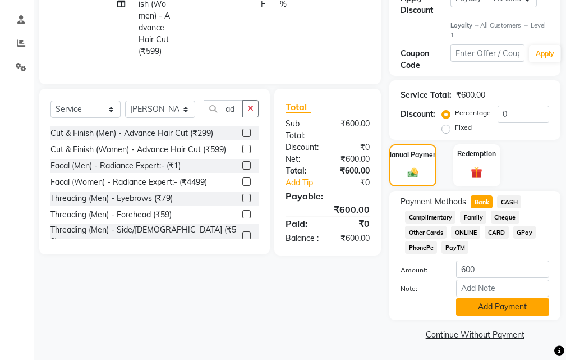
click at [473, 307] on button "Add Payment" at bounding box center [502, 306] width 93 height 17
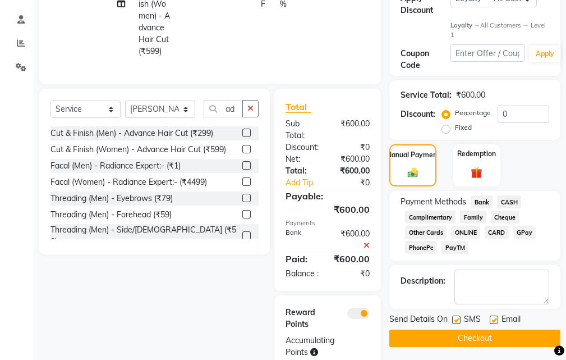
click at [453, 317] on label at bounding box center [456, 319] width 8 height 8
click at [453, 317] on input "checkbox" at bounding box center [455, 319] width 7 height 7
drag, startPoint x: 453, startPoint y: 335, endPoint x: 400, endPoint y: 347, distance: 53.5
click at [452, 336] on button "Checkout" at bounding box center [474, 337] width 171 height 17
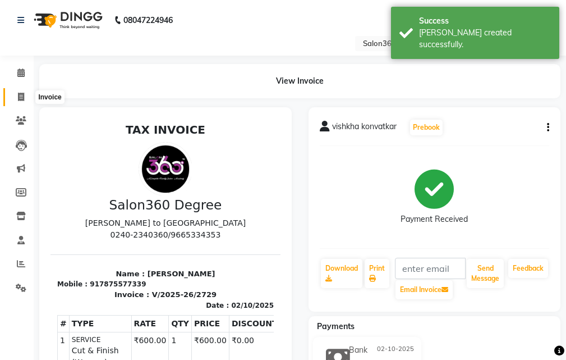
click at [17, 97] on span at bounding box center [21, 97] width 20 height 13
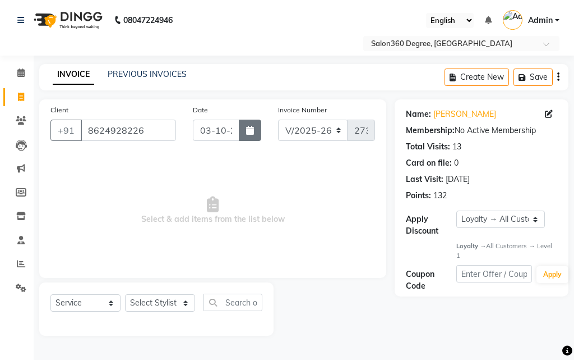
click at [249, 128] on icon "button" at bounding box center [250, 130] width 8 height 9
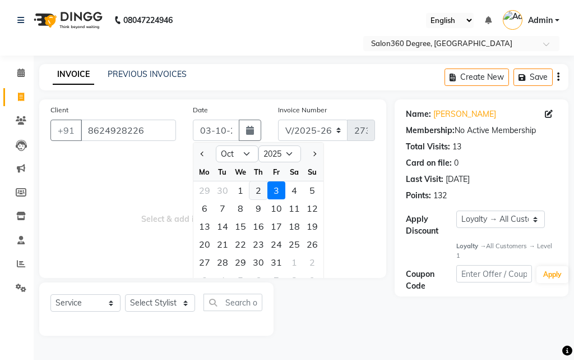
drag, startPoint x: 257, startPoint y: 187, endPoint x: 267, endPoint y: 259, distance: 72.5
click at [257, 187] on div "2" at bounding box center [259, 190] width 18 height 18
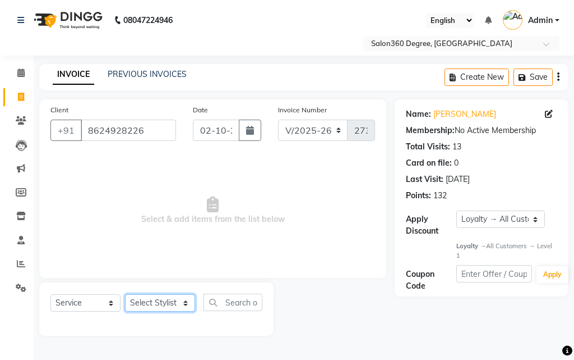
drag, startPoint x: 170, startPoint y: 308, endPoint x: 168, endPoint y: 294, distance: 14.2
click at [170, 308] on select "Select Stylist [PERSON_NAME] [PERSON_NAME] dwarka [PERSON_NAME] khde [PERSON_NA…" at bounding box center [160, 302] width 70 height 17
click at [125, 294] on select "Select Stylist [PERSON_NAME] [PERSON_NAME] dwarka [PERSON_NAME] khde [PERSON_NA…" at bounding box center [160, 302] width 70 height 17
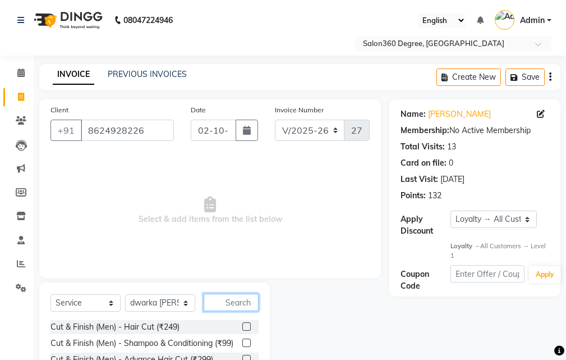
click at [237, 297] on input "text" at bounding box center [231, 301] width 55 height 17
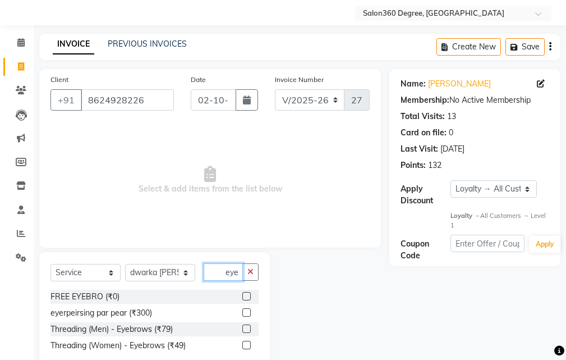
scroll to position [58, 0]
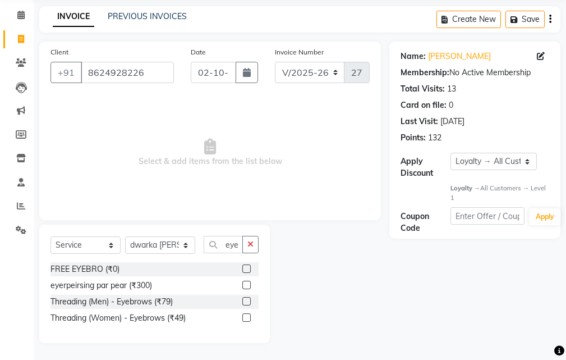
drag, startPoint x: 250, startPoint y: 317, endPoint x: 243, endPoint y: 283, distance: 34.4
click at [250, 317] on label at bounding box center [246, 317] width 8 height 8
click at [250, 317] on input "checkbox" at bounding box center [245, 317] width 7 height 7
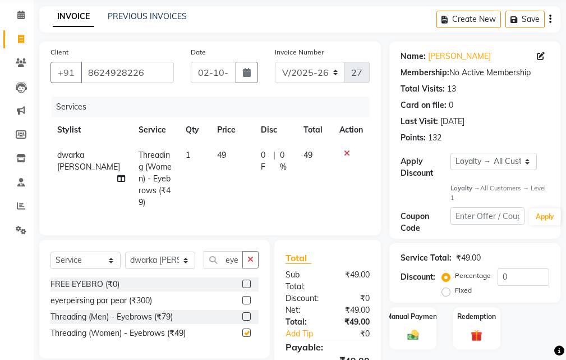
drag, startPoint x: 225, startPoint y: 175, endPoint x: 263, endPoint y: 161, distance: 40.1
click at [227, 169] on td "49" at bounding box center [232, 178] width 44 height 72
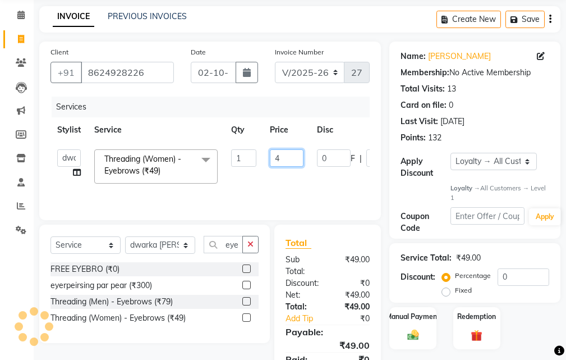
click at [292, 160] on input "4" at bounding box center [287, 157] width 34 height 17
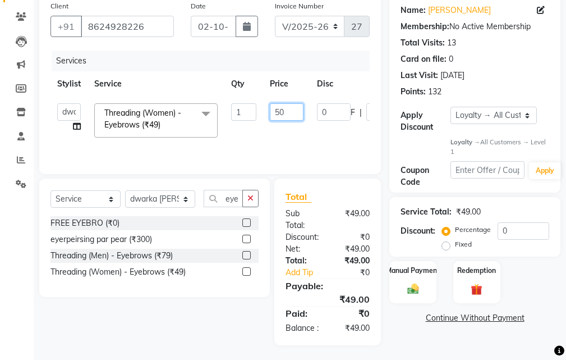
scroll to position [104, 0]
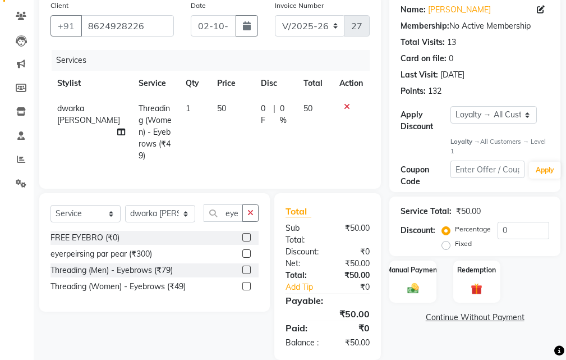
click at [396, 322] on link "Continue Without Payment" at bounding box center [474, 317] width 167 height 12
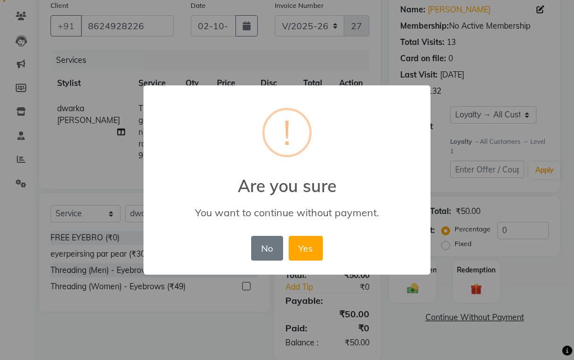
drag, startPoint x: 260, startPoint y: 240, endPoint x: 273, endPoint y: 310, distance: 71.3
click at [260, 242] on button "No" at bounding box center [266, 248] width 31 height 25
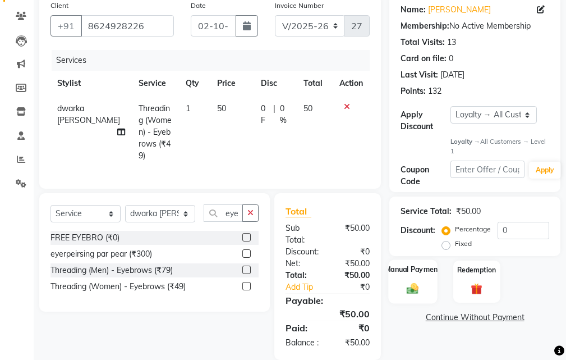
click at [405, 290] on img at bounding box center [412, 288] width 19 height 13
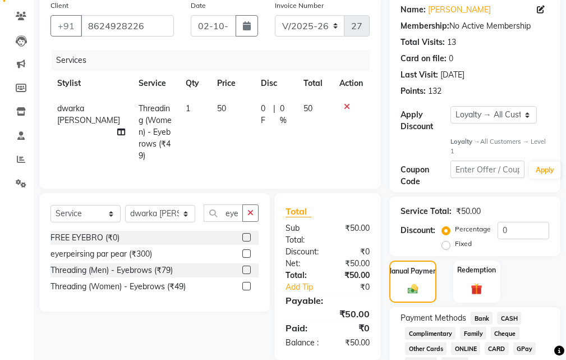
click at [482, 314] on span "Bank" at bounding box center [482, 317] width 22 height 13
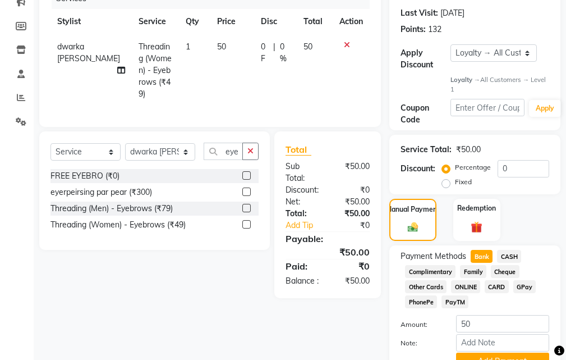
scroll to position [220, 0]
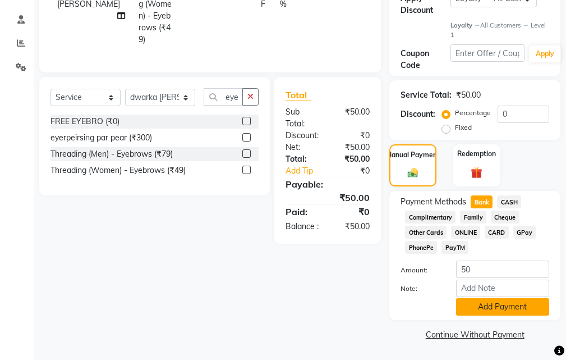
click at [478, 305] on button "Add Payment" at bounding box center [502, 306] width 93 height 17
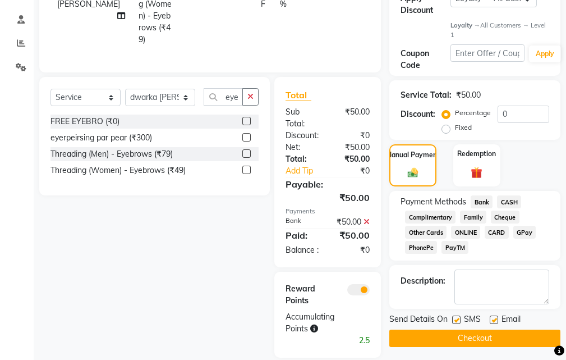
click at [455, 322] on label at bounding box center [456, 319] width 8 height 8
click at [455, 322] on input "checkbox" at bounding box center [455, 319] width 7 height 7
click at [454, 334] on button "Checkout" at bounding box center [474, 337] width 171 height 17
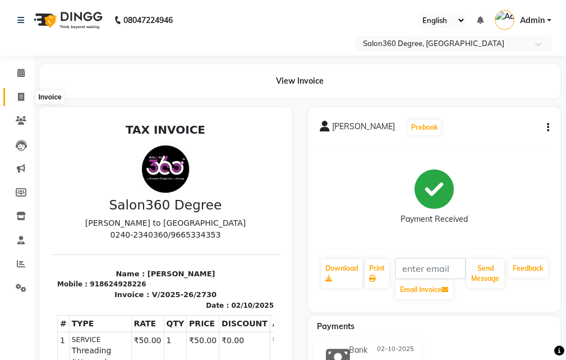
click at [25, 98] on span at bounding box center [21, 97] width 20 height 13
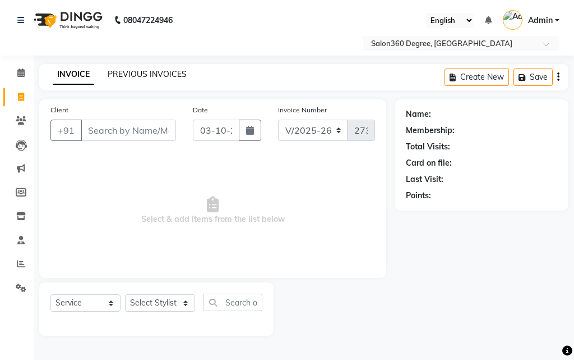
click at [160, 77] on link "PREVIOUS INVOICES" at bounding box center [147, 74] width 79 height 10
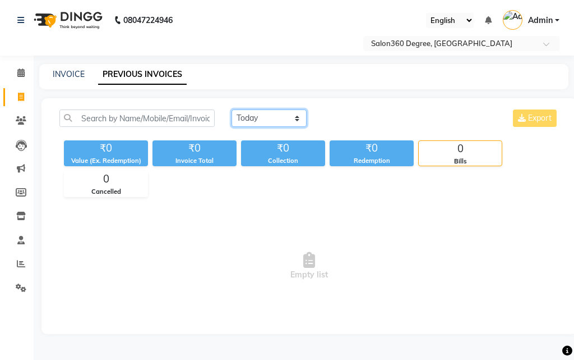
drag, startPoint x: 248, startPoint y: 121, endPoint x: 254, endPoint y: 126, distance: 7.5
click at [249, 121] on select "[DATE] [DATE] Custom Range" at bounding box center [269, 117] width 75 height 17
click at [232, 109] on select "[DATE] [DATE] Custom Range" at bounding box center [269, 117] width 75 height 17
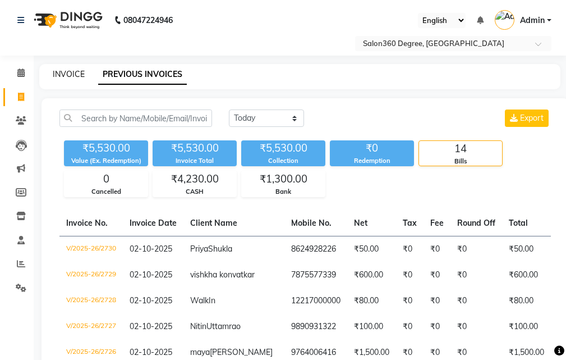
click at [63, 78] on link "INVOICE" at bounding box center [69, 74] width 32 height 10
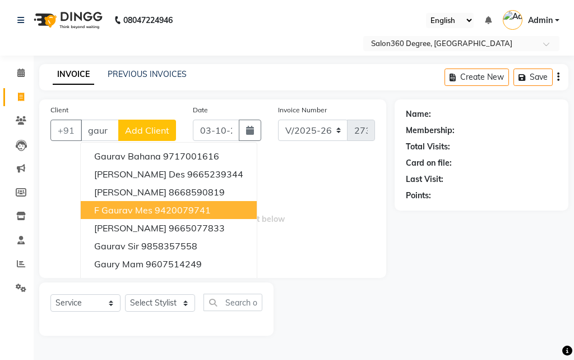
click at [160, 206] on ngb-highlight "9420079741" at bounding box center [183, 209] width 56 height 11
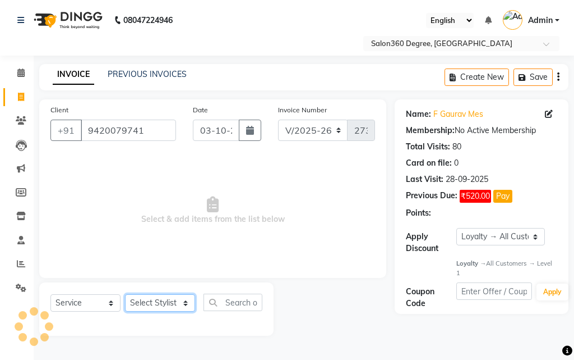
click at [165, 294] on select "Select Stylist [PERSON_NAME] [PERSON_NAME] dwarka [PERSON_NAME] khde [PERSON_NA…" at bounding box center [160, 302] width 70 height 17
click at [125, 294] on select "Select Stylist [PERSON_NAME] [PERSON_NAME] dwarka [PERSON_NAME] khde [PERSON_NA…" at bounding box center [160, 302] width 70 height 17
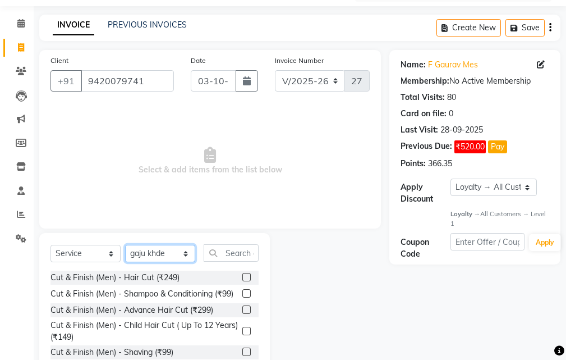
scroll to position [105, 0]
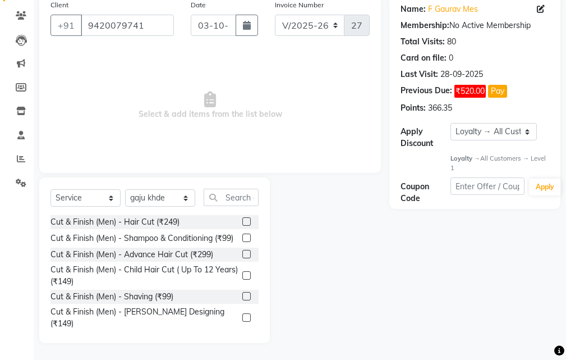
click at [242, 300] on label at bounding box center [246, 296] width 8 height 8
click at [242, 300] on input "checkbox" at bounding box center [245, 296] width 7 height 7
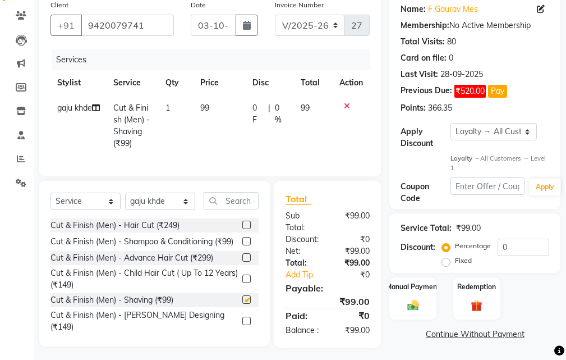
drag, startPoint x: 214, startPoint y: 116, endPoint x: 225, endPoint y: 109, distance: 12.8
click at [216, 112] on td "99" at bounding box center [219, 125] width 53 height 61
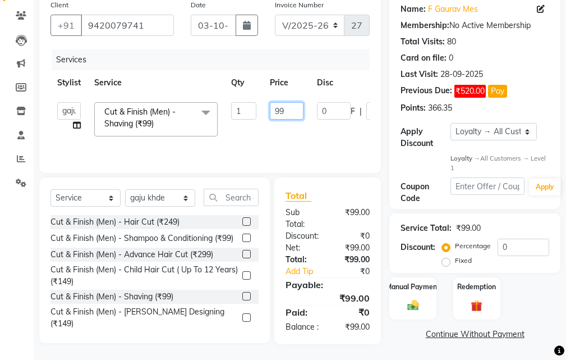
click at [302, 116] on input "99" at bounding box center [287, 110] width 34 height 17
click at [388, 331] on div "Total Sub Total: ₹99.00 Discount: ₹0 Net: ₹99.00 Total: ₹99.00 Add Tip ₹0 Payab…" at bounding box center [329, 260] width 119 height 167
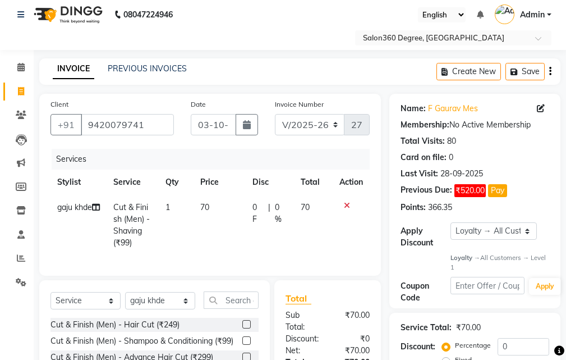
scroll to position [0, 0]
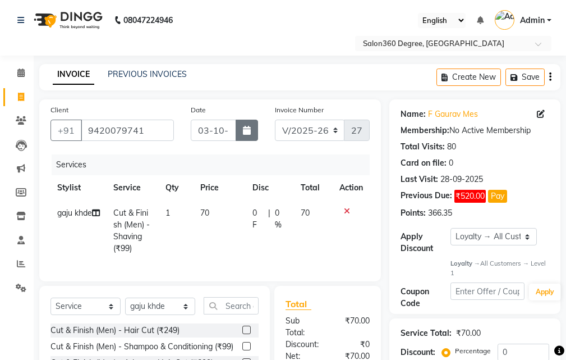
click at [245, 131] on icon "button" at bounding box center [247, 130] width 8 height 9
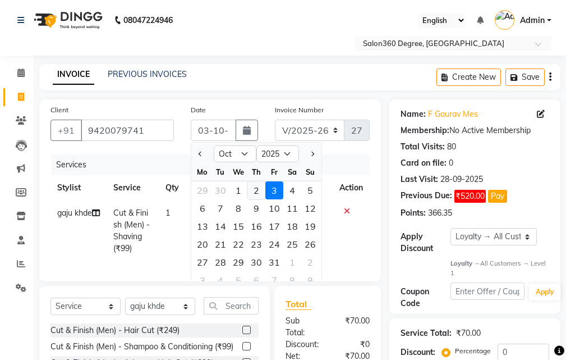
click at [260, 188] on div "2" at bounding box center [256, 190] width 18 height 18
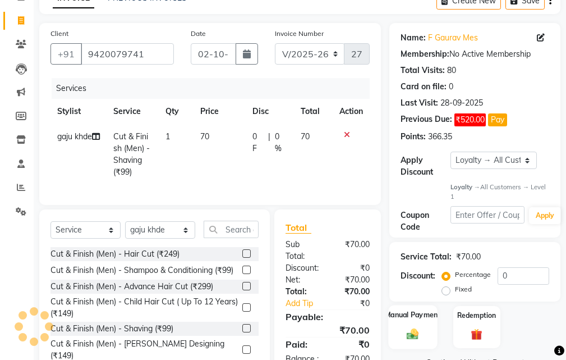
scroll to position [117, 0]
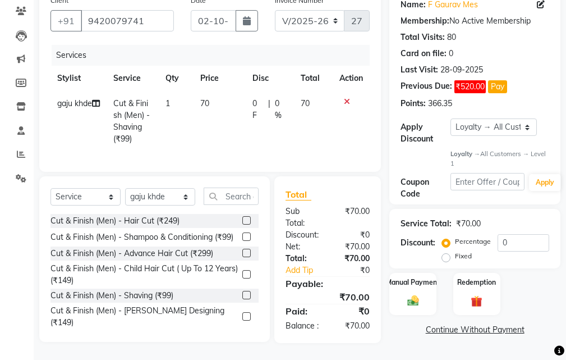
drag, startPoint x: 398, startPoint y: 284, endPoint x: 450, endPoint y: 308, distance: 57.2
click at [399, 285] on div "Manual Payment" at bounding box center [412, 294] width 47 height 42
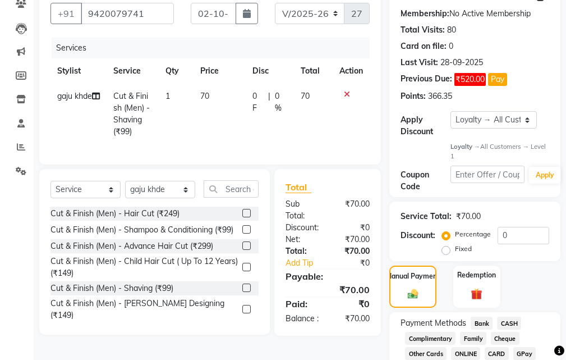
click at [482, 321] on span "Bank" at bounding box center [482, 322] width 22 height 13
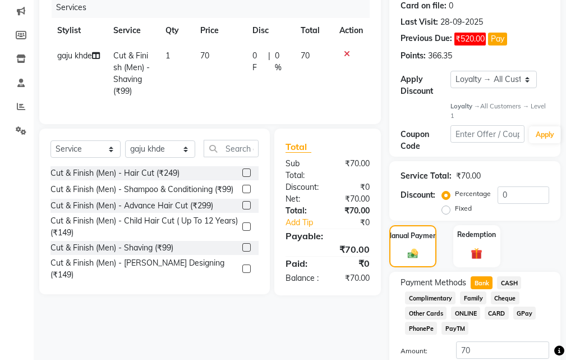
scroll to position [238, 0]
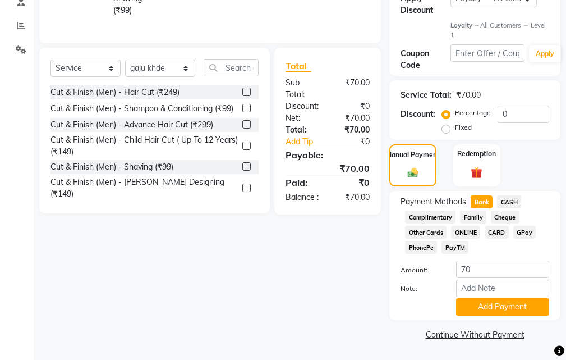
click at [484, 316] on div "Payment Methods Bank CASH Complimentary Family Cheque Other Cards ONLINE CARD G…" at bounding box center [474, 255] width 171 height 129
click at [476, 305] on button "Add Payment" at bounding box center [502, 306] width 93 height 17
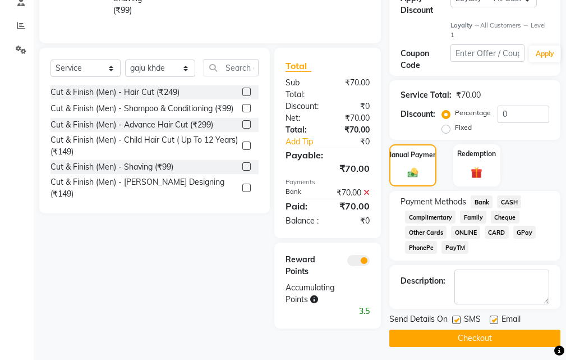
drag, startPoint x: 458, startPoint y: 322, endPoint x: 448, endPoint y: 334, distance: 15.9
click at [458, 321] on label at bounding box center [456, 319] width 8 height 8
click at [458, 321] on input "checkbox" at bounding box center [455, 319] width 7 height 7
click at [446, 339] on button "Checkout" at bounding box center [474, 337] width 171 height 17
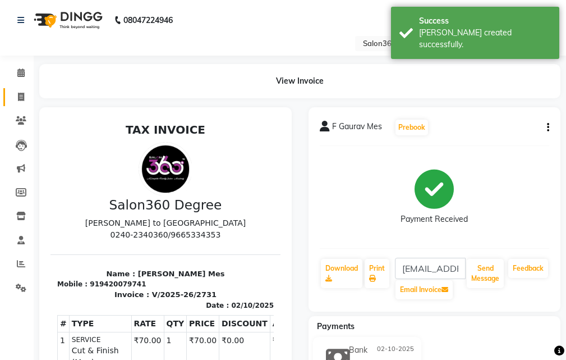
click at [21, 104] on link "Invoice" at bounding box center [16, 97] width 27 height 19
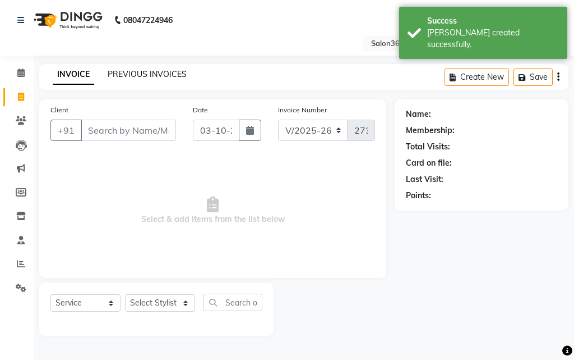
click at [178, 72] on link "PREVIOUS INVOICES" at bounding box center [147, 74] width 79 height 10
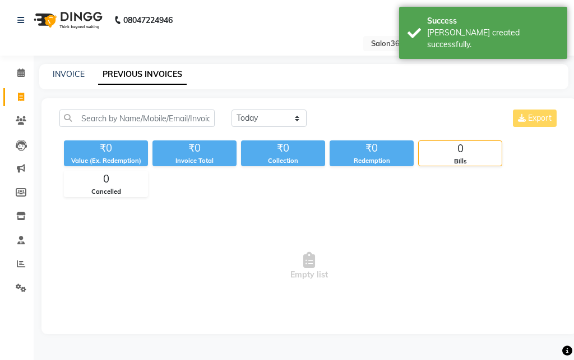
drag, startPoint x: 234, startPoint y: 107, endPoint x: 243, endPoint y: 119, distance: 14.5
click at [236, 109] on div "[DATE] [DATE] Custom Range Export ₹0 Value (Ex. Redemption) ₹0 Invoice Total ₹0…" at bounding box center [310, 216] width 536 height 236
click at [245, 121] on select "[DATE] [DATE] Custom Range" at bounding box center [269, 117] width 75 height 17
click at [232, 109] on select "[DATE] [DATE] Custom Range" at bounding box center [269, 117] width 75 height 17
